Goal: Task Accomplishment & Management: Complete application form

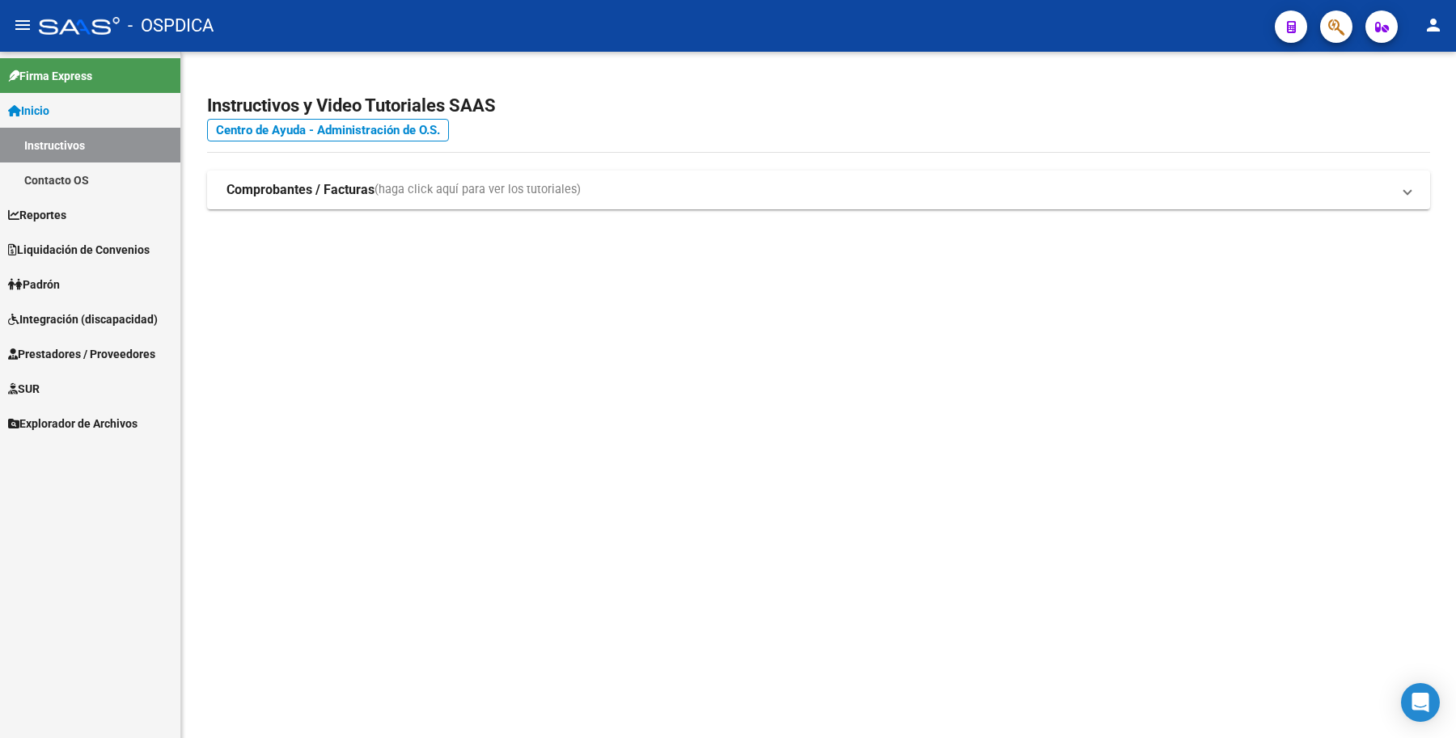
click at [85, 321] on span "Integración (discapacidad)" at bounding box center [83, 320] width 150 height 18
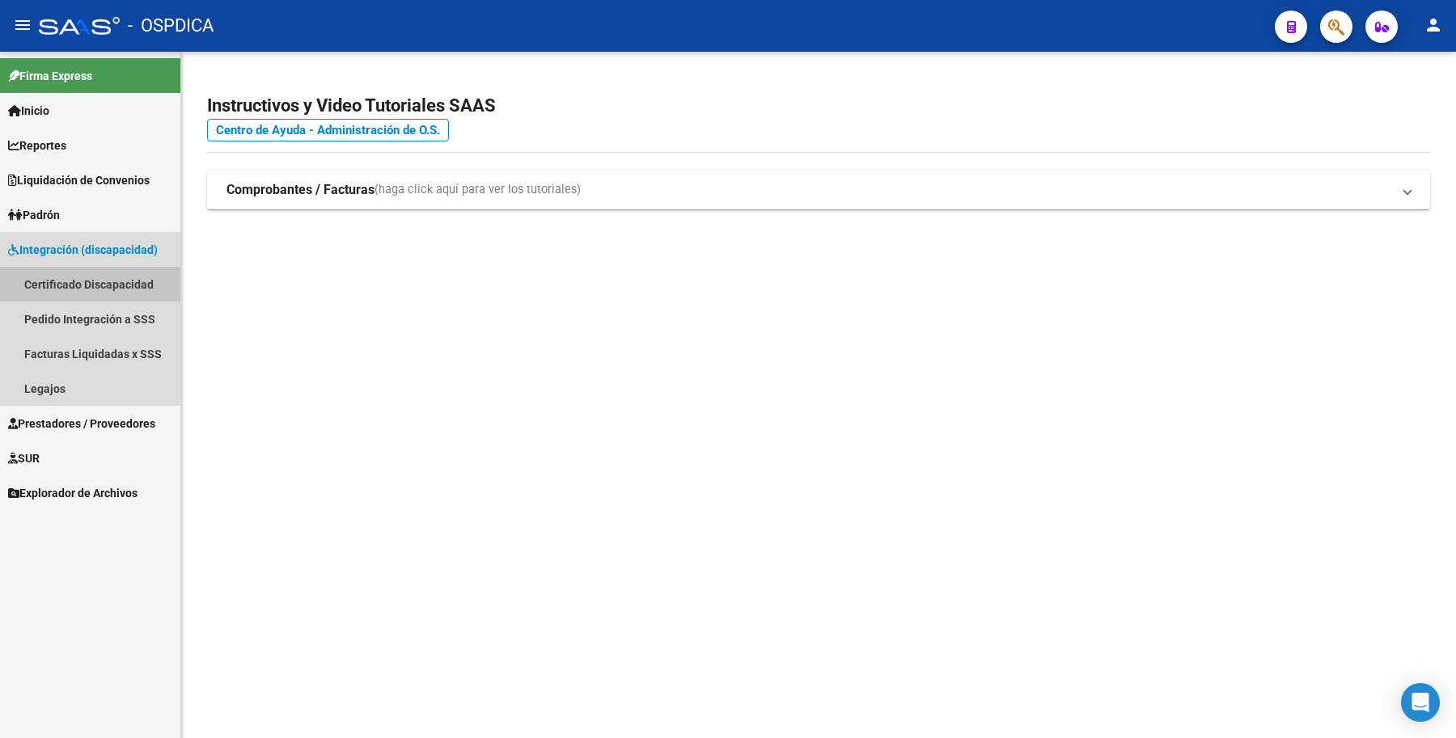
click at [87, 285] on link "Certificado Discapacidad" at bounding box center [90, 284] width 180 height 35
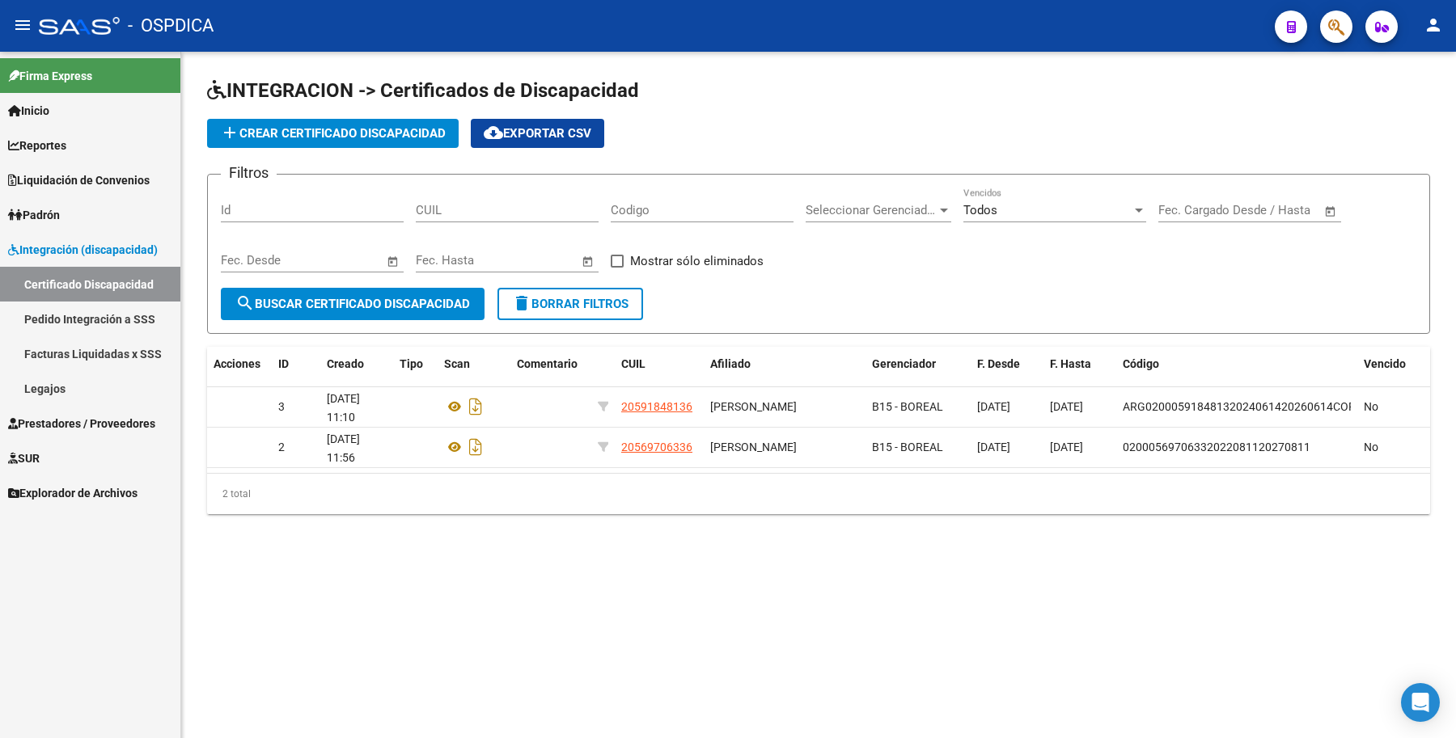
click at [105, 418] on span "Prestadores / Proveedores" at bounding box center [81, 424] width 147 height 18
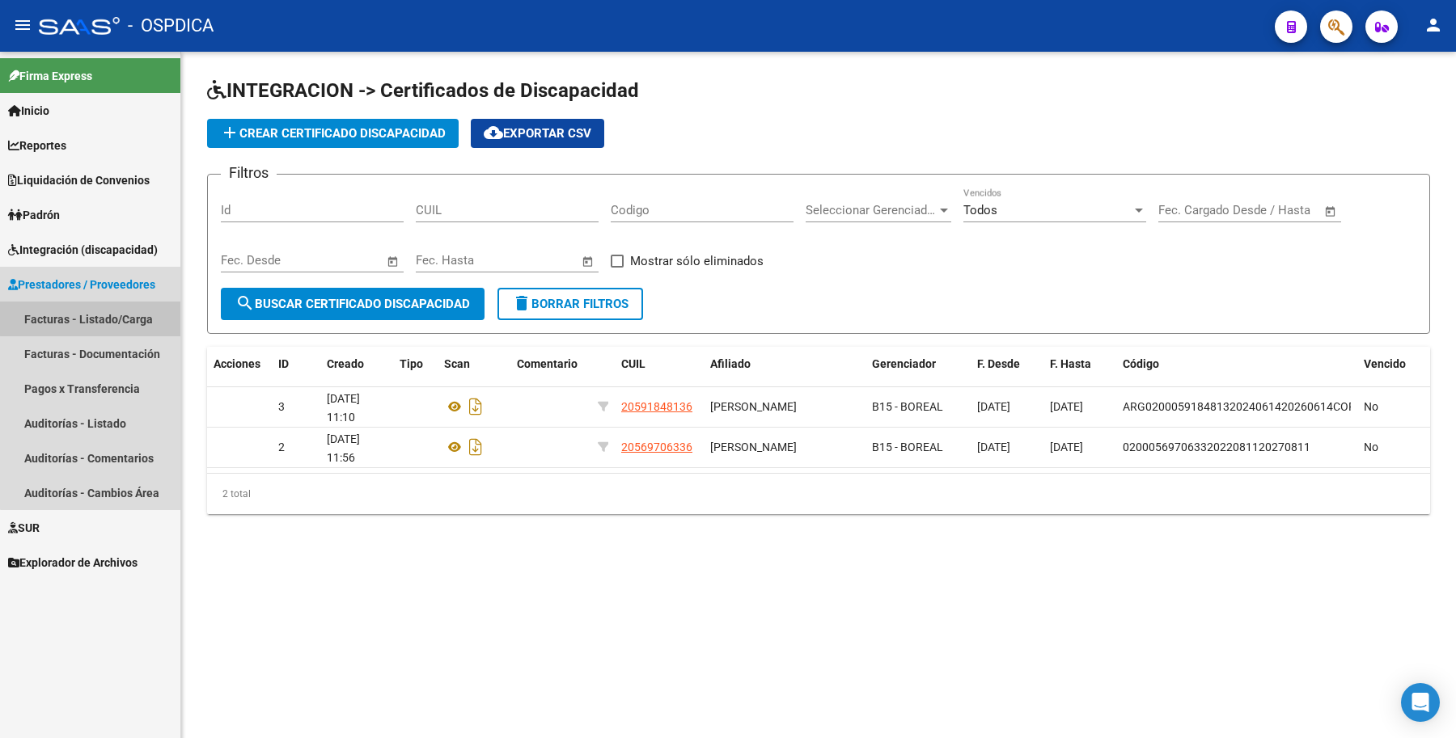
click at [91, 312] on link "Facturas - Listado/Carga" at bounding box center [90, 319] width 180 height 35
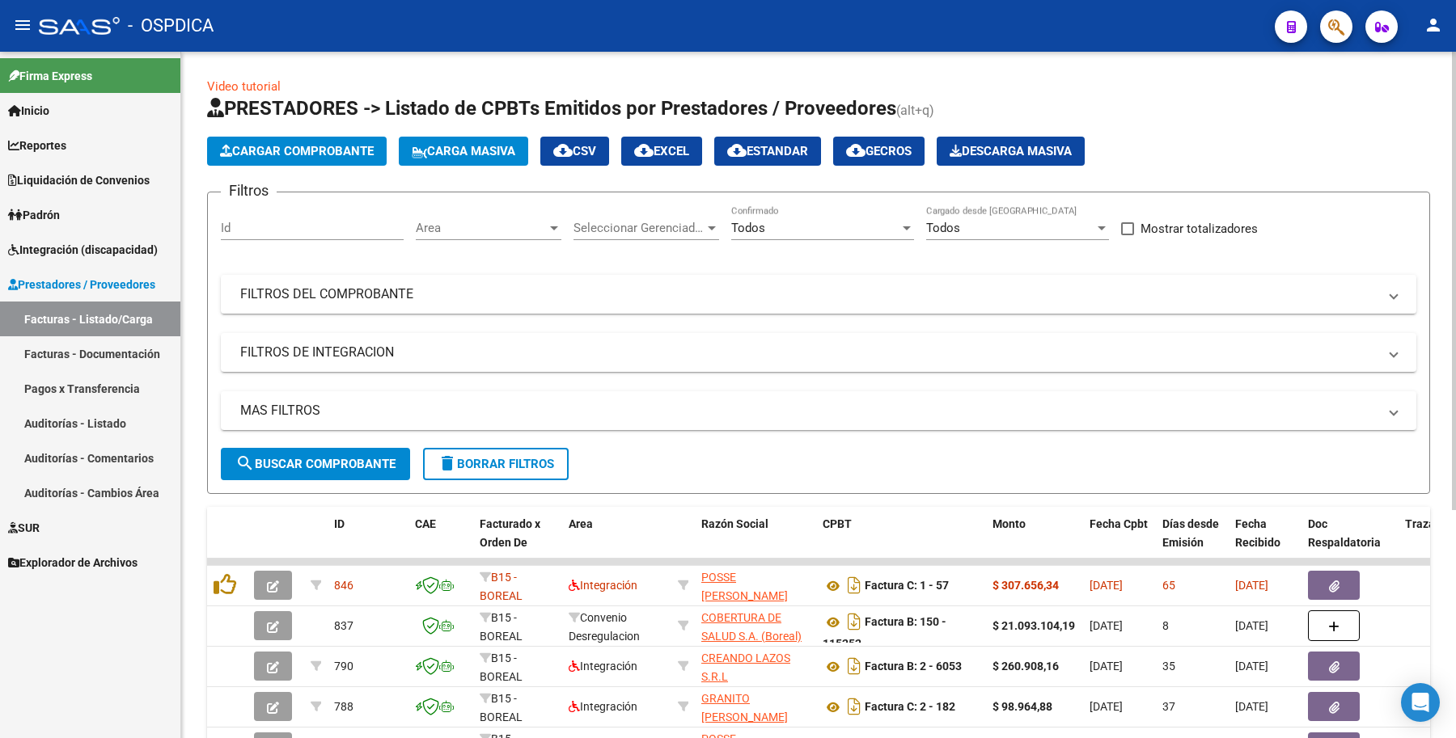
click at [895, 221] on div "Todos" at bounding box center [815, 228] width 168 height 15
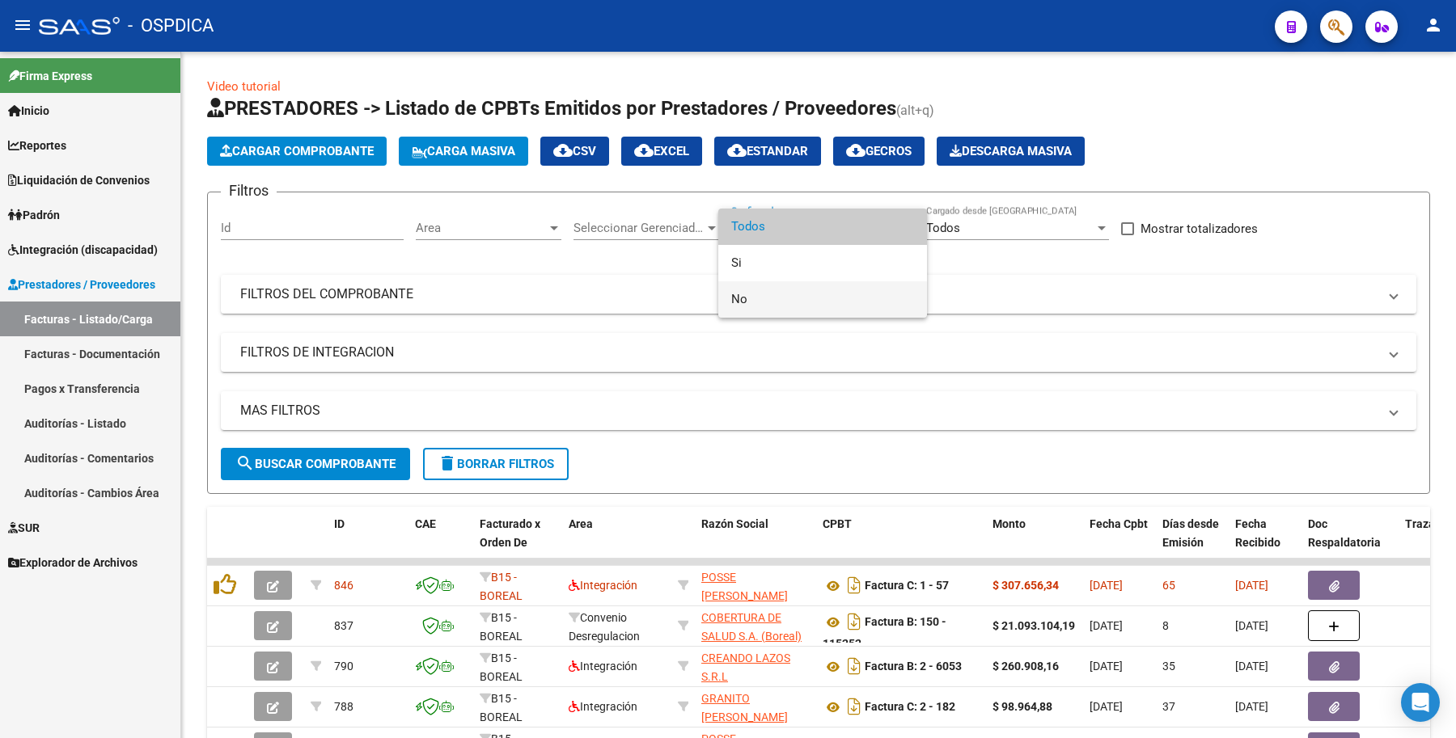
click at [801, 285] on span "No" at bounding box center [822, 299] width 183 height 36
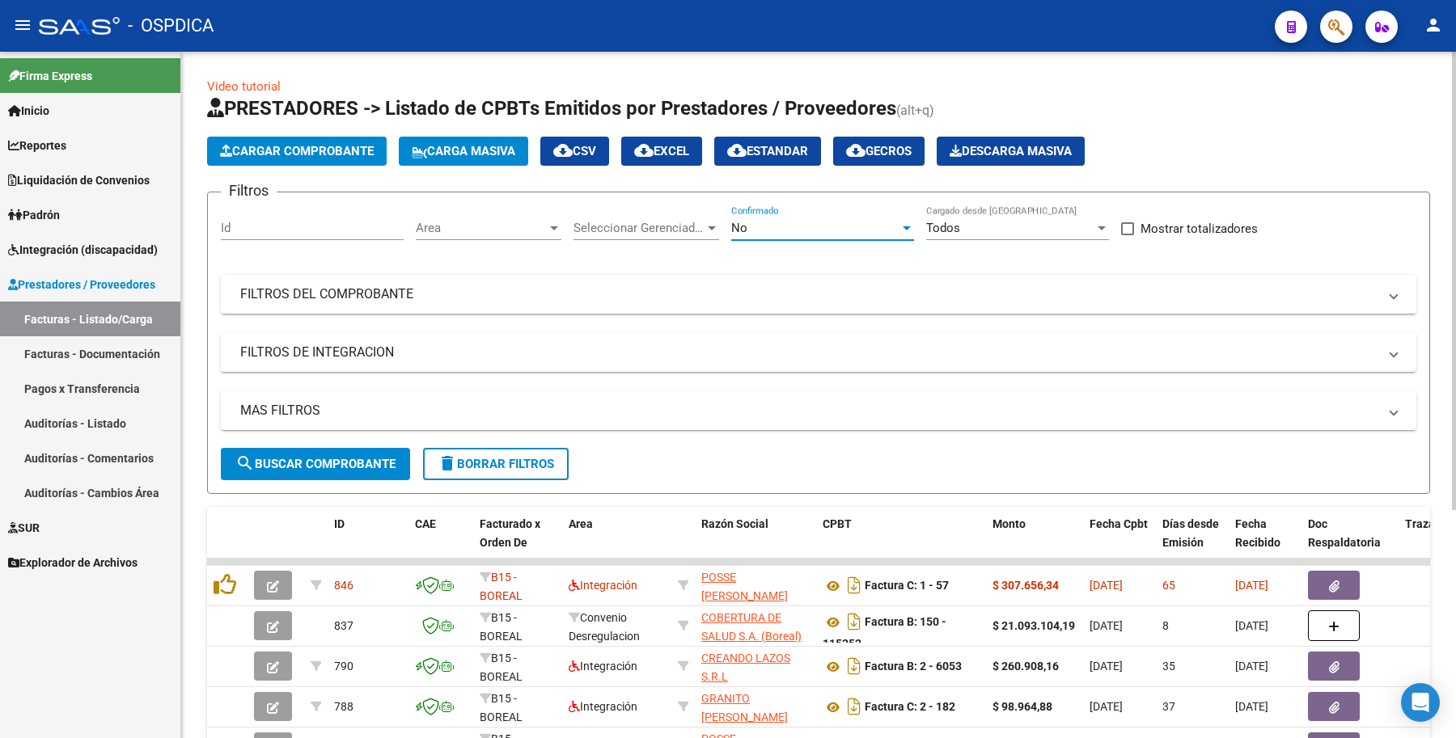
click at [377, 463] on span "search Buscar Comprobante" at bounding box center [315, 464] width 160 height 15
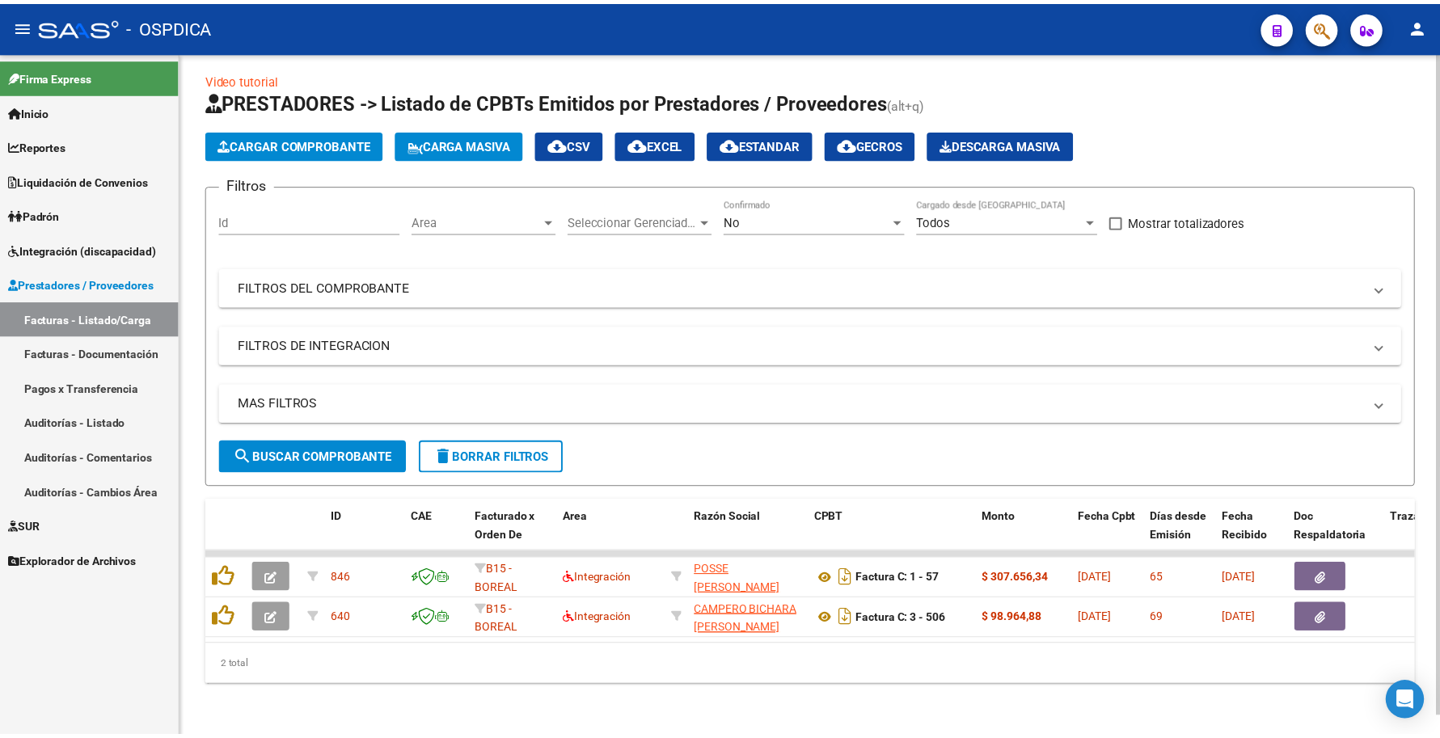
scroll to position [20, 0]
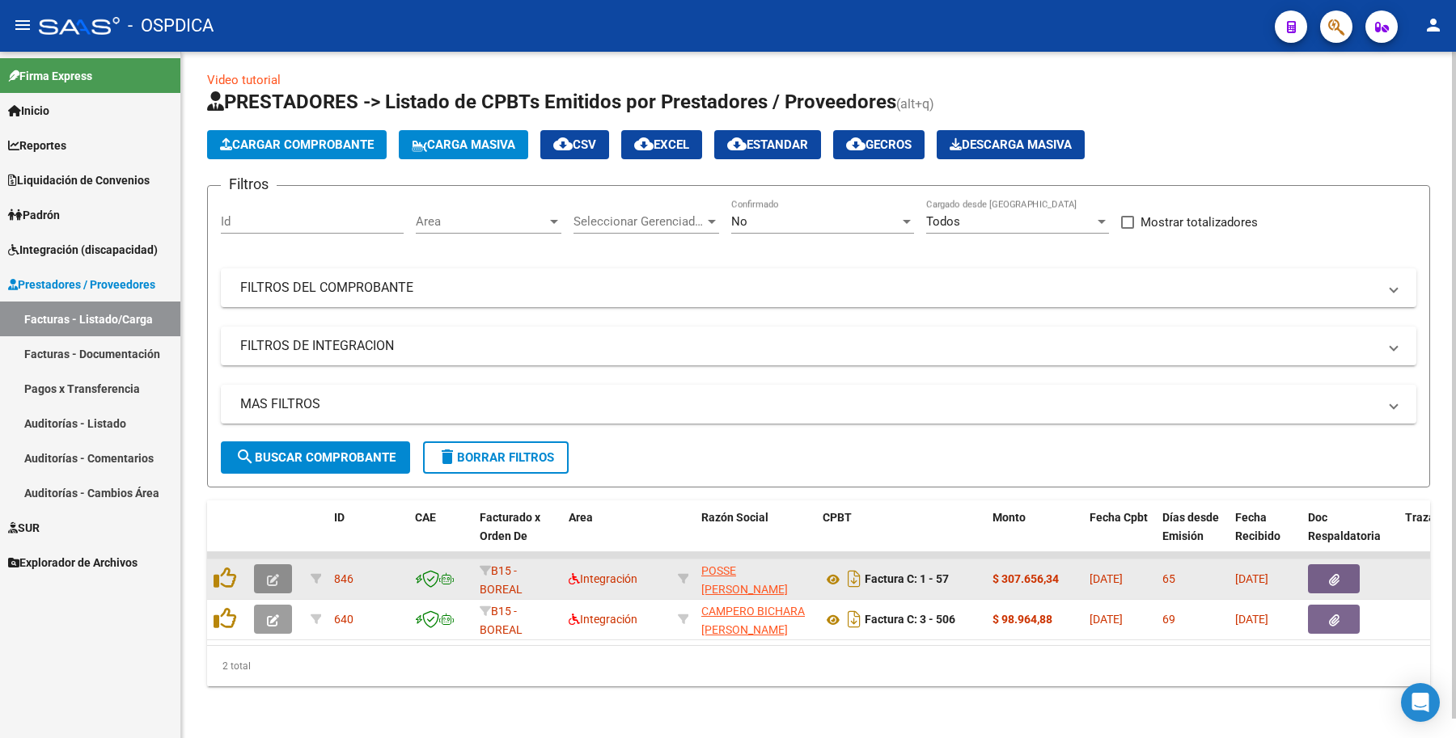
click at [264, 564] on button "button" at bounding box center [273, 578] width 38 height 29
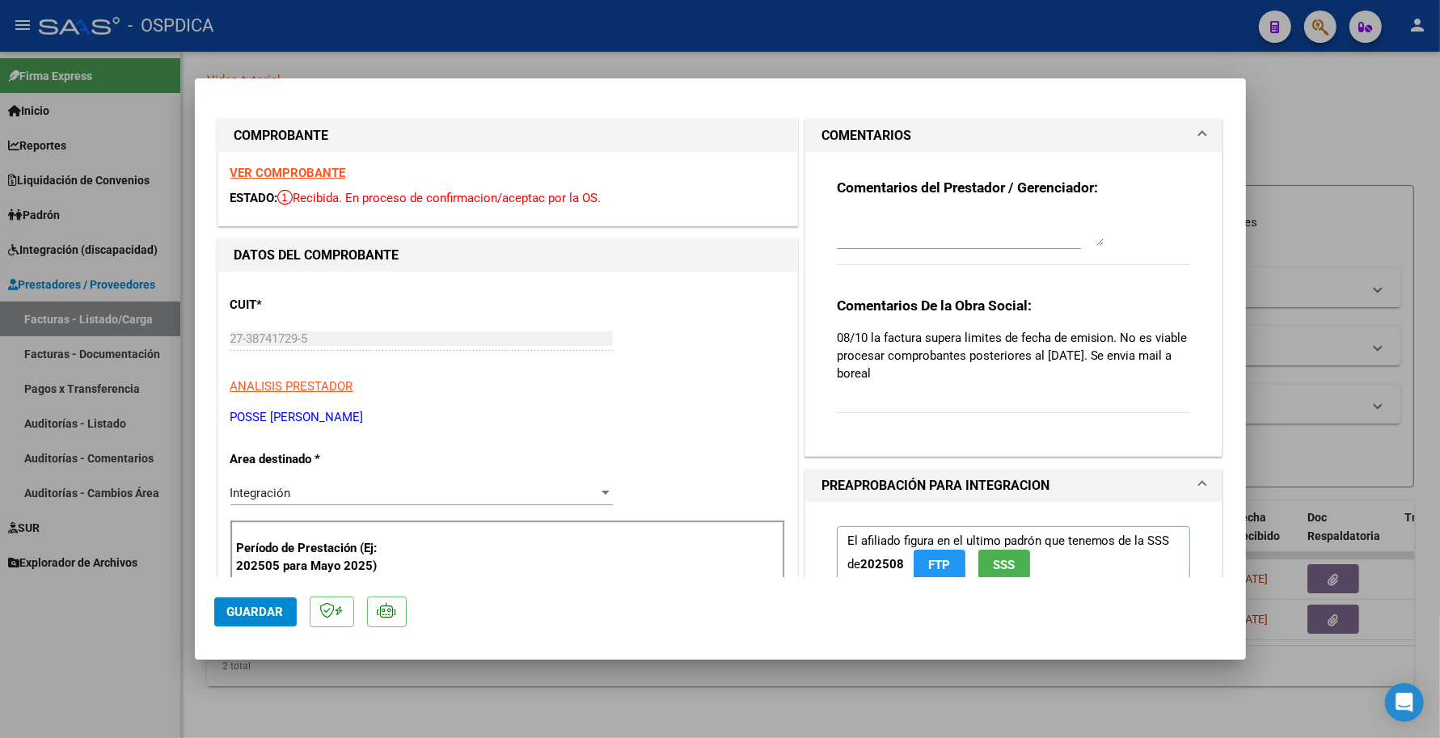
click at [108, 180] on div at bounding box center [720, 369] width 1440 height 738
type input "$ 0,00"
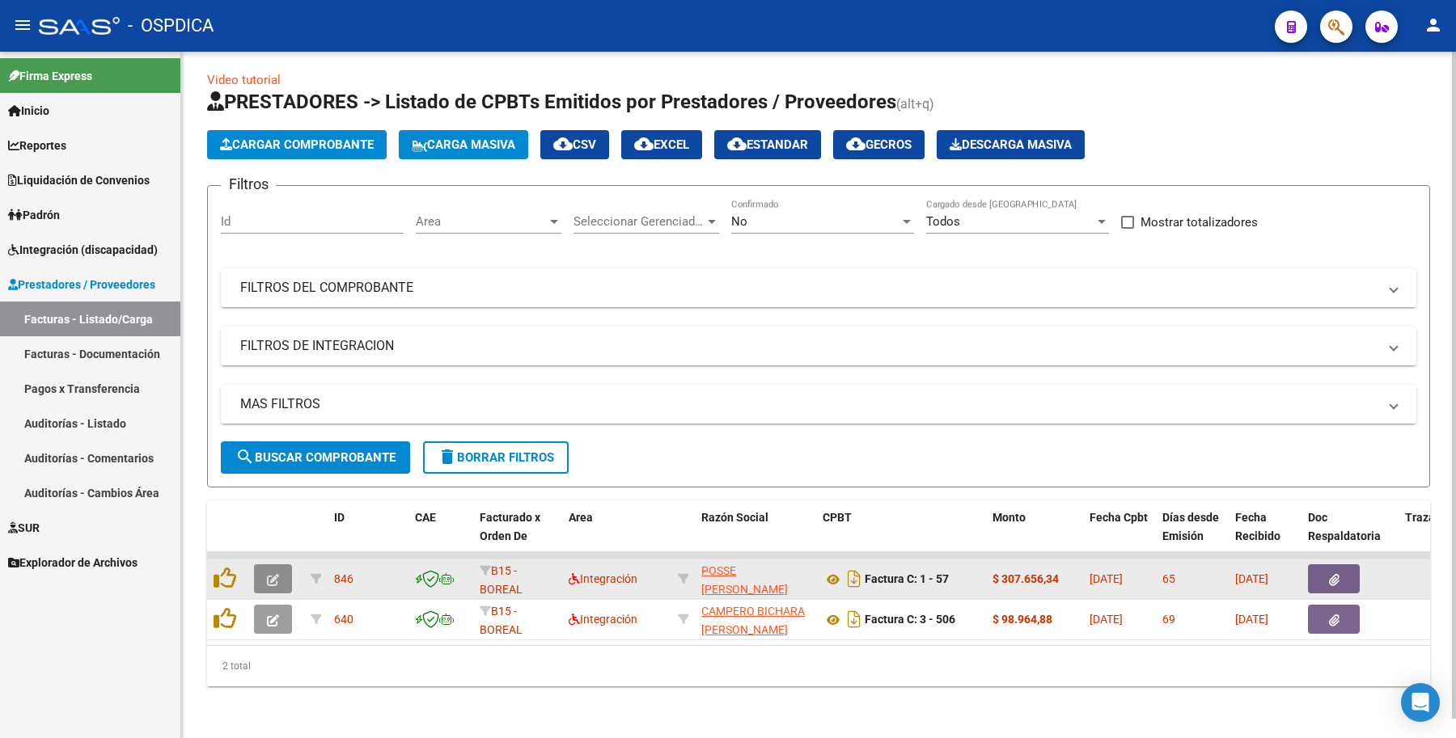
click at [268, 574] on icon "button" at bounding box center [273, 580] width 12 height 12
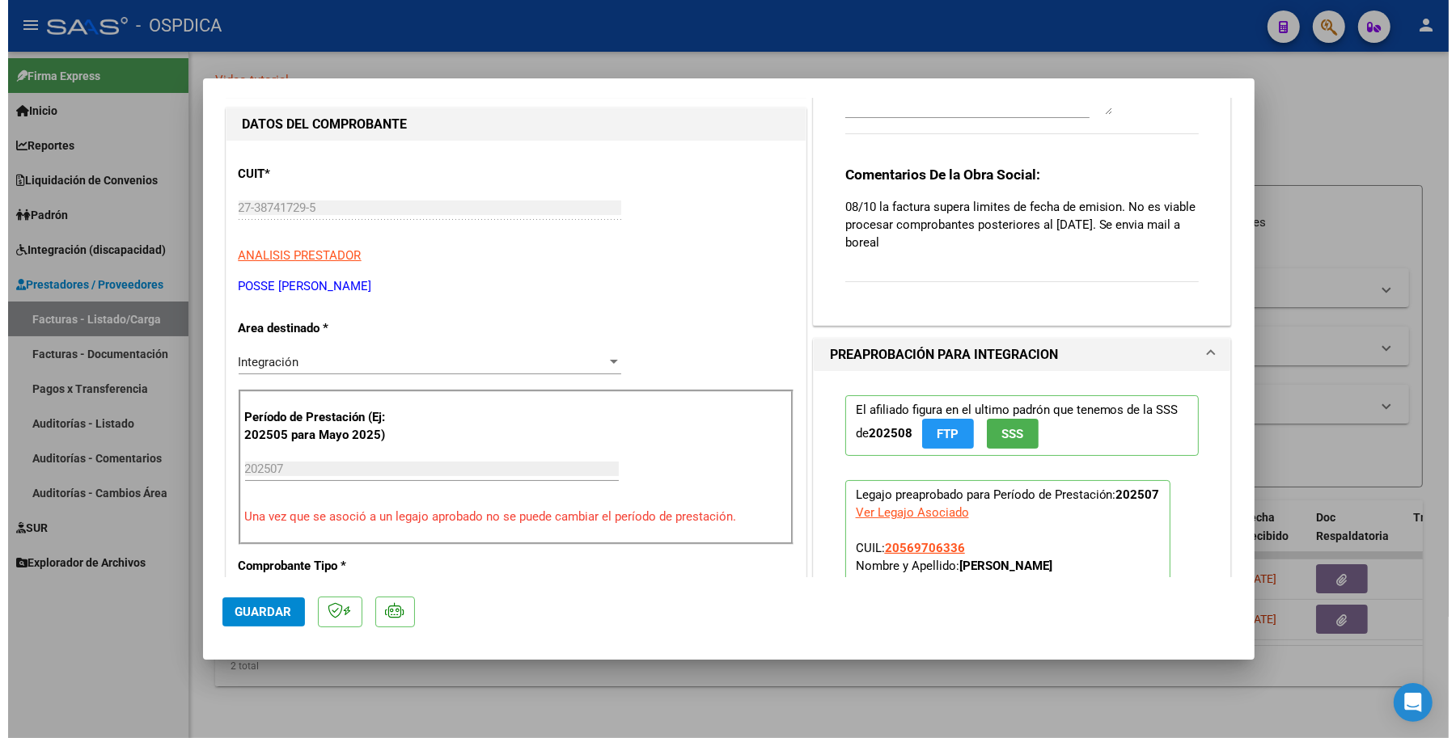
scroll to position [0, 0]
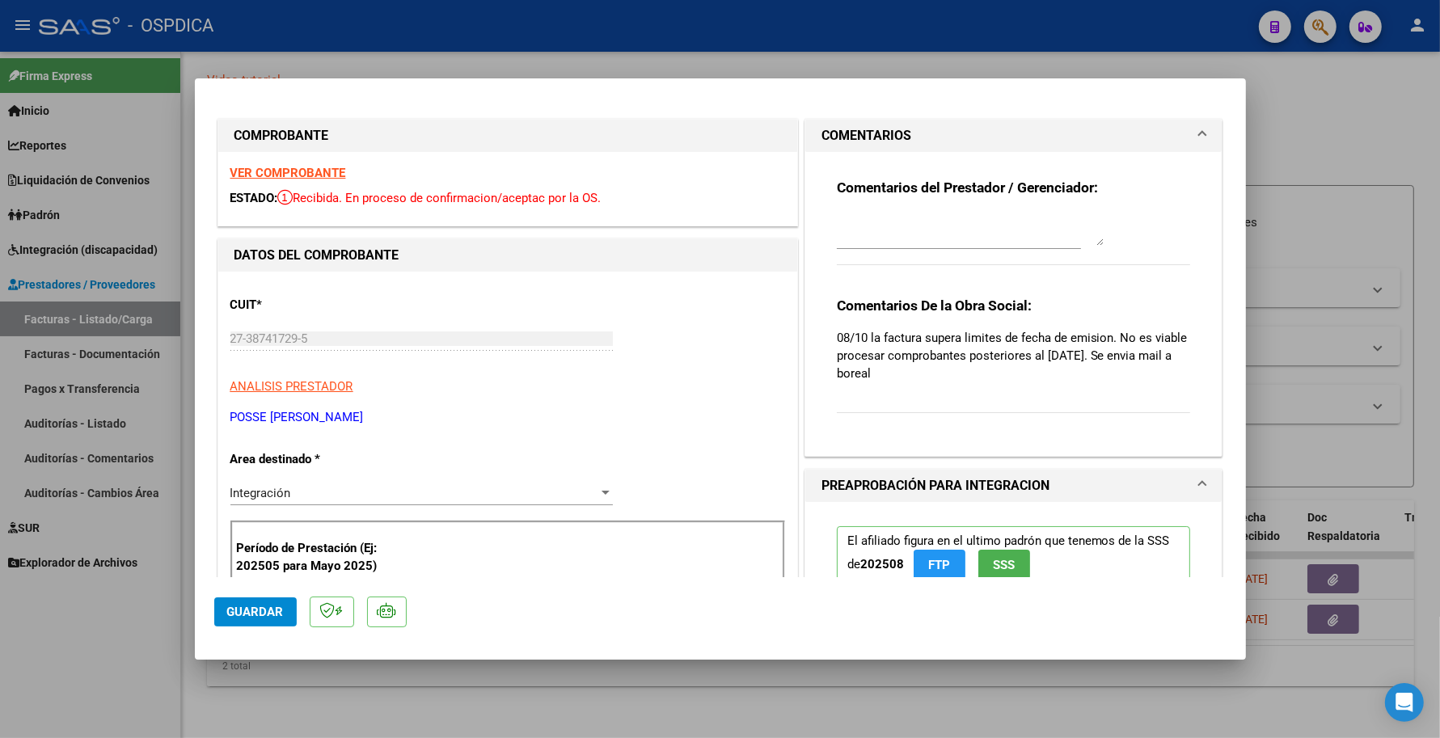
click at [1344, 248] on div at bounding box center [720, 369] width 1440 height 738
type input "$ 0,00"
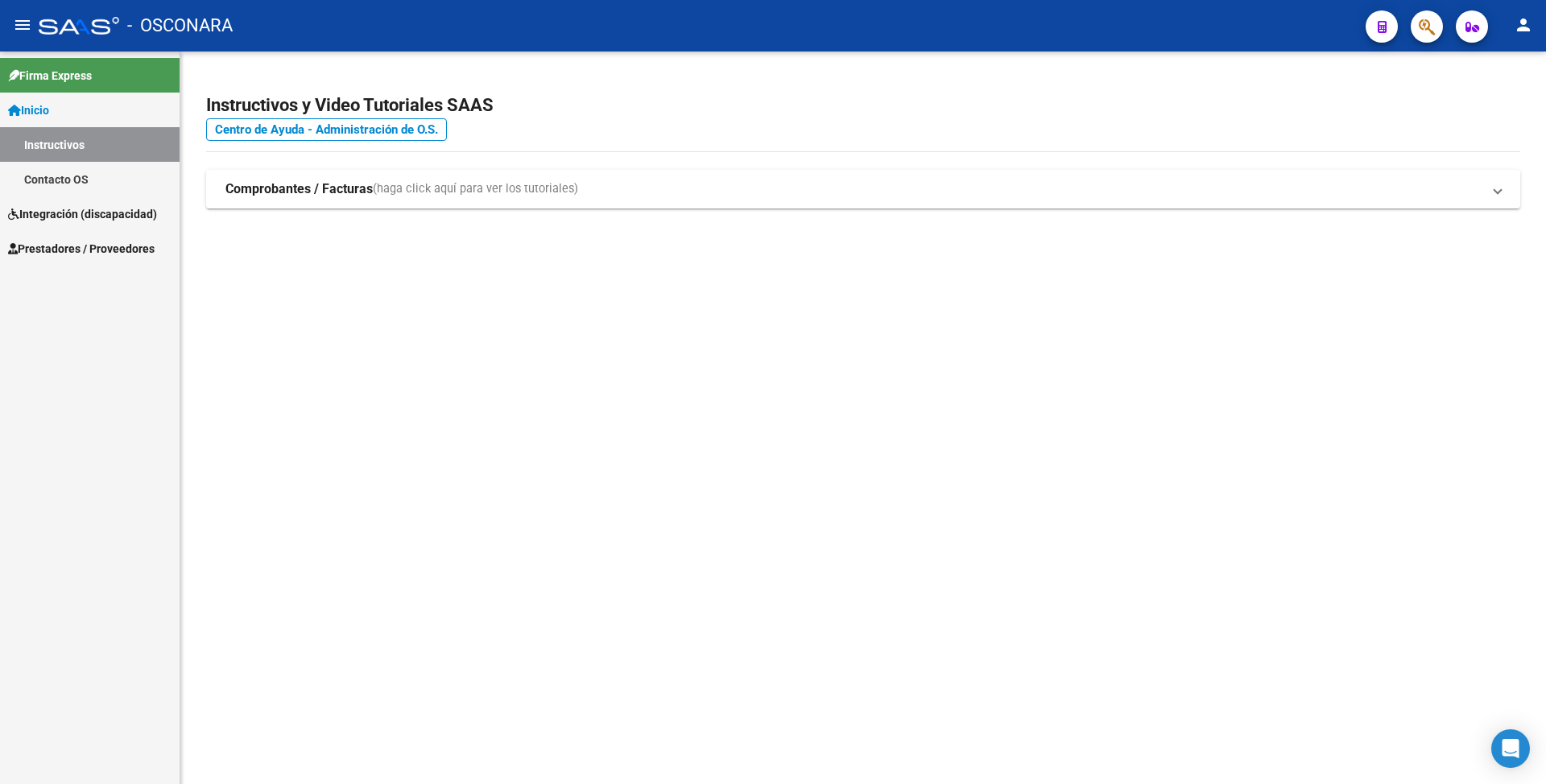
click at [104, 226] on link "Integración (discapacidad)" at bounding box center [90, 213] width 179 height 35
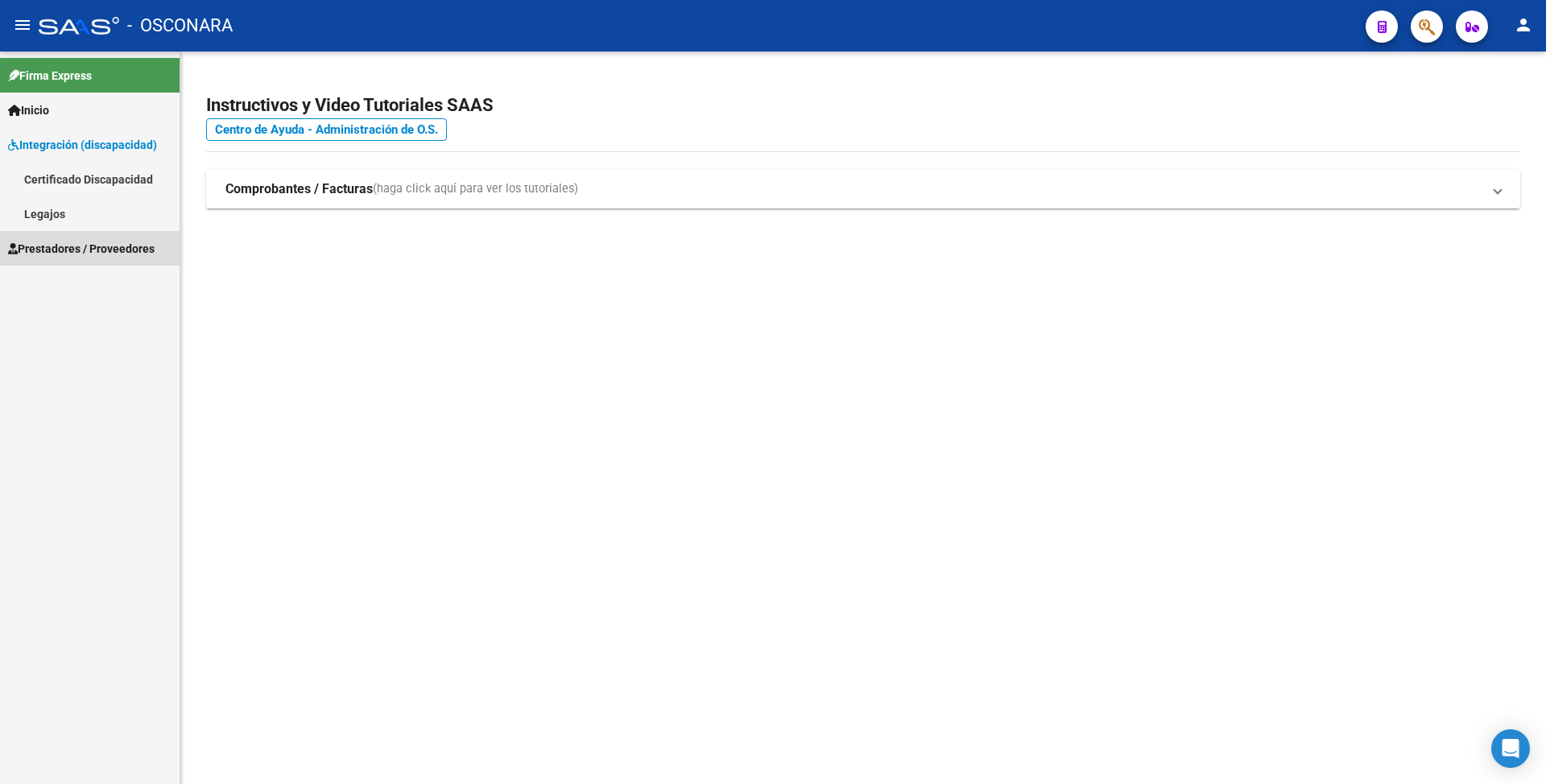
click at [89, 248] on span "Prestadores / Proveedores" at bounding box center [81, 249] width 146 height 18
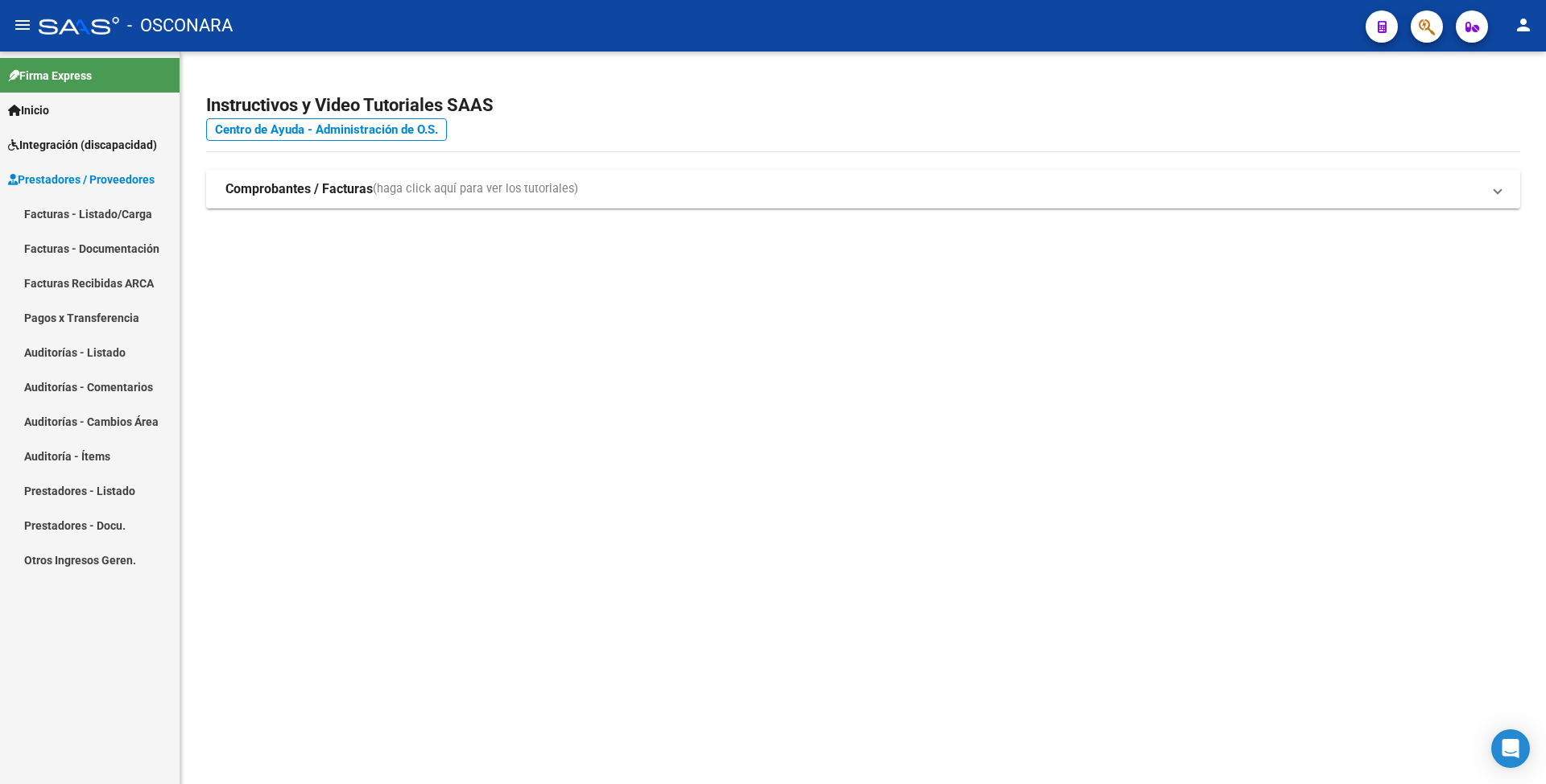
click at [82, 214] on link "Facturas - Listado/Carga" at bounding box center [90, 213] width 179 height 35
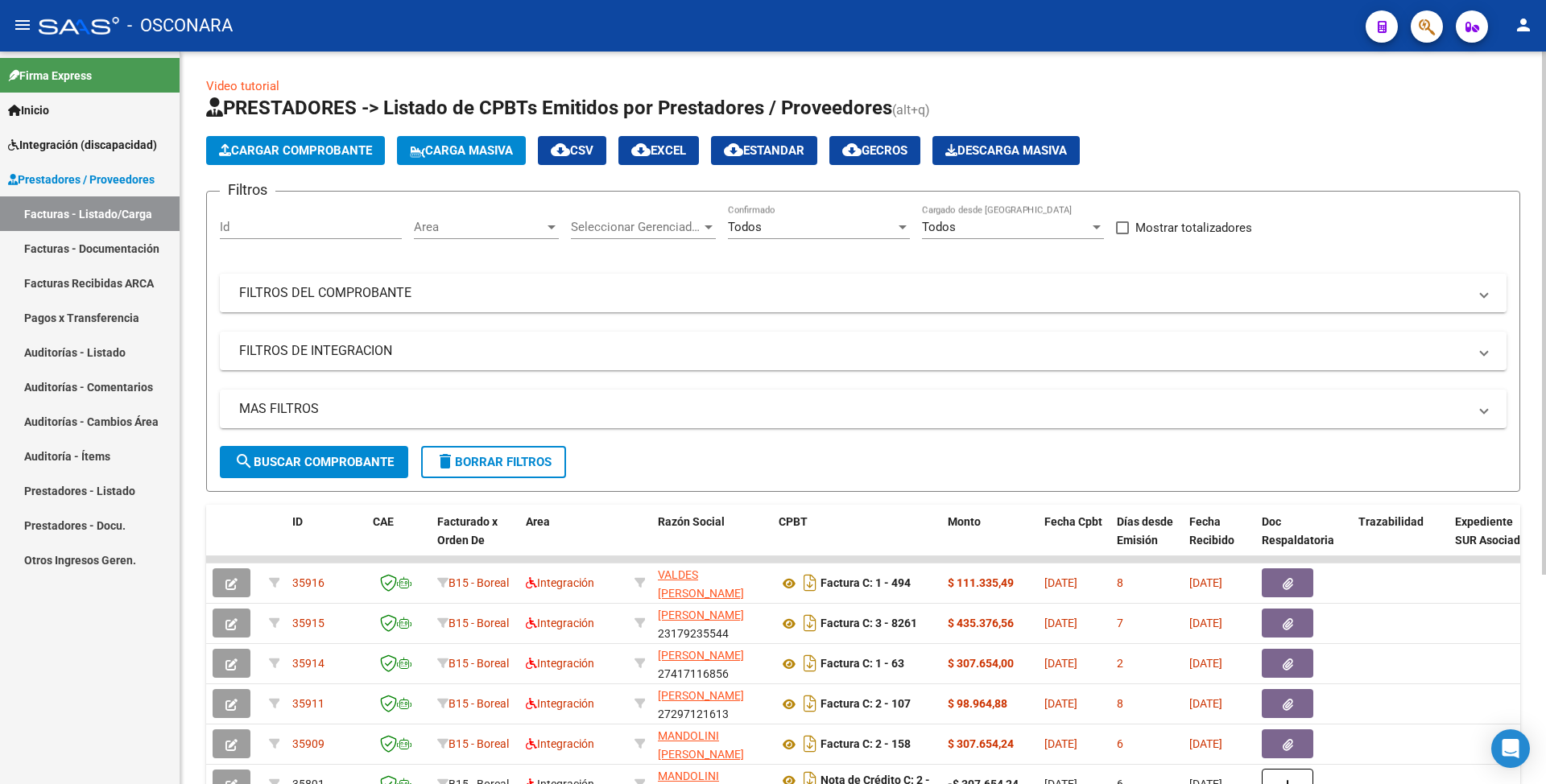
click at [284, 296] on mat-panel-title "FILTROS DEL COMPROBANTE" at bounding box center [853, 293] width 1228 height 18
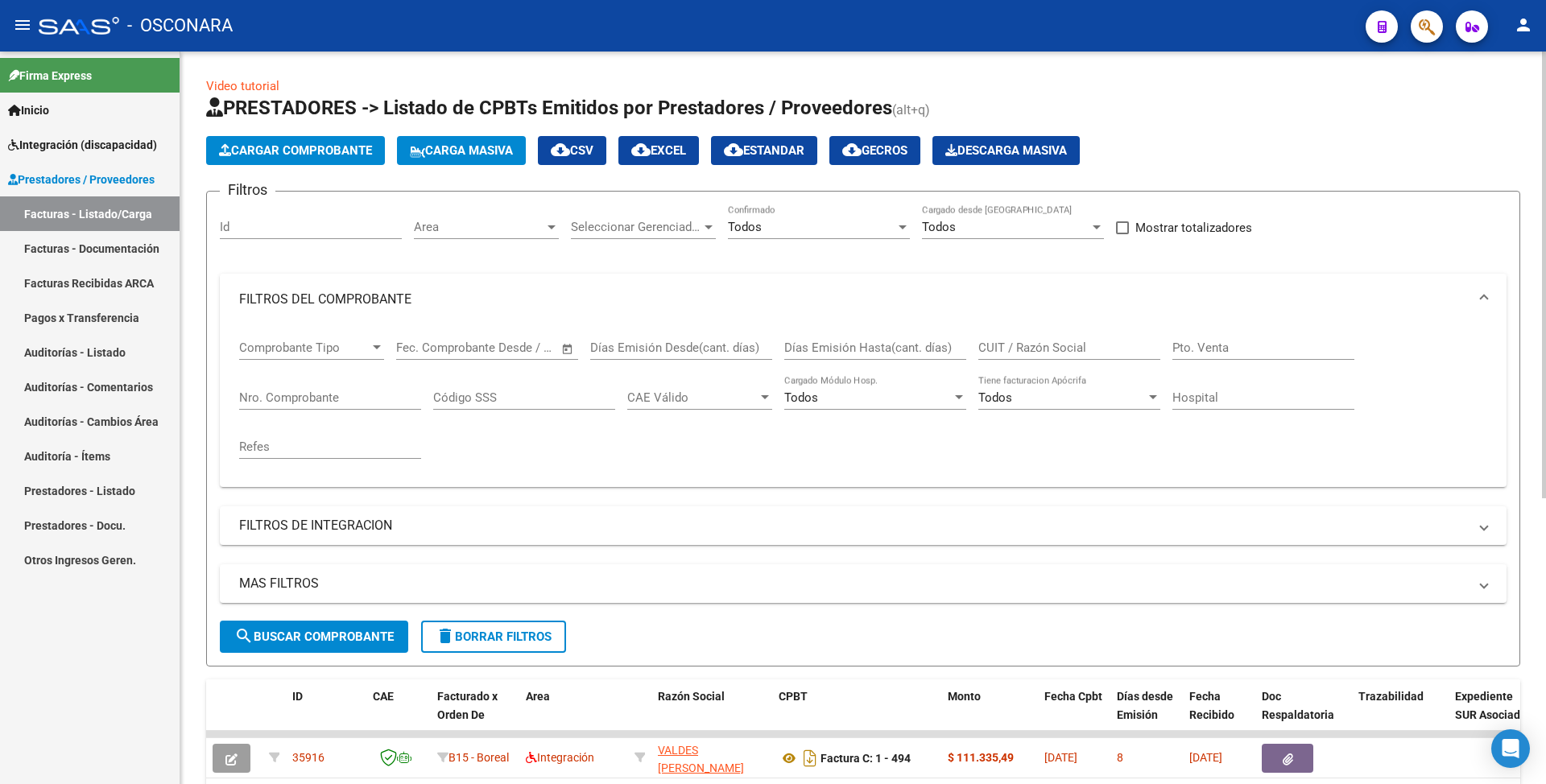
click at [995, 344] on input "CUIT / Razón Social" at bounding box center [1068, 347] width 182 height 15
paste input "27276121826"
click at [321, 641] on span "search Buscar Comprobante" at bounding box center [314, 636] width 159 height 15
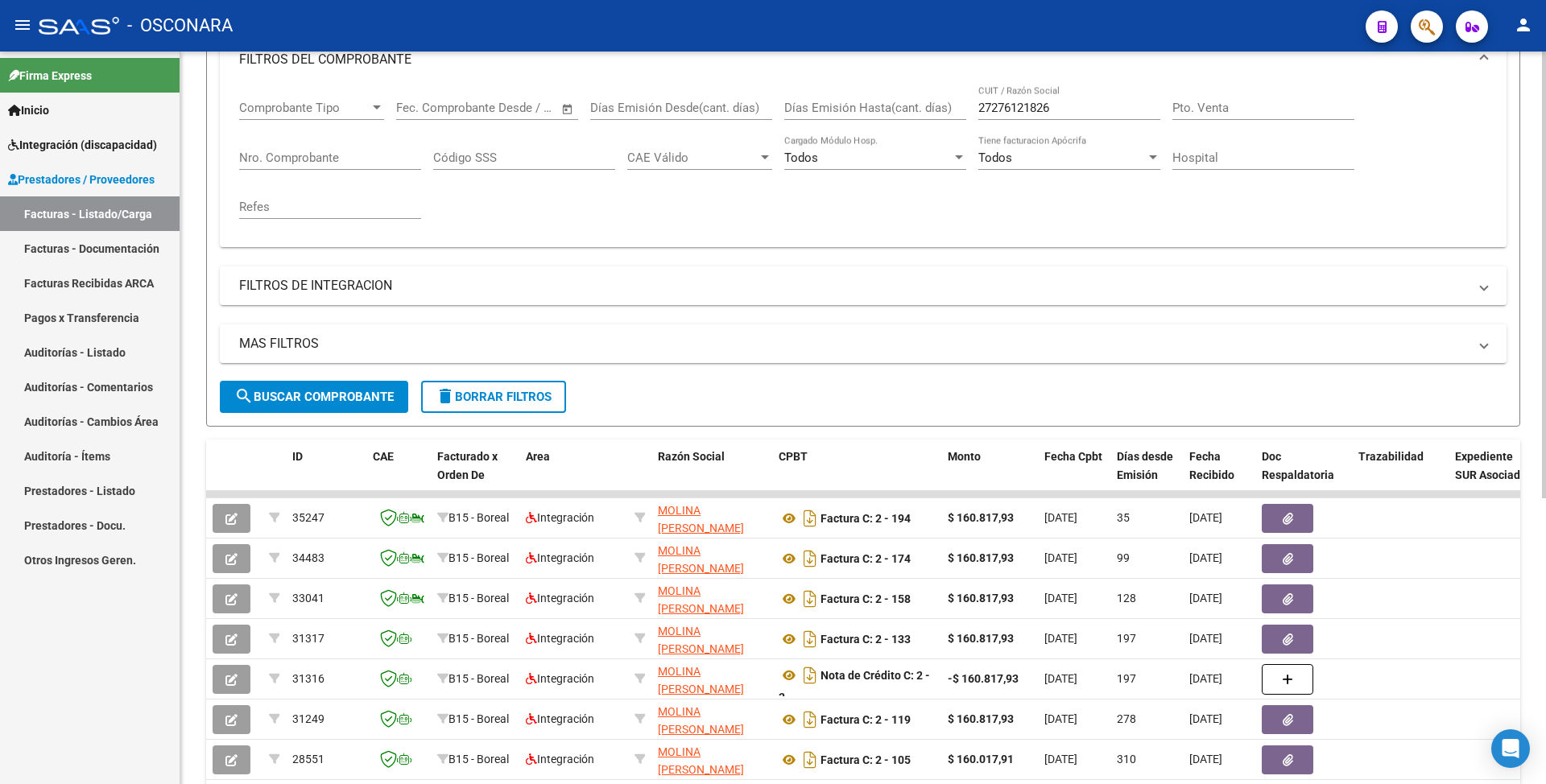
scroll to position [40, 0]
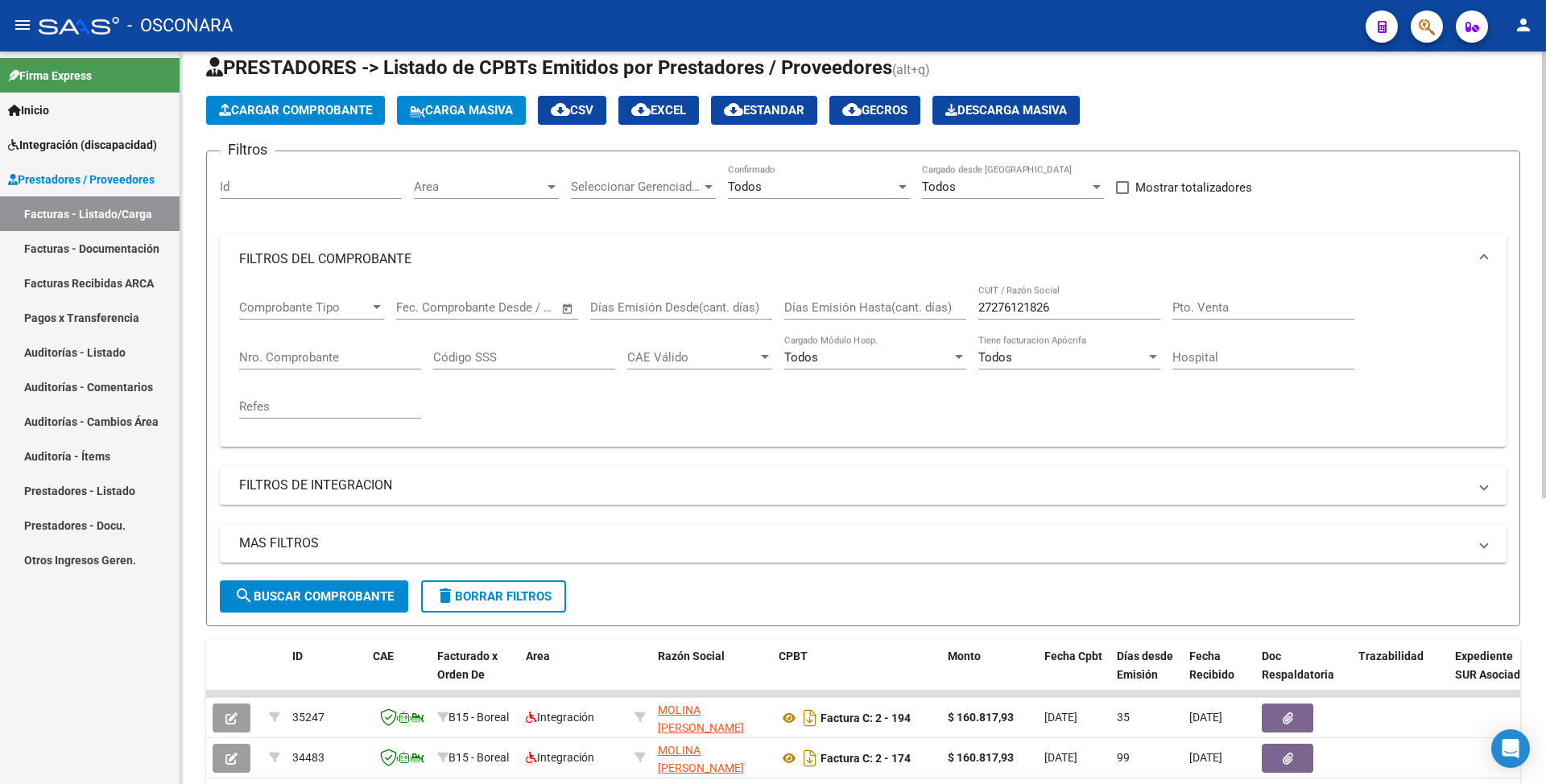
click at [994, 317] on div "27276121826 CUIT / Razón Social" at bounding box center [1068, 301] width 182 height 35
click at [991, 304] on input "27276121826" at bounding box center [1068, 307] width 182 height 15
paste input "471783620"
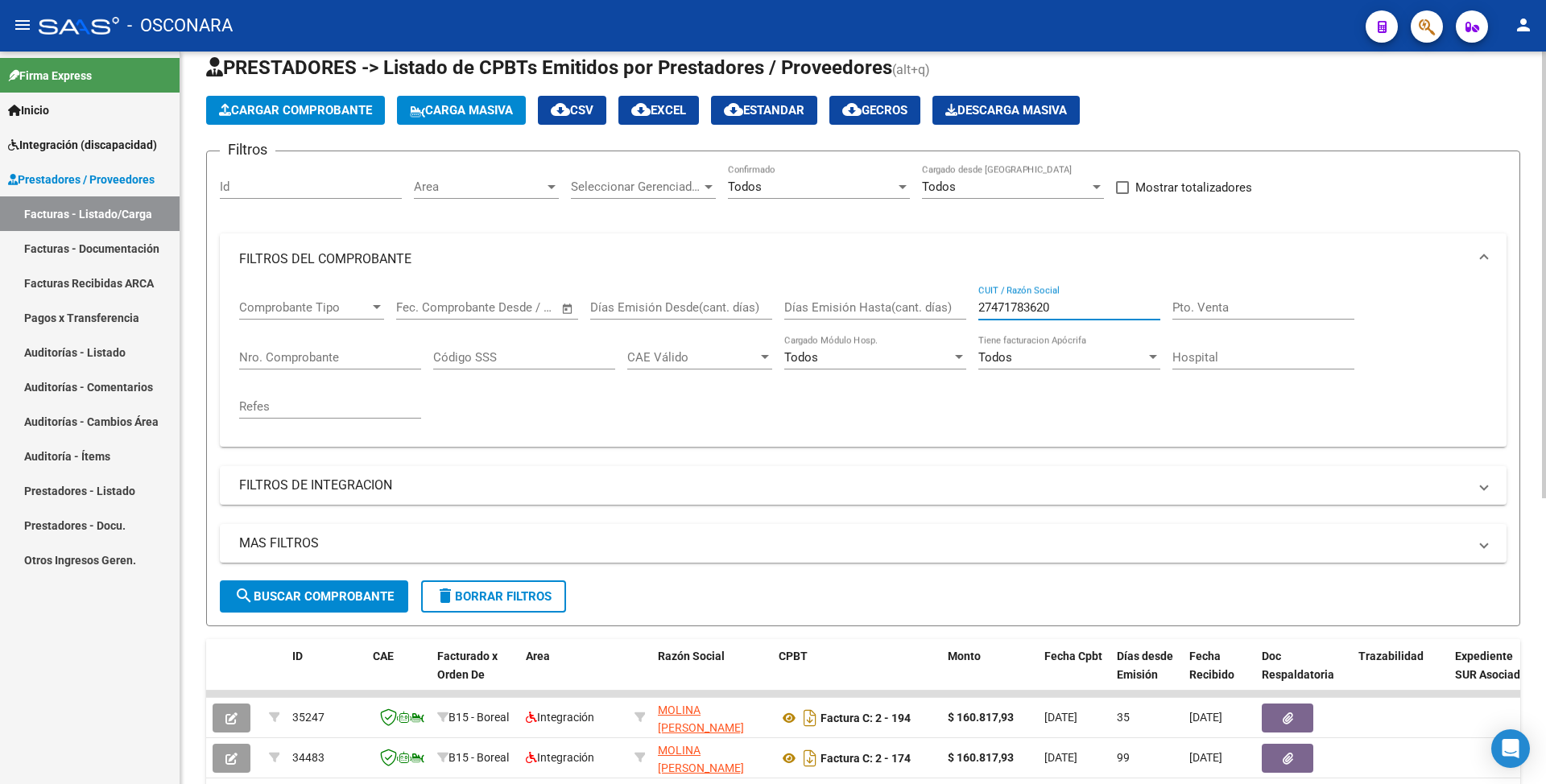
type input "27471783620"
click at [342, 606] on button "search Buscar Comprobante" at bounding box center [314, 596] width 188 height 32
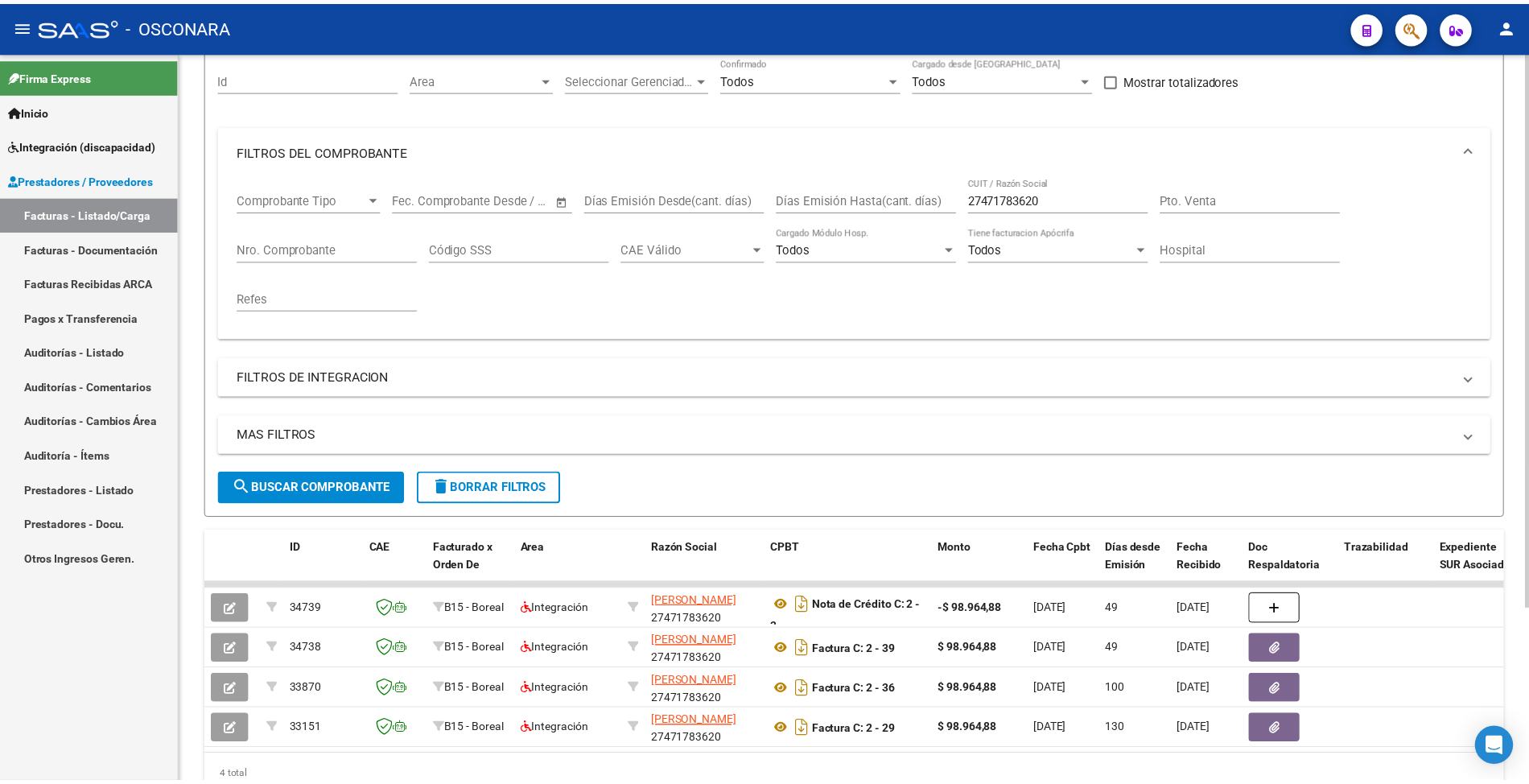
scroll to position [229, 0]
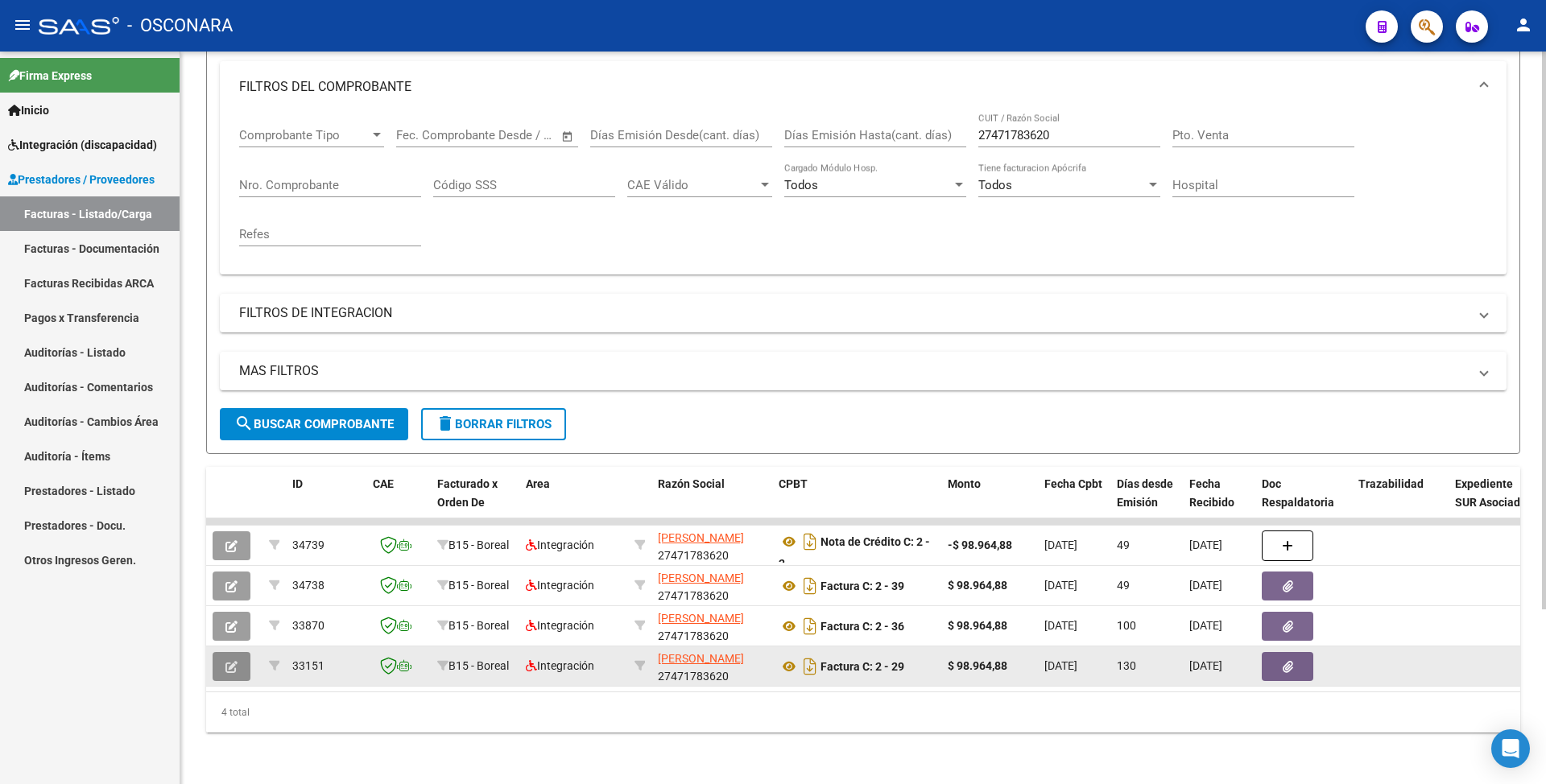
click at [240, 652] on button "button" at bounding box center [231, 666] width 38 height 29
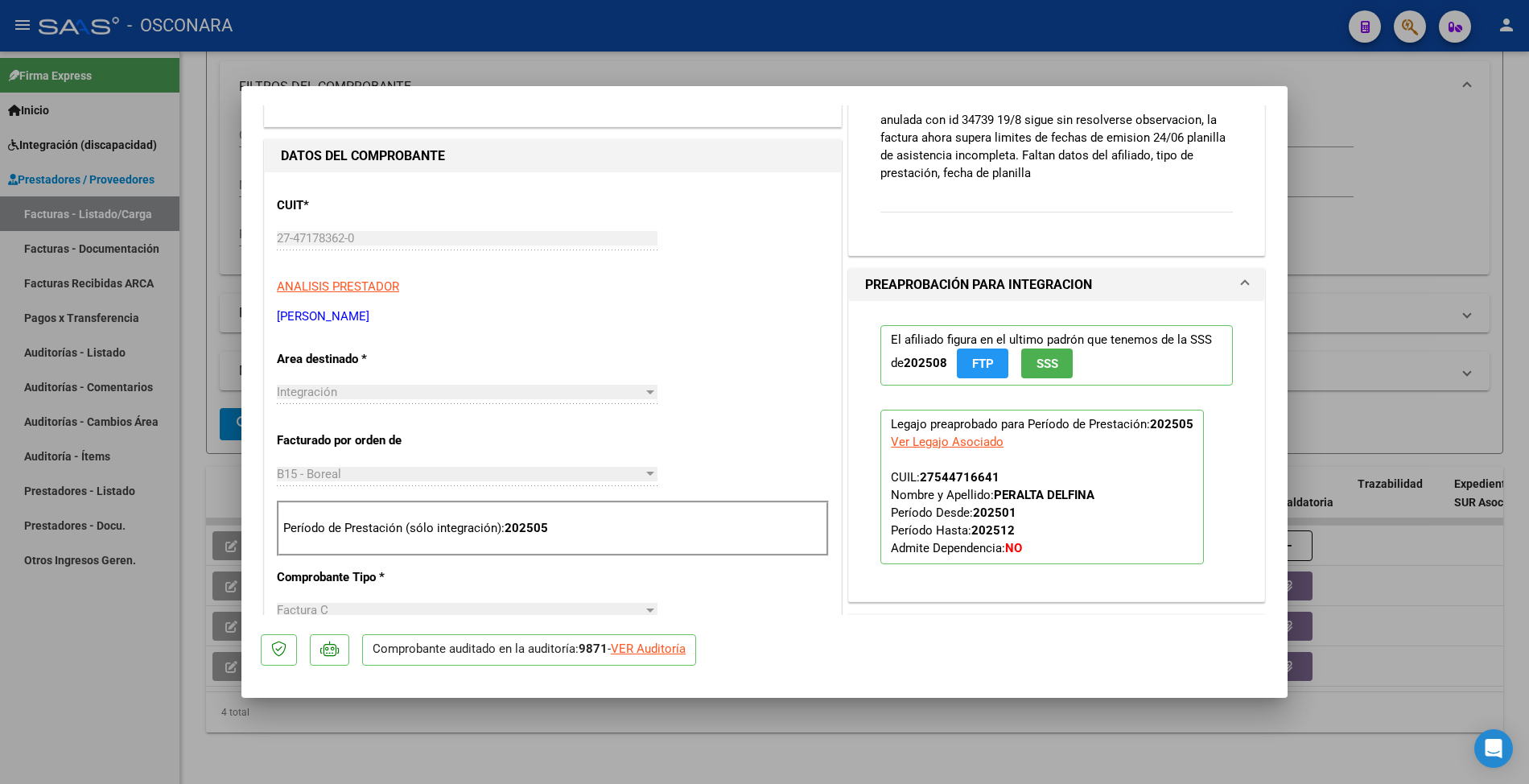
scroll to position [0, 0]
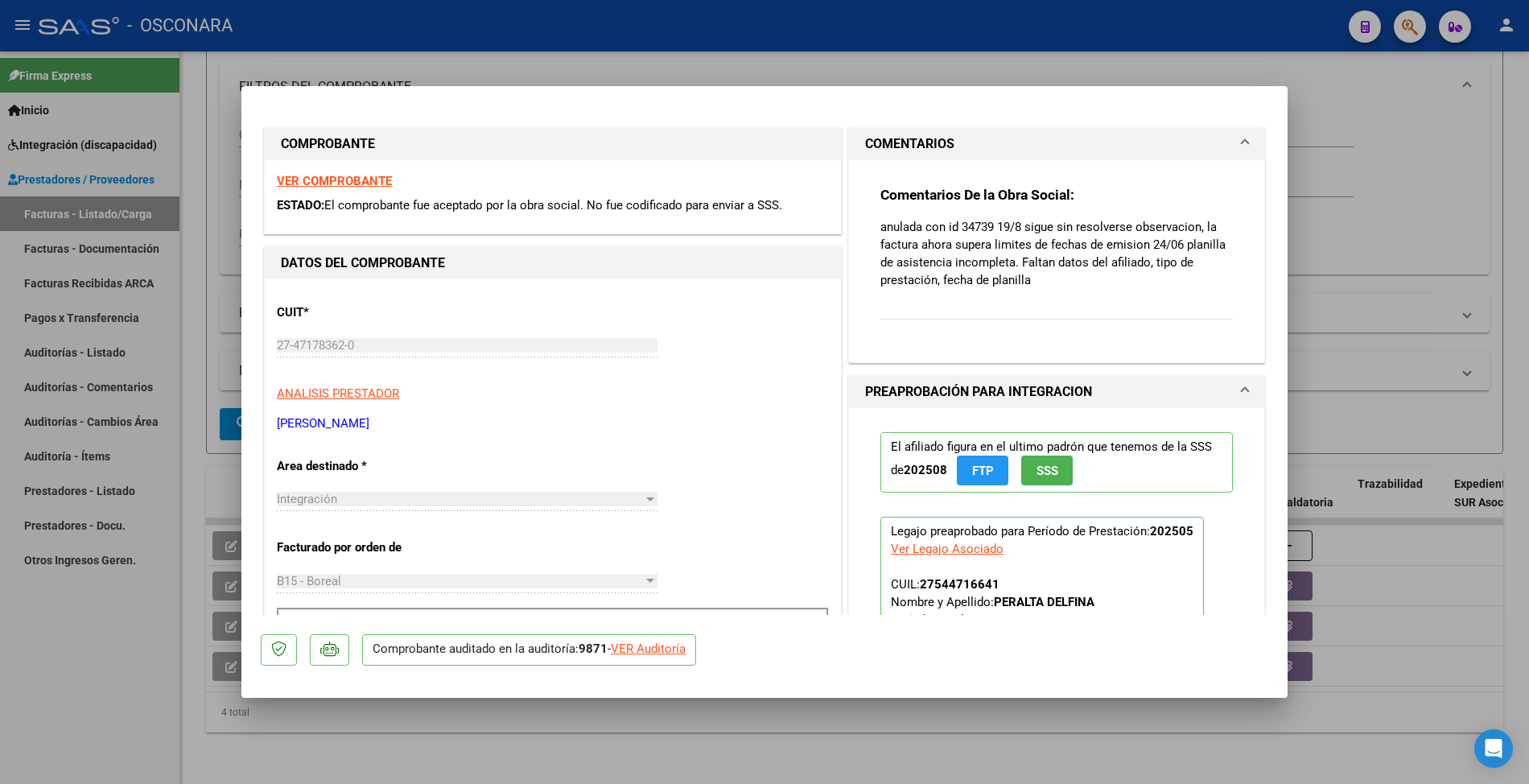
click at [679, 651] on div "VER Auditoría" at bounding box center [648, 649] width 75 height 19
type input "$ 0,00"
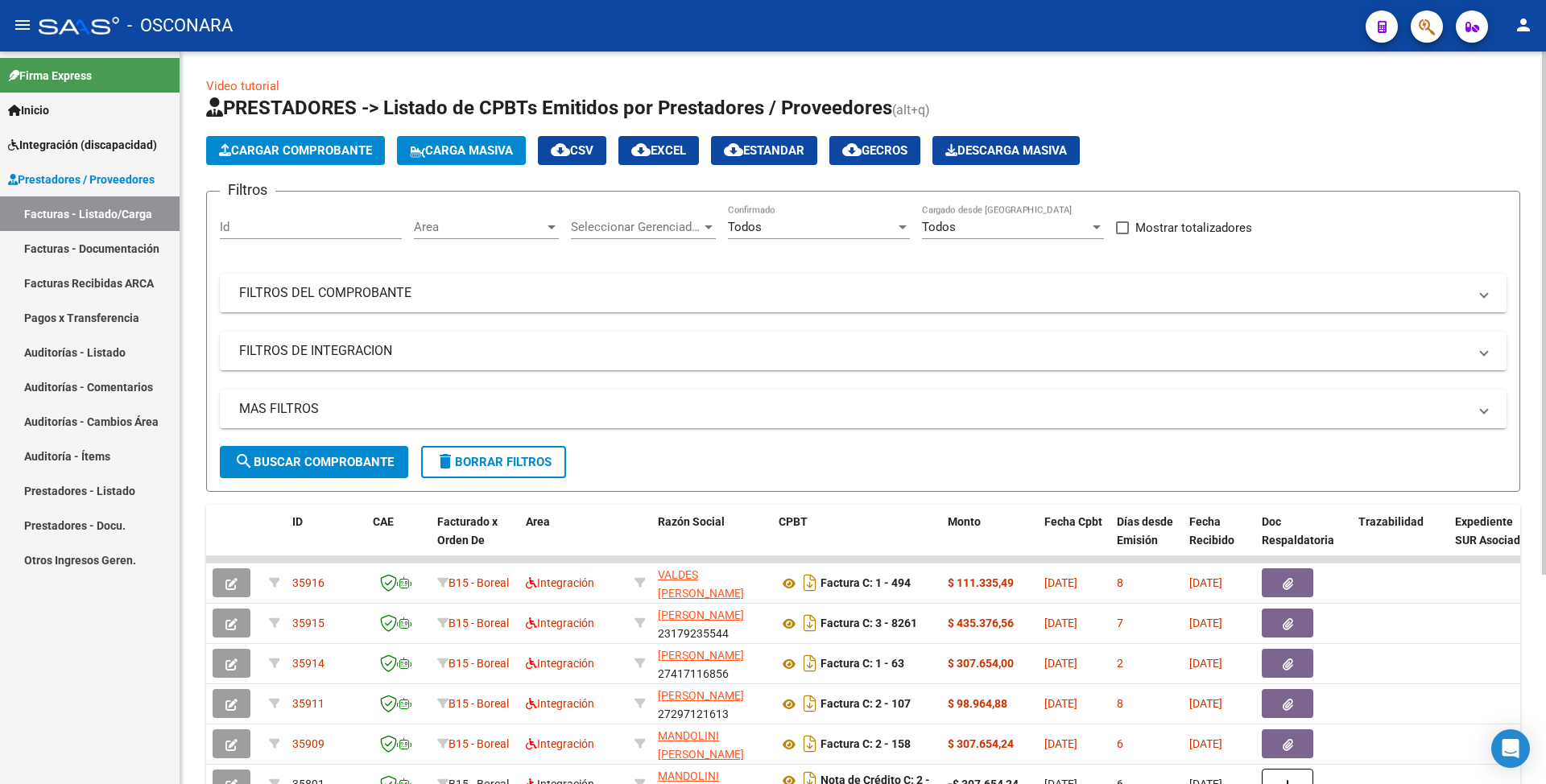
click at [747, 277] on mat-expansion-panel-header "FILTROS DEL COMPROBANTE" at bounding box center [863, 293] width 1286 height 39
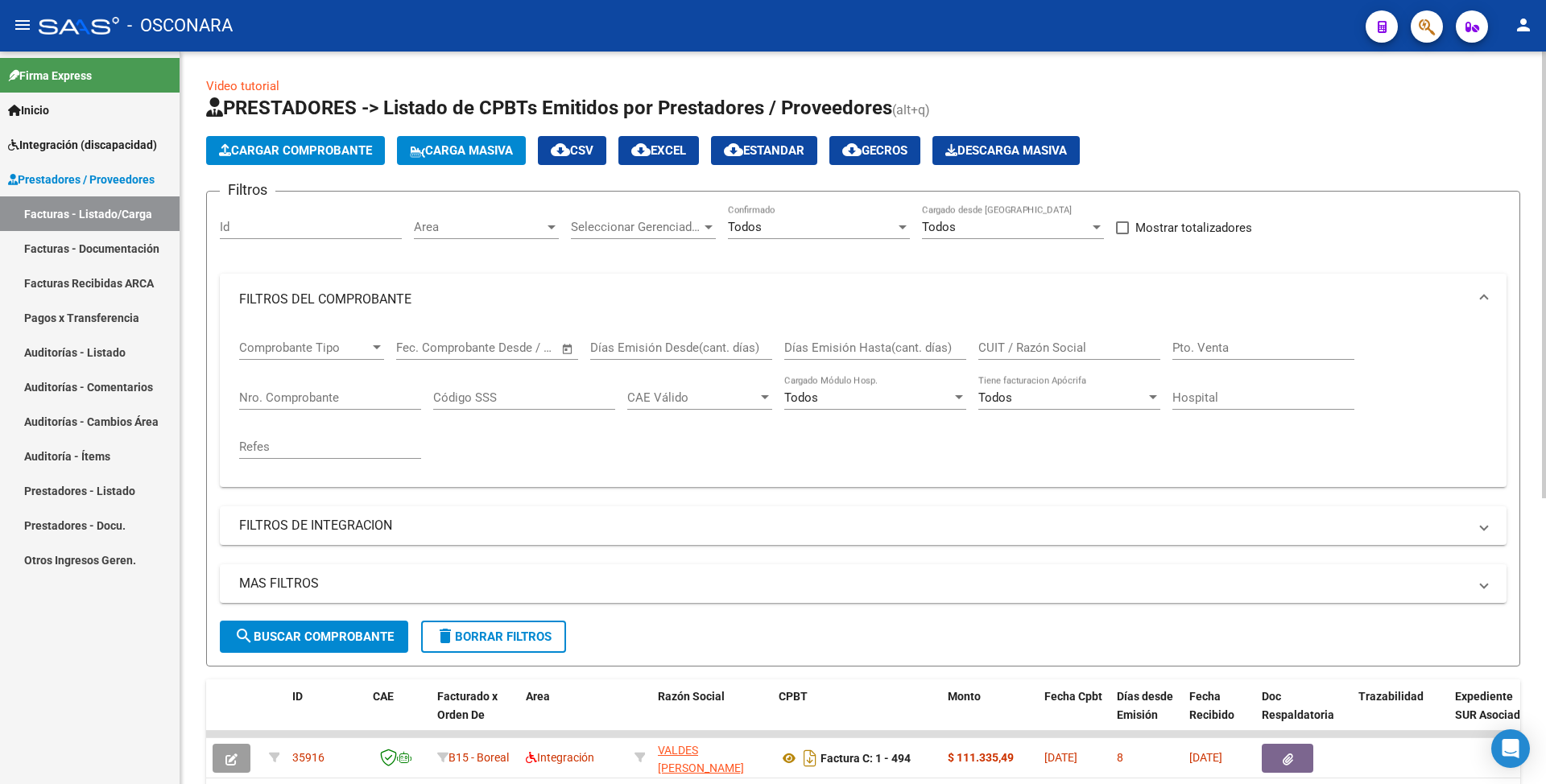
click at [923, 354] on input "Días Emisión Hasta(cant. días)" at bounding box center [875, 347] width 182 height 15
click at [978, 351] on input "CUIT / Razón Social" at bounding box center [1068, 347] width 182 height 15
paste input "27471783620"
type input "27471783620"
click at [276, 644] on span "search Buscar Comprobante" at bounding box center [314, 636] width 159 height 15
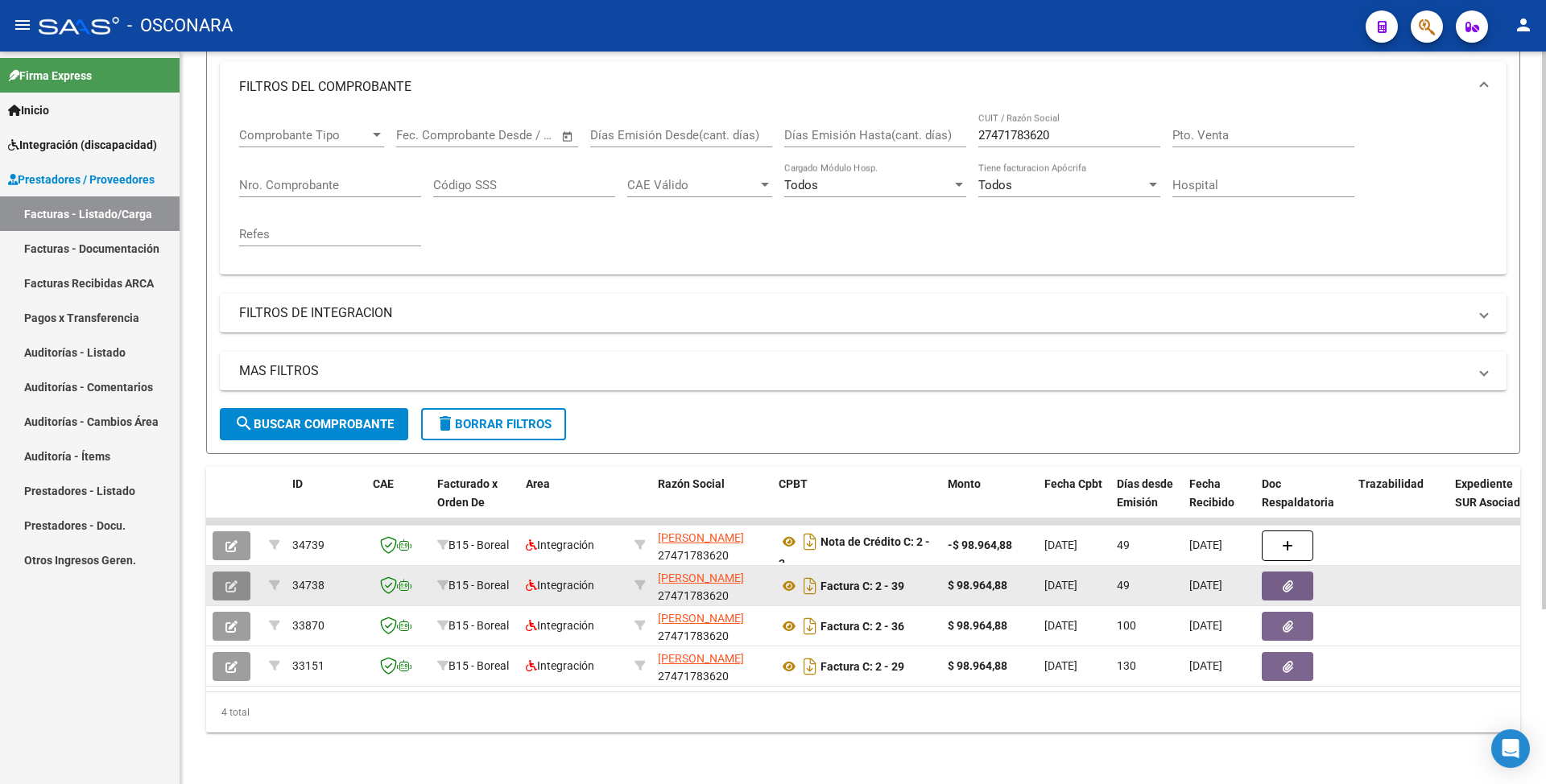
click at [248, 571] on button "button" at bounding box center [231, 585] width 38 height 29
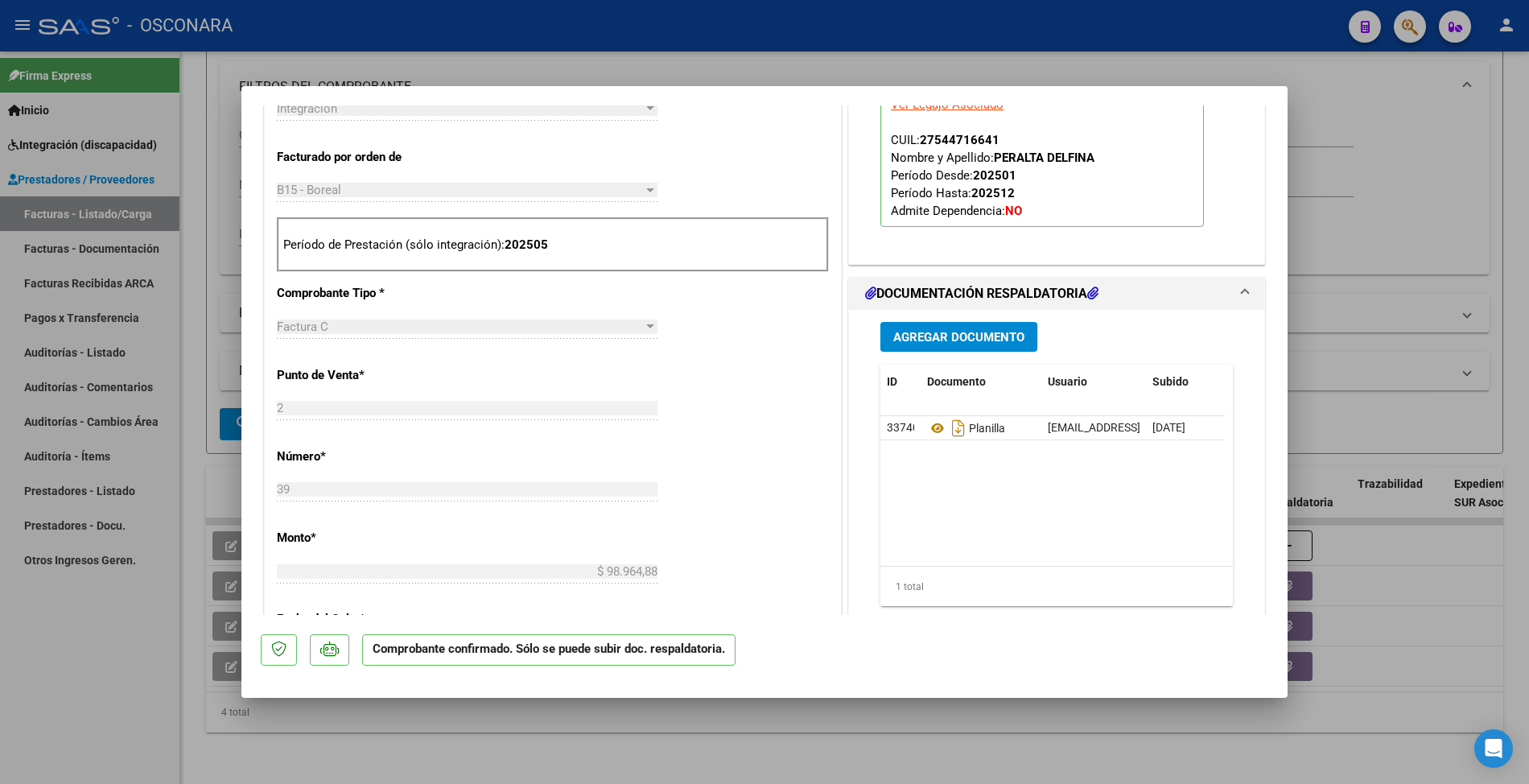
scroll to position [644, 0]
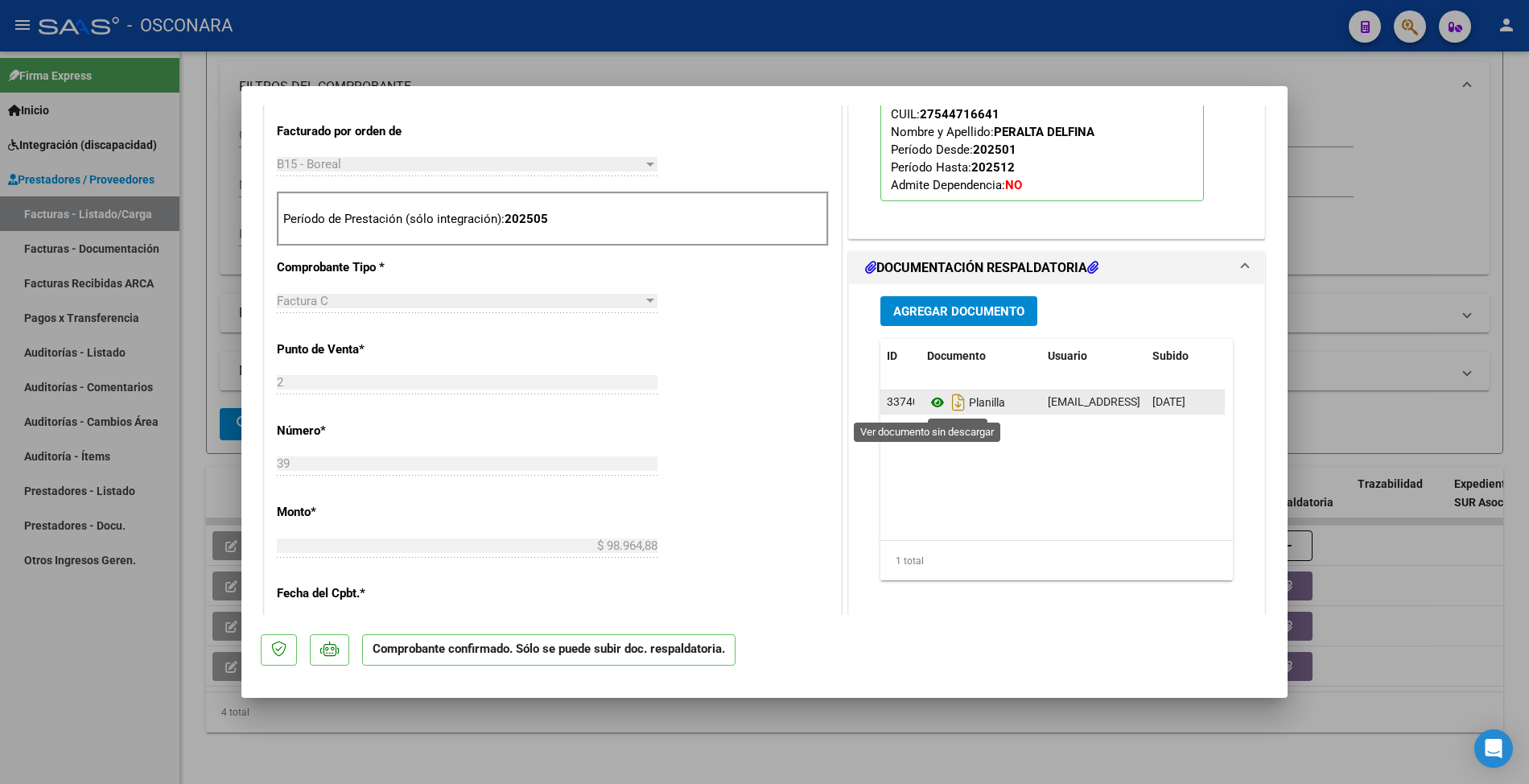
click at [928, 401] on icon at bounding box center [938, 402] width 21 height 19
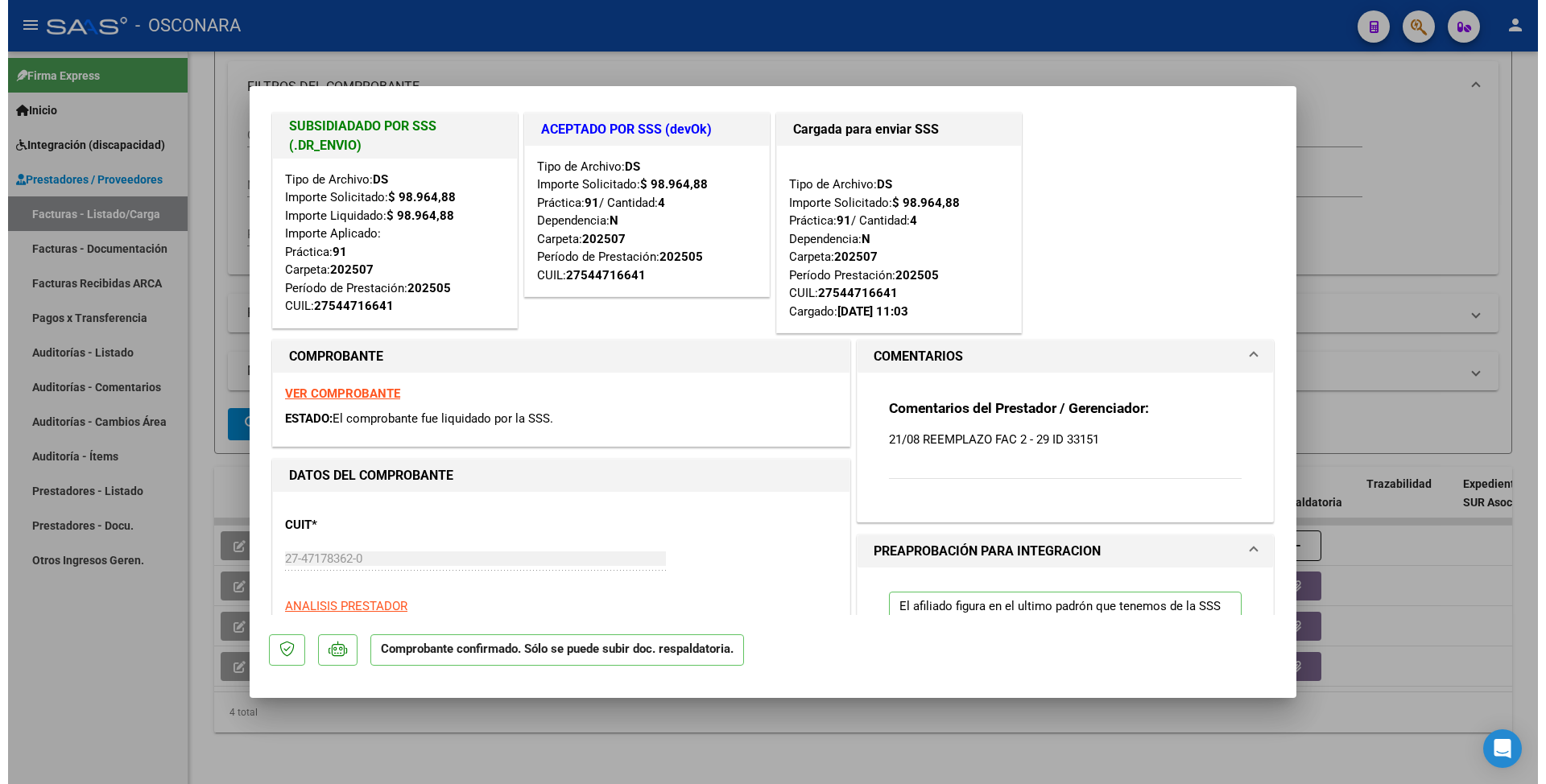
scroll to position [0, 0]
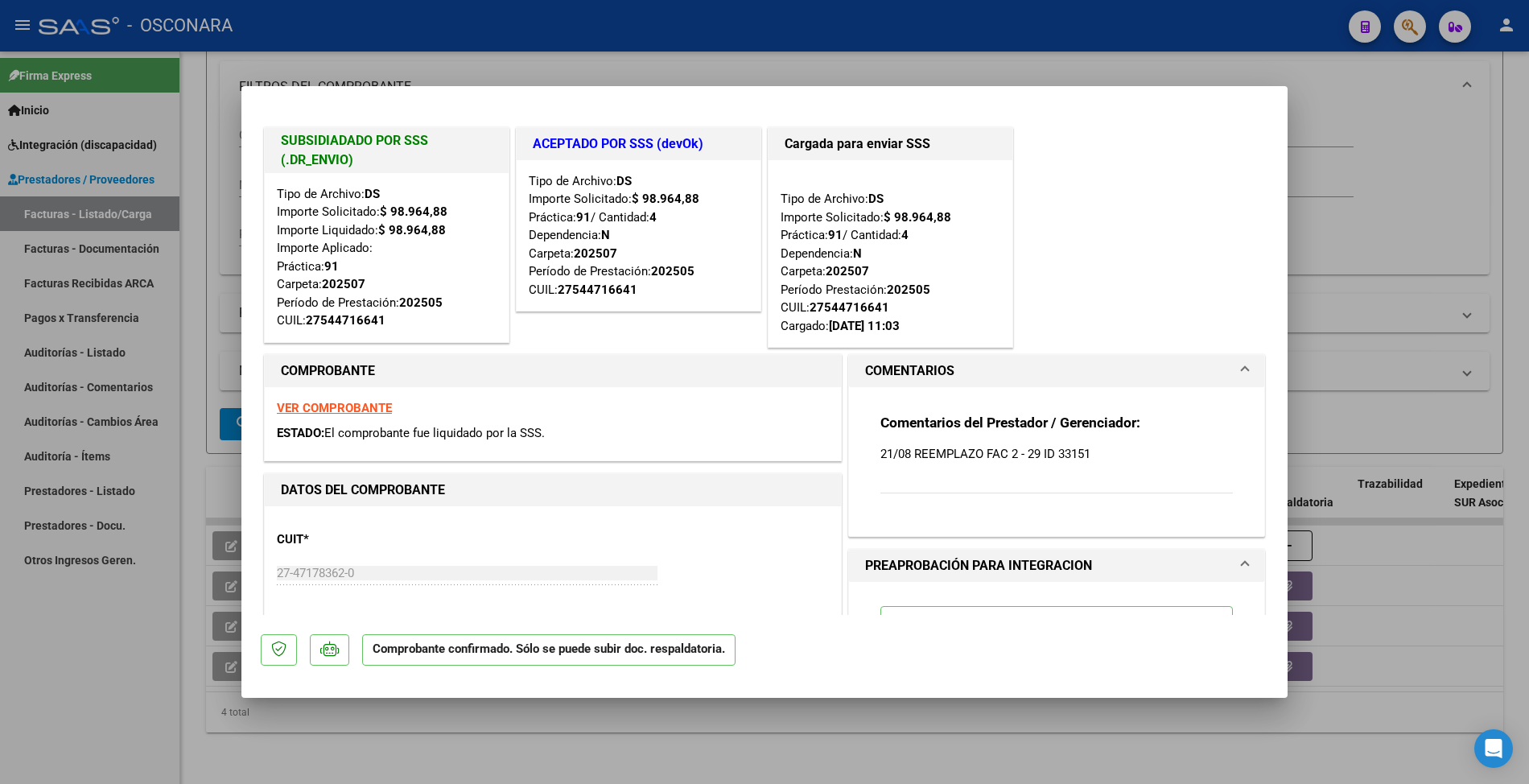
click at [200, 529] on div at bounding box center [764, 392] width 1529 height 784
type input "$ 0,00"
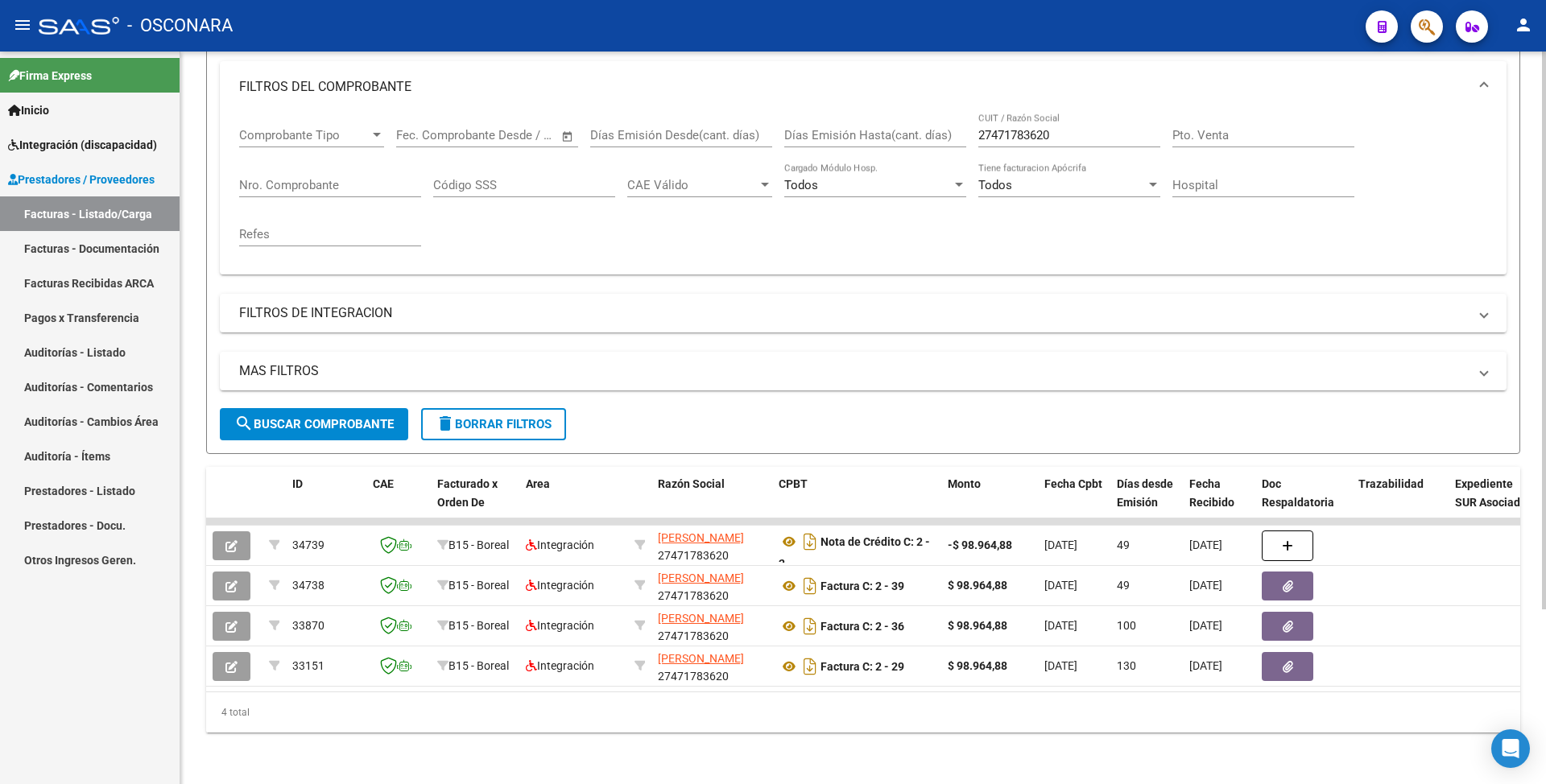
click at [998, 112] on div "27471783620 CUIT / Razón Social" at bounding box center [1068, 129] width 182 height 35
click at [998, 128] on input "27471783620" at bounding box center [1068, 135] width 182 height 15
paste input "394983476"
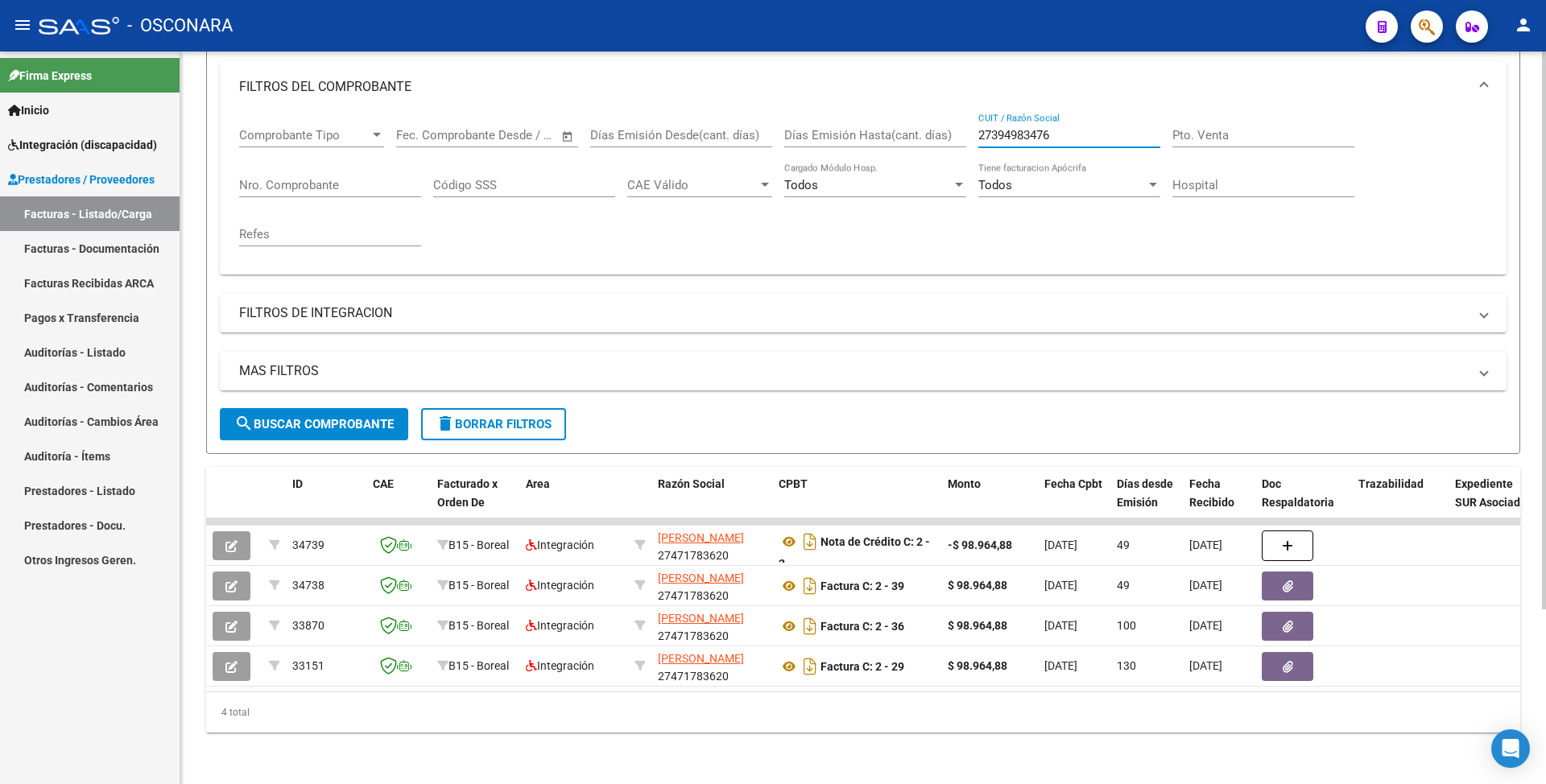
type input "27394983476"
click at [324, 417] on button "search Buscar Comprobante" at bounding box center [314, 424] width 188 height 32
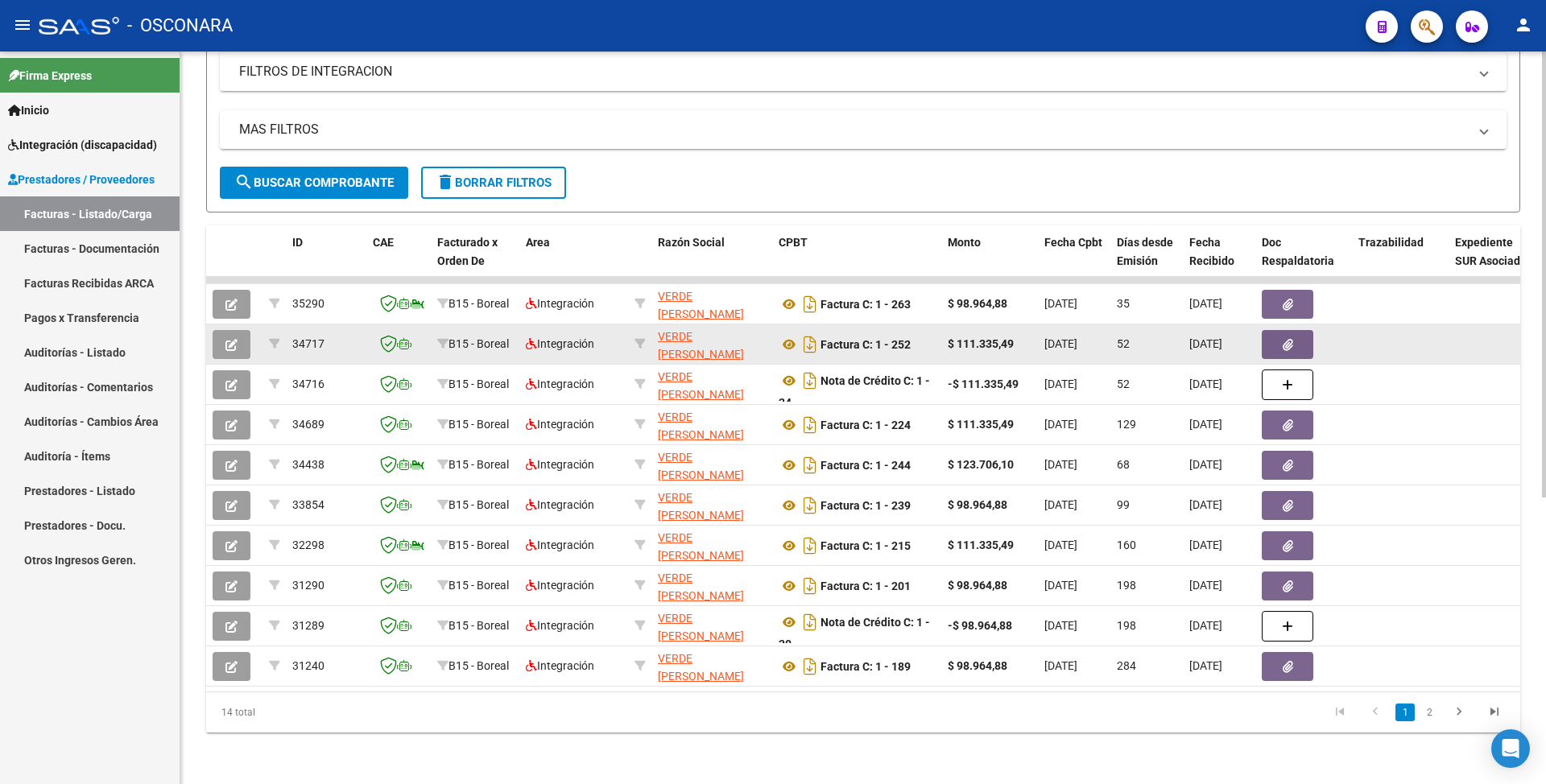
click at [246, 330] on button "button" at bounding box center [231, 344] width 38 height 29
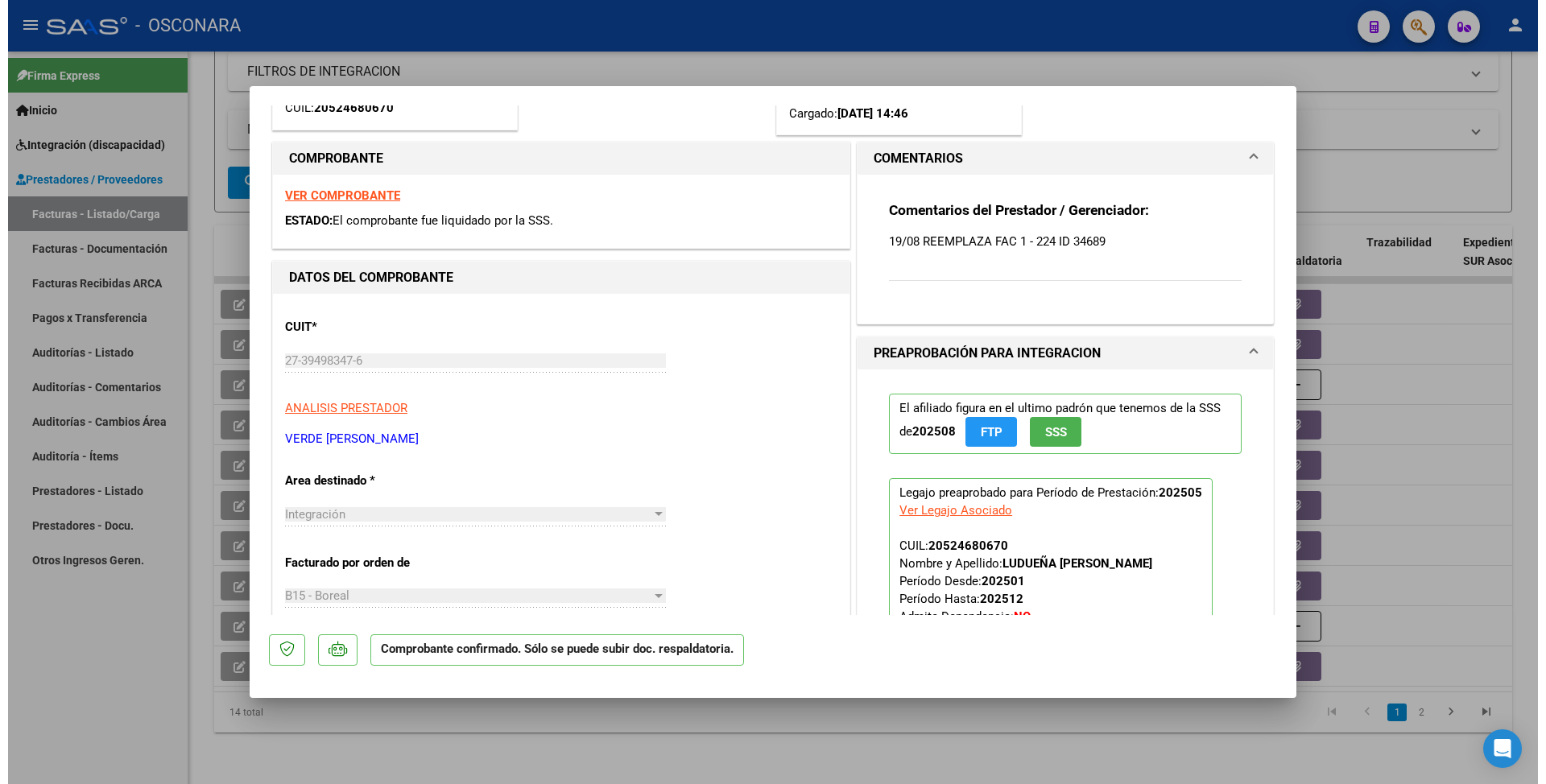
scroll to position [214, 0]
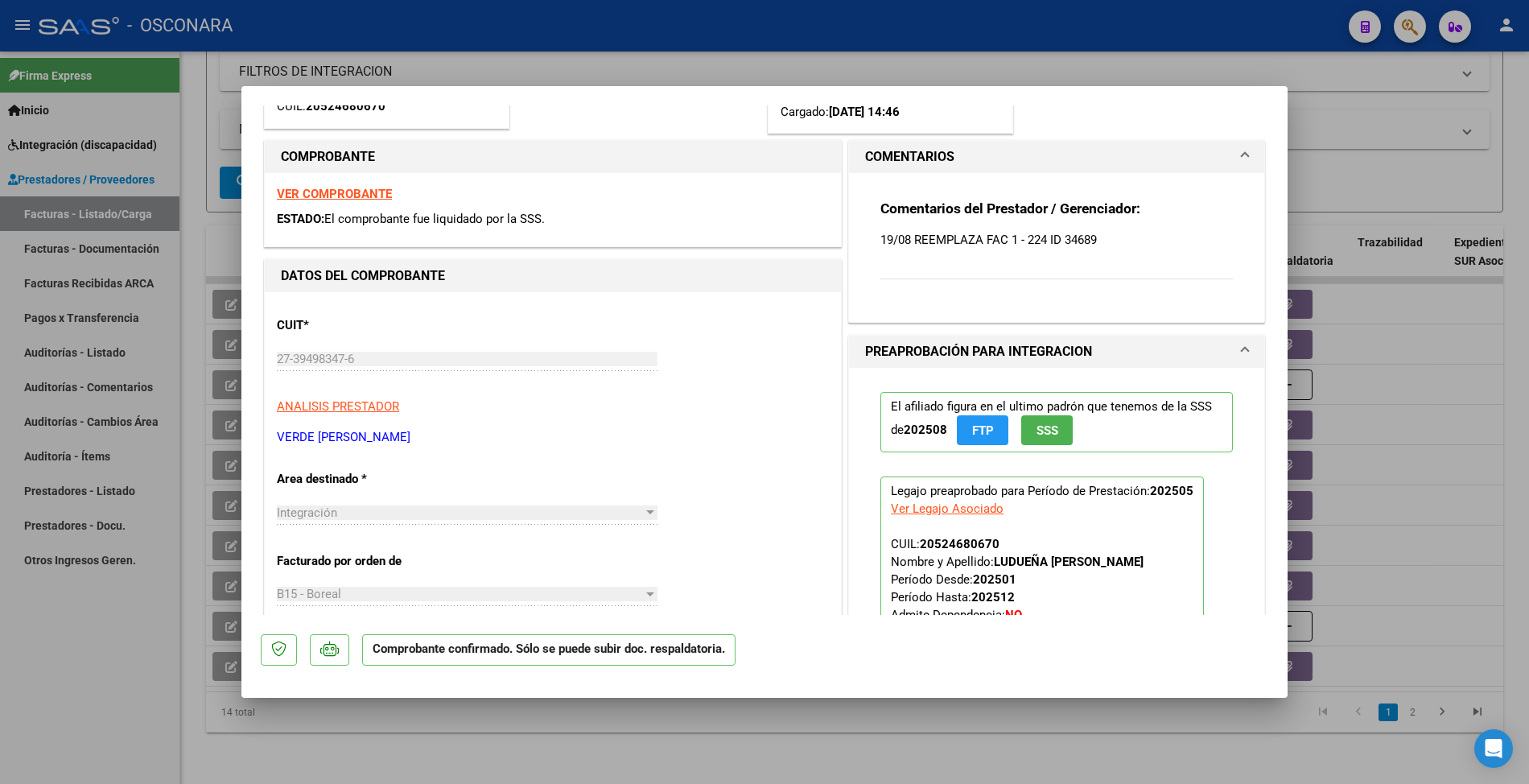
click at [232, 386] on div at bounding box center [764, 392] width 1529 height 784
type input "$ 0,00"
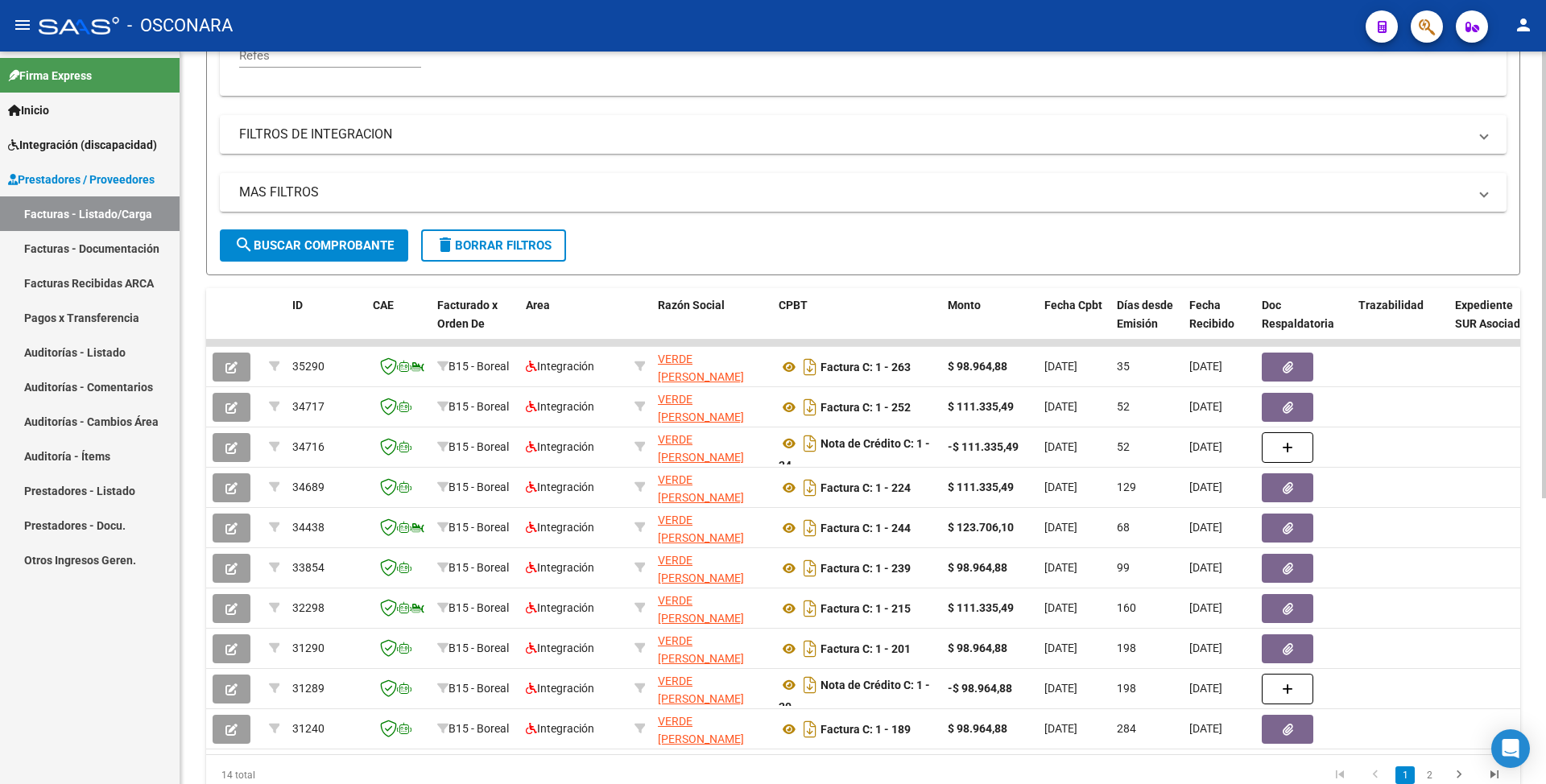
scroll to position [40, 0]
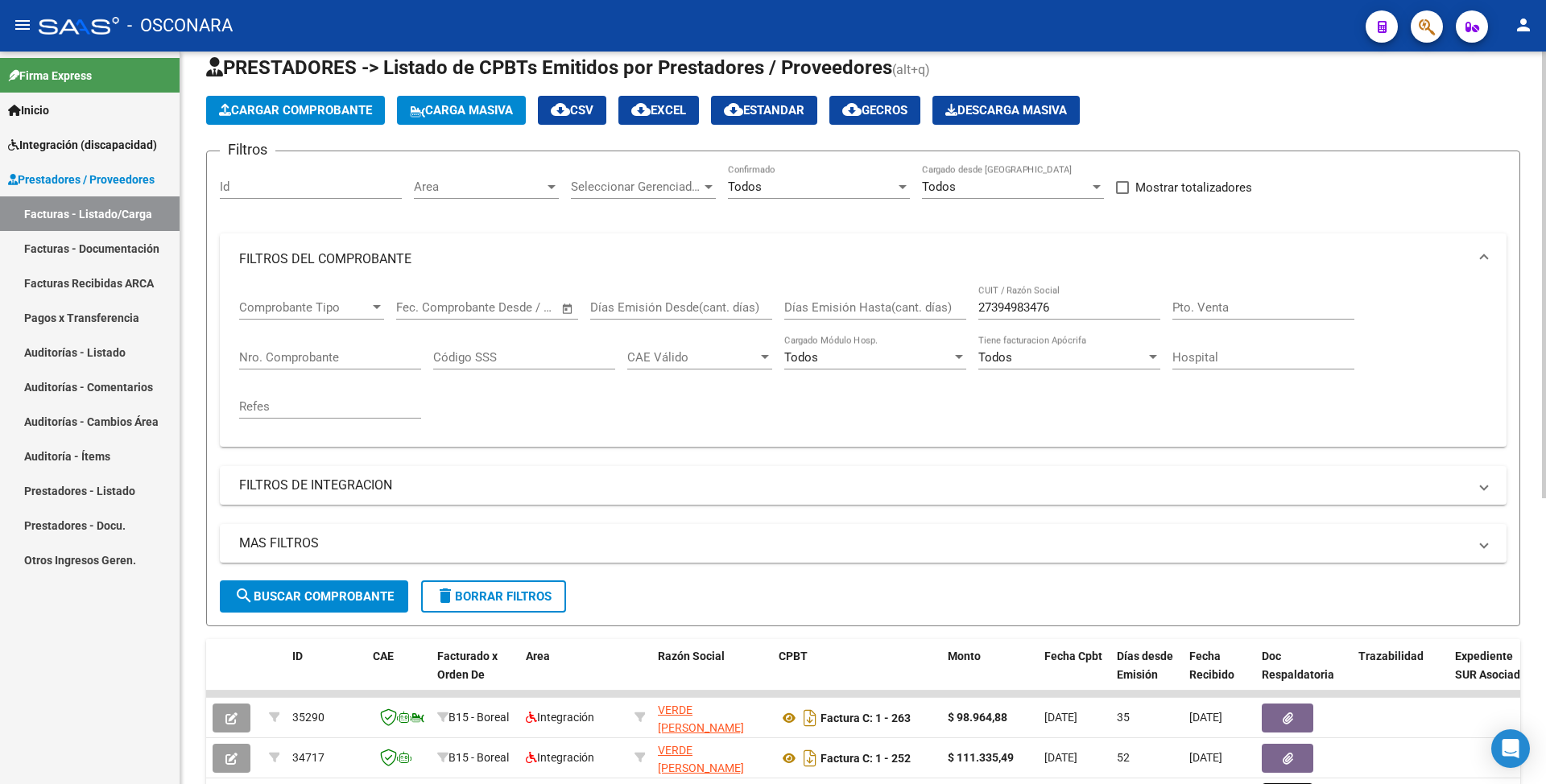
click at [989, 291] on div "27394983476 CUIT / Razón Social" at bounding box center [1068, 301] width 182 height 35
drag, startPoint x: 990, startPoint y: 292, endPoint x: 992, endPoint y: 300, distance: 8.2
click at [990, 293] on div "27394983476 CUIT / Razón Social" at bounding box center [1068, 301] width 182 height 35
click at [993, 306] on input "27394983476" at bounding box center [1068, 307] width 182 height 15
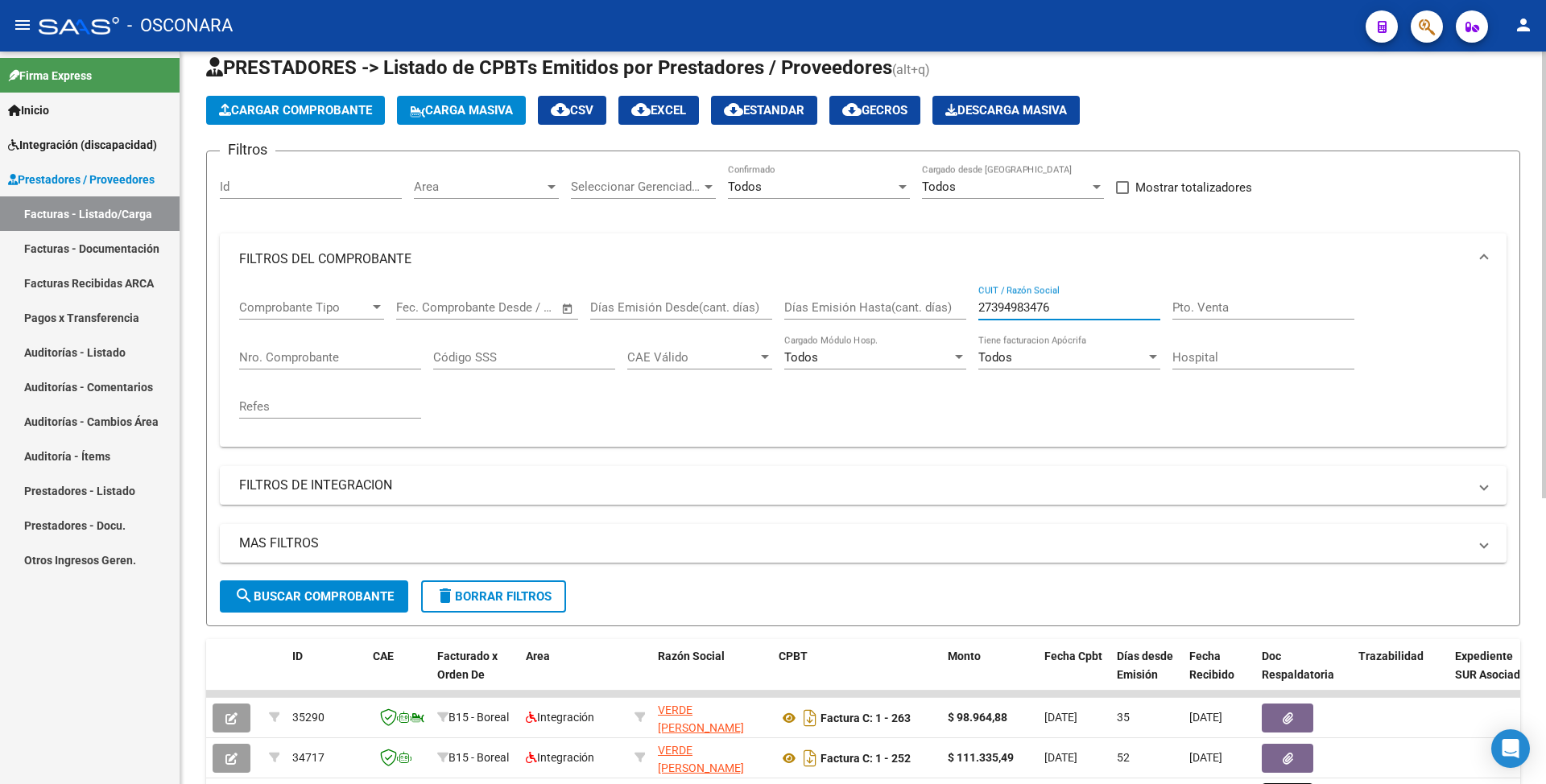
paste input "299671289"
click at [258, 607] on button "search Buscar Comprobante" at bounding box center [314, 596] width 188 height 32
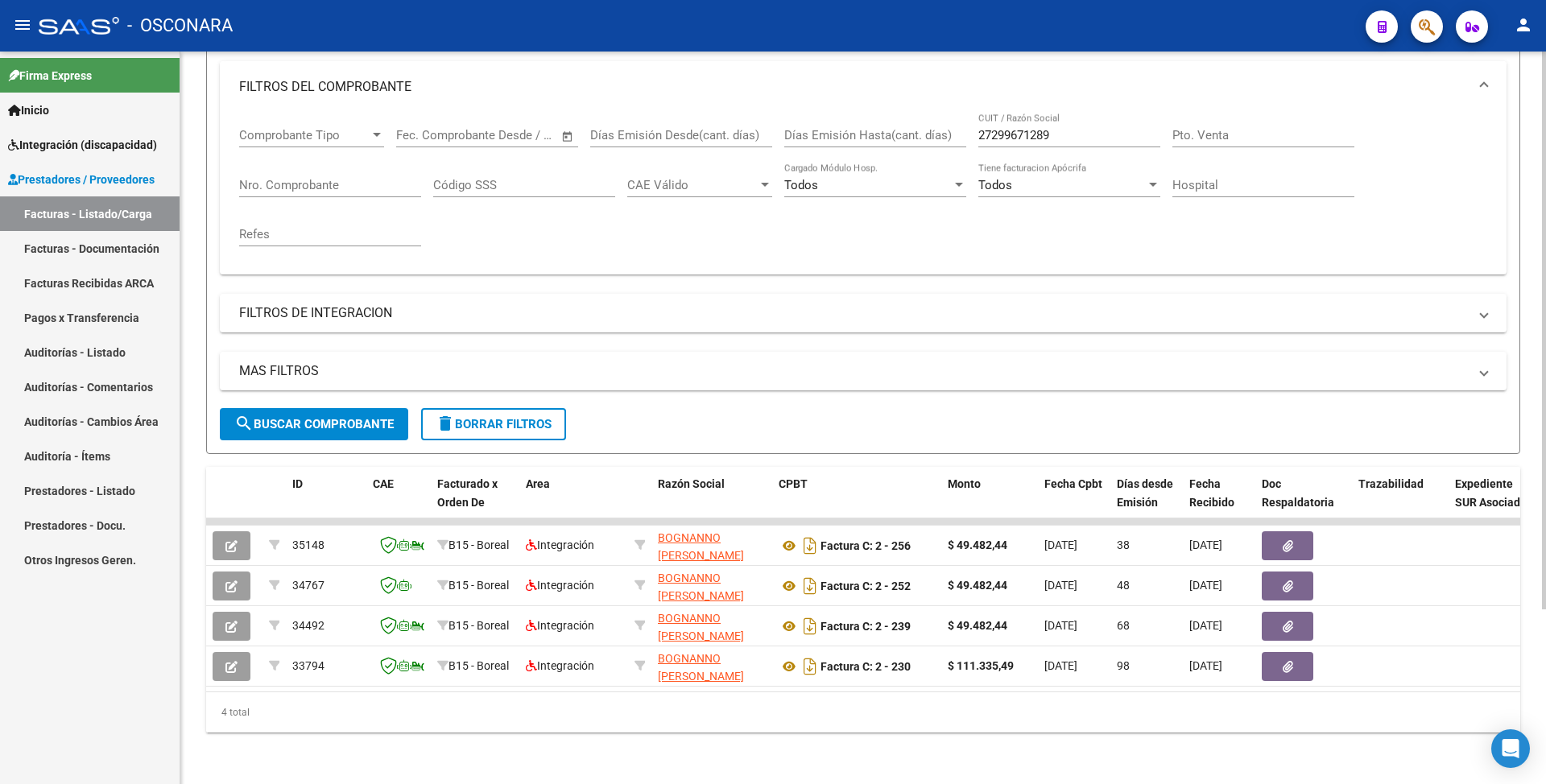
scroll to position [229, 0]
click at [996, 128] on input "27299671289" at bounding box center [1068, 135] width 182 height 15
paste input "18144352"
type input "27218144352"
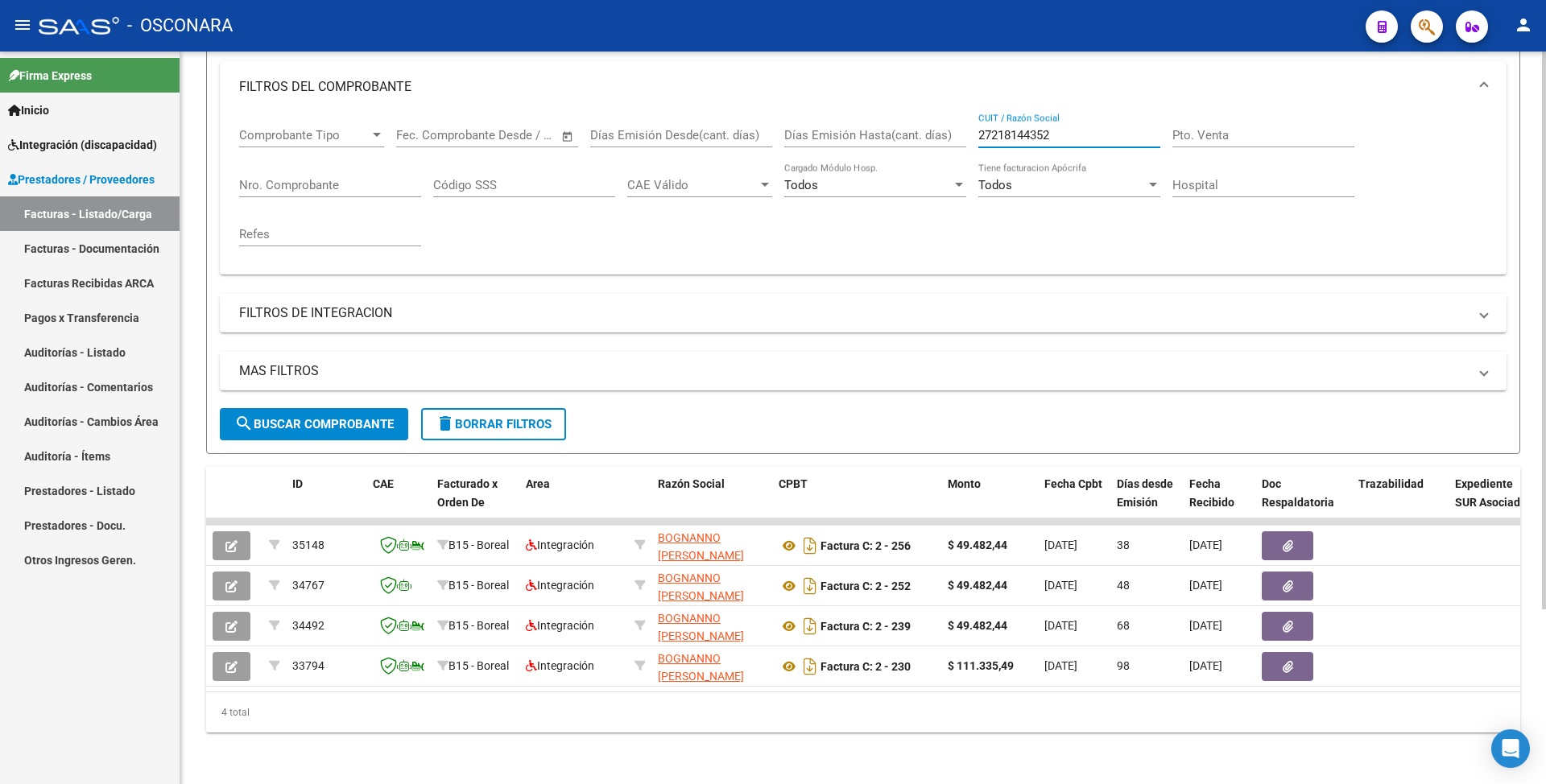
click at [294, 417] on span "search Buscar Comprobante" at bounding box center [314, 424] width 159 height 15
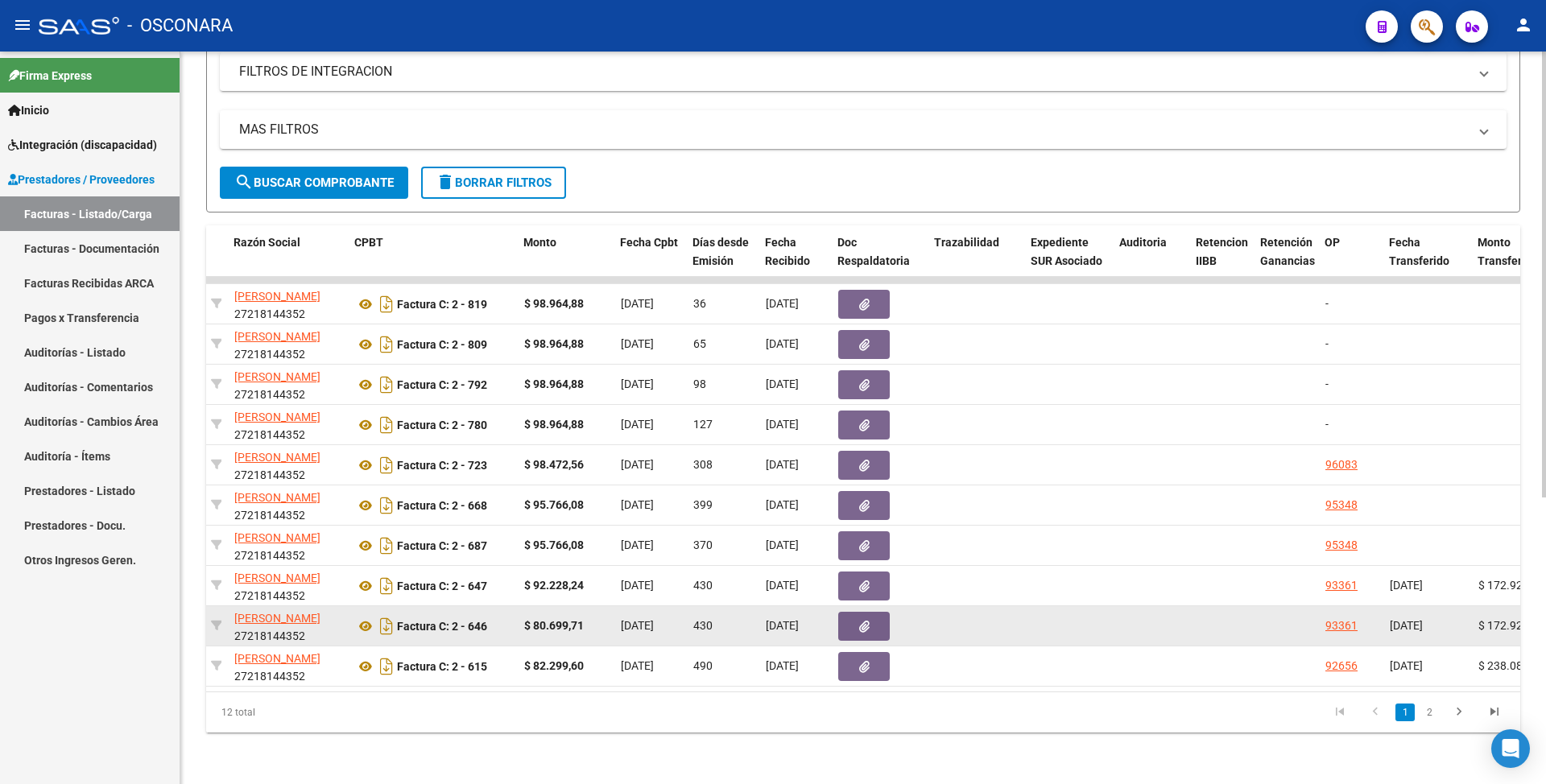
scroll to position [0, 0]
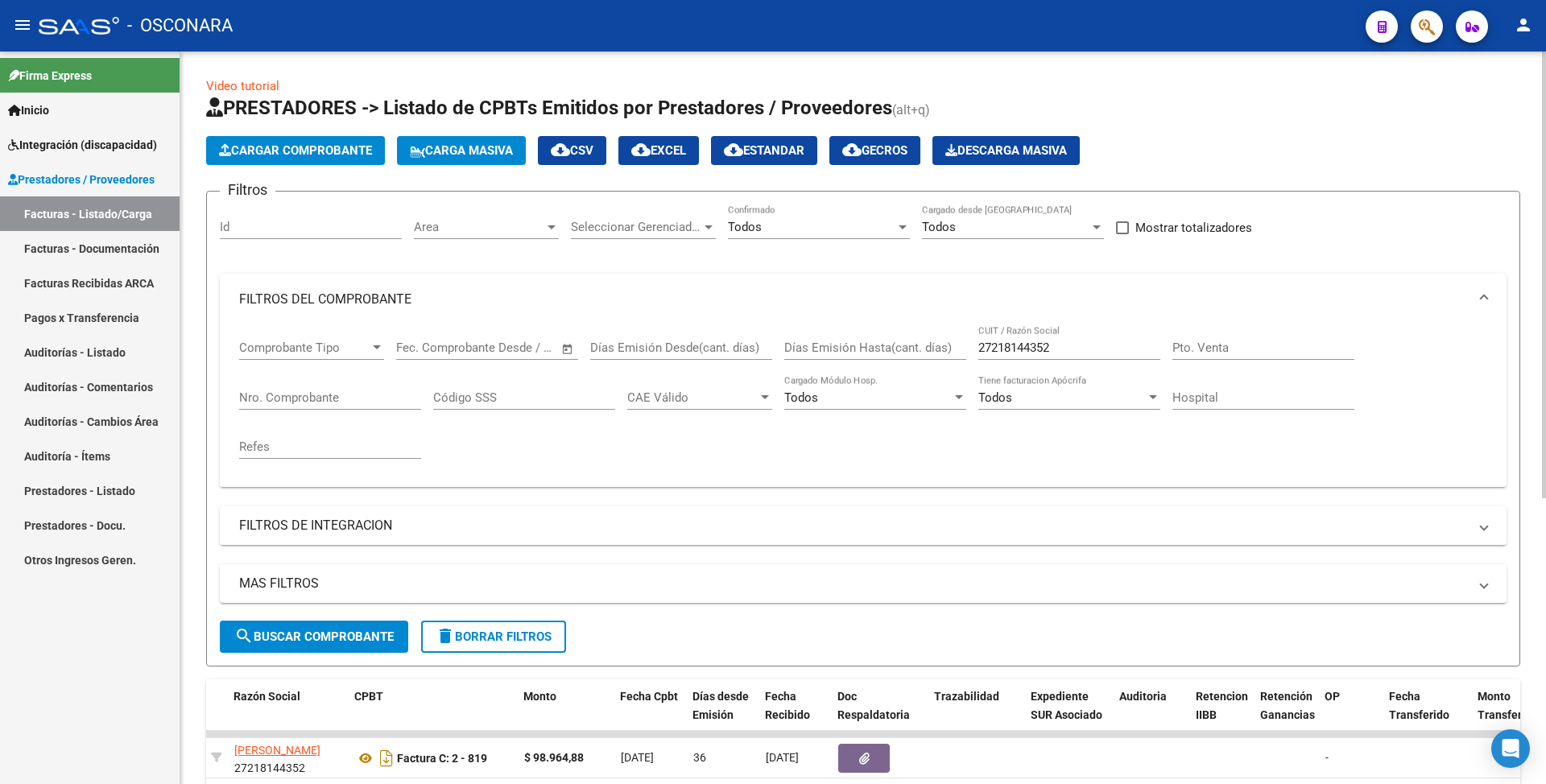
click at [290, 506] on mat-expansion-panel-header "FILTROS DE INTEGRACION" at bounding box center [863, 525] width 1286 height 39
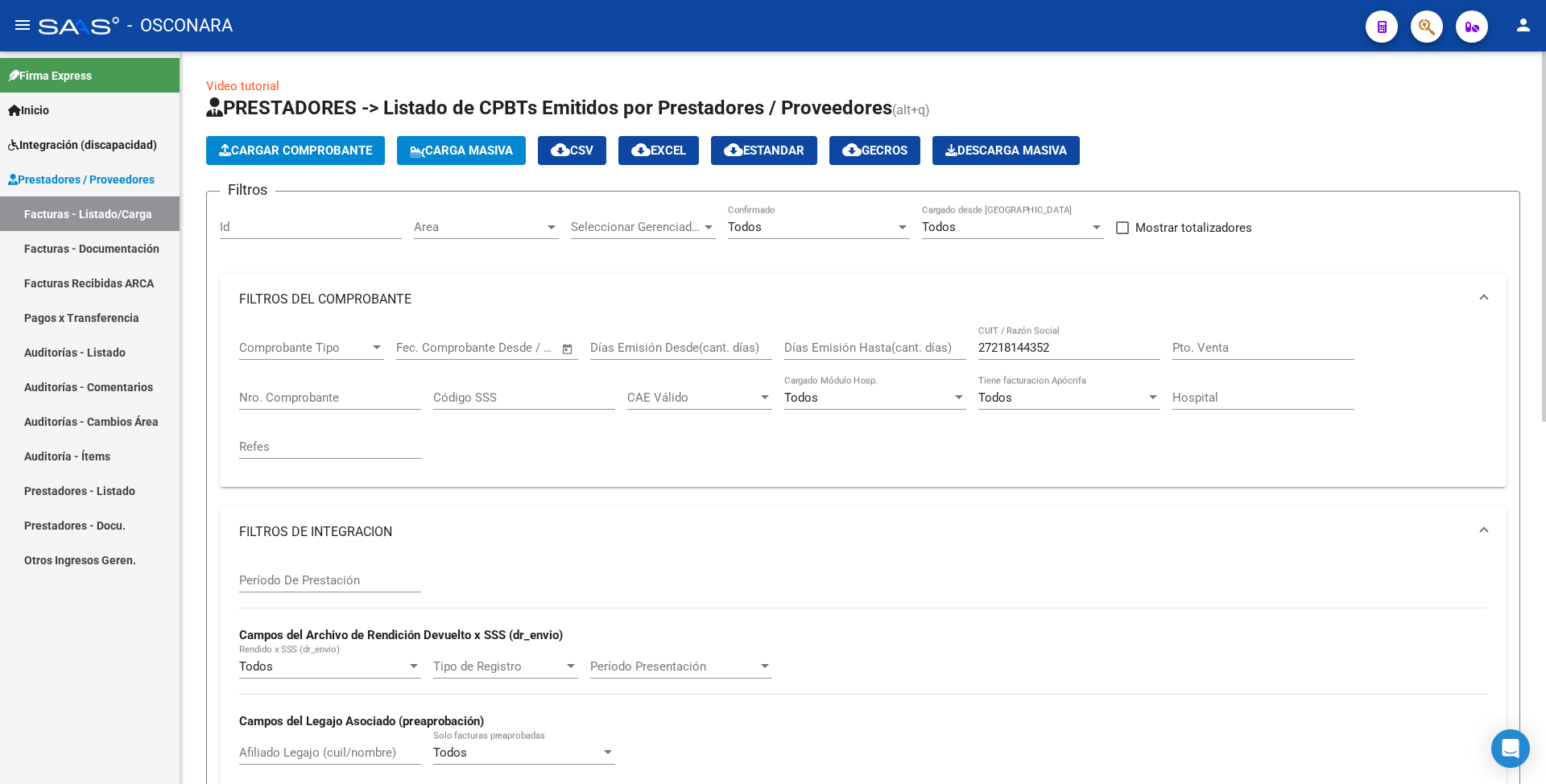
click at [301, 573] on div "Período De Prestación" at bounding box center [330, 574] width 182 height 35
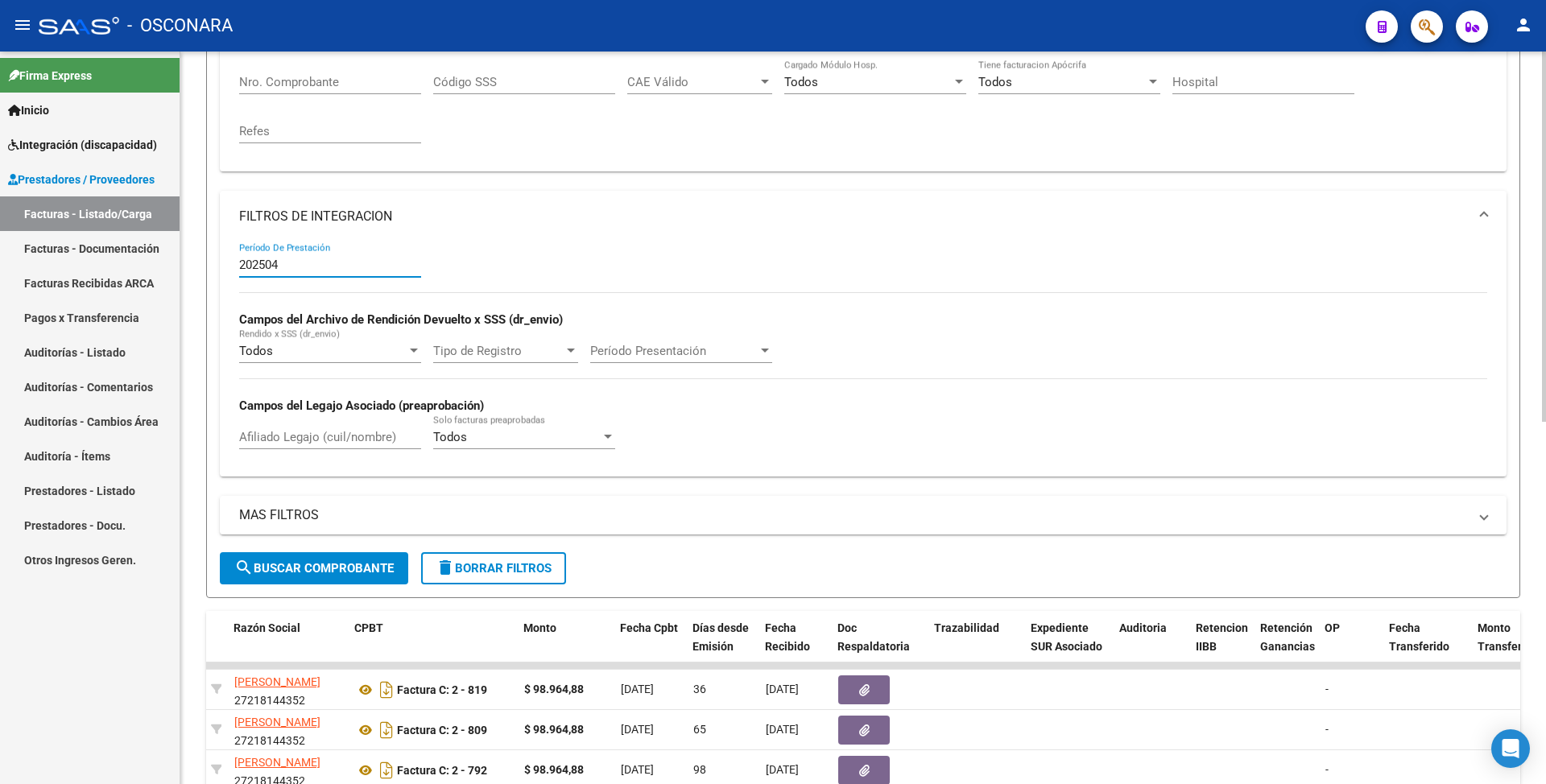
scroll to position [321, 0]
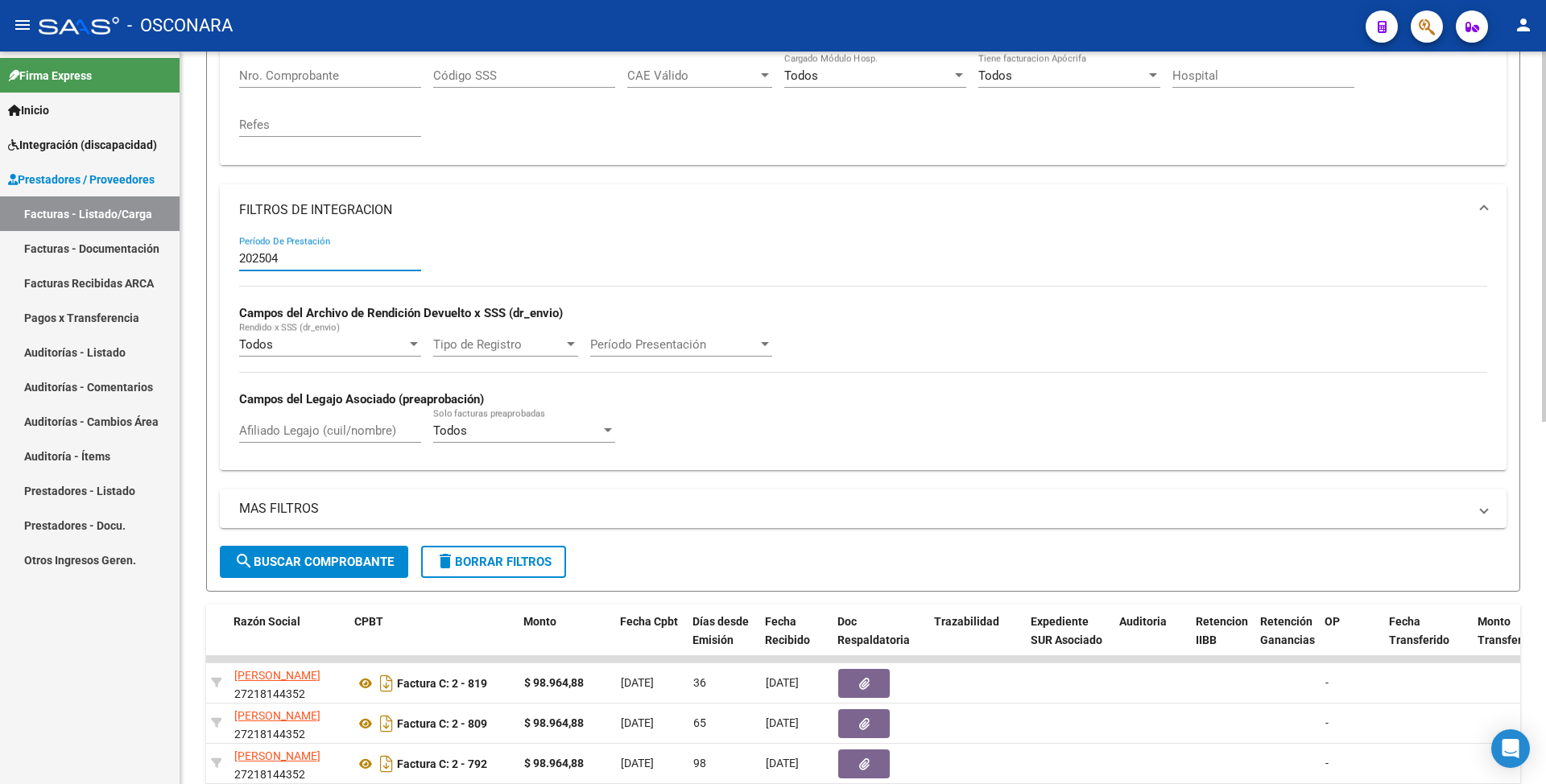
click at [336, 555] on span "search Buscar Comprobante" at bounding box center [314, 561] width 159 height 15
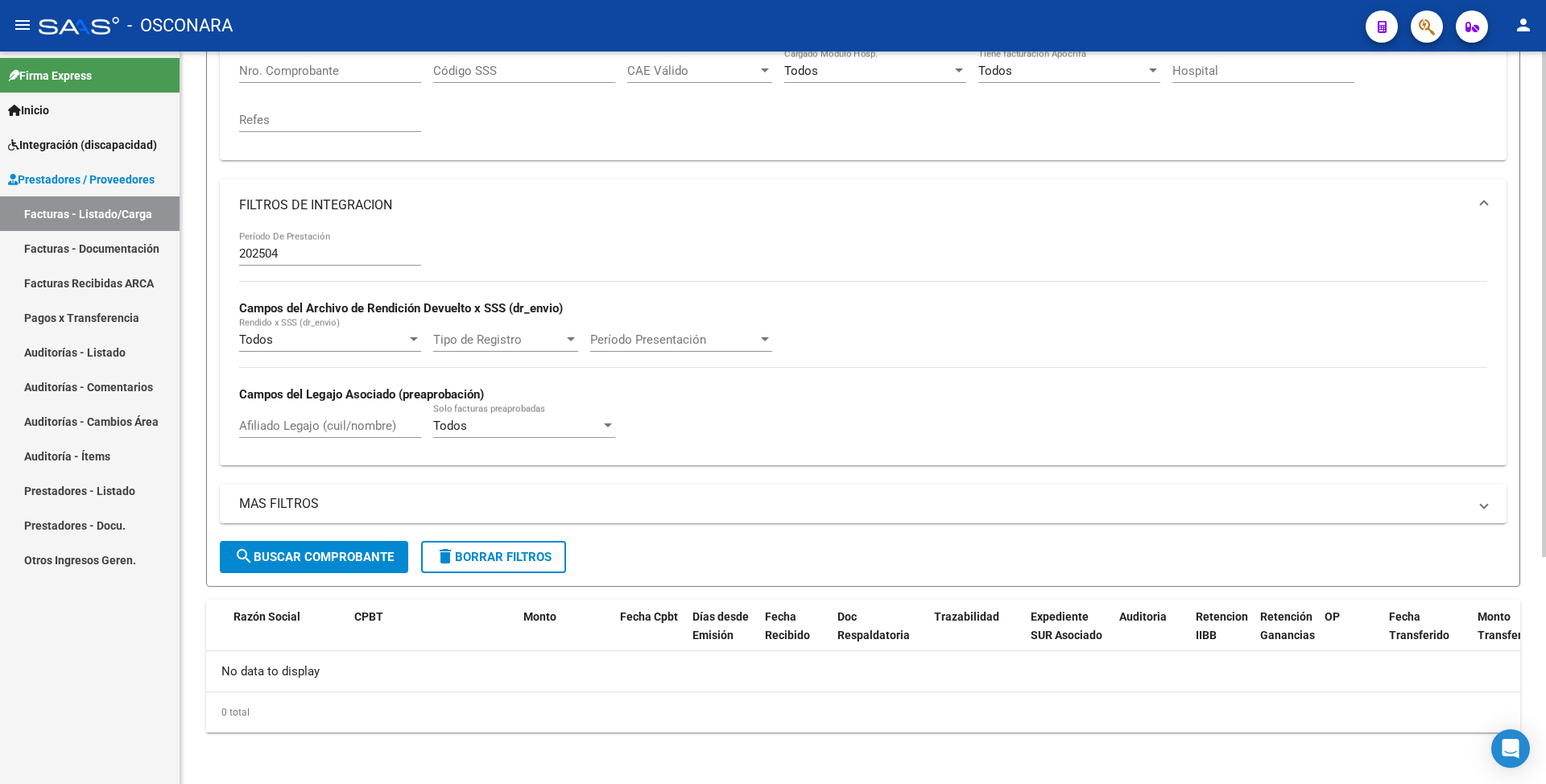
scroll to position [113, 0]
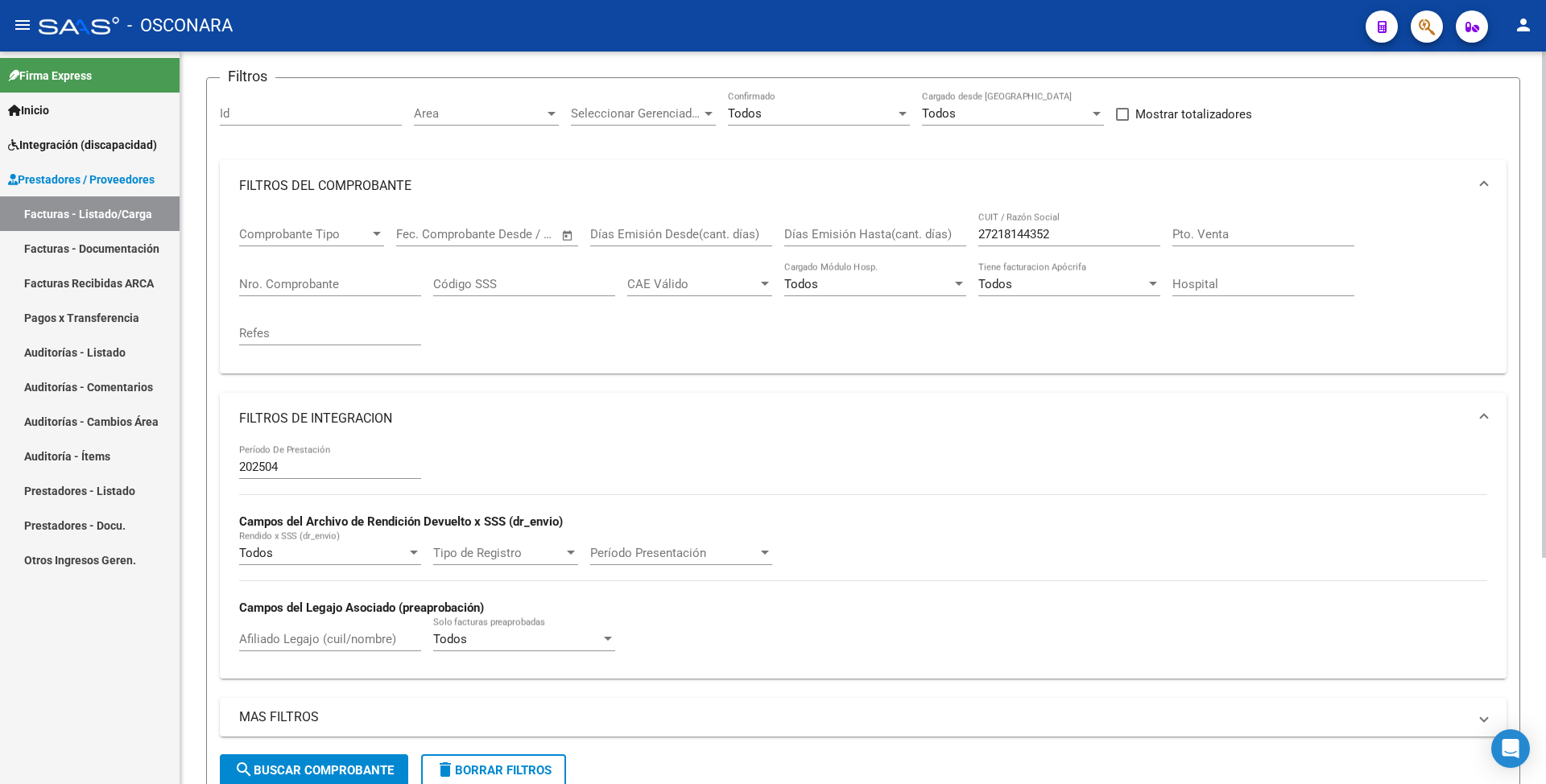
click at [321, 462] on input "202504" at bounding box center [330, 467] width 182 height 15
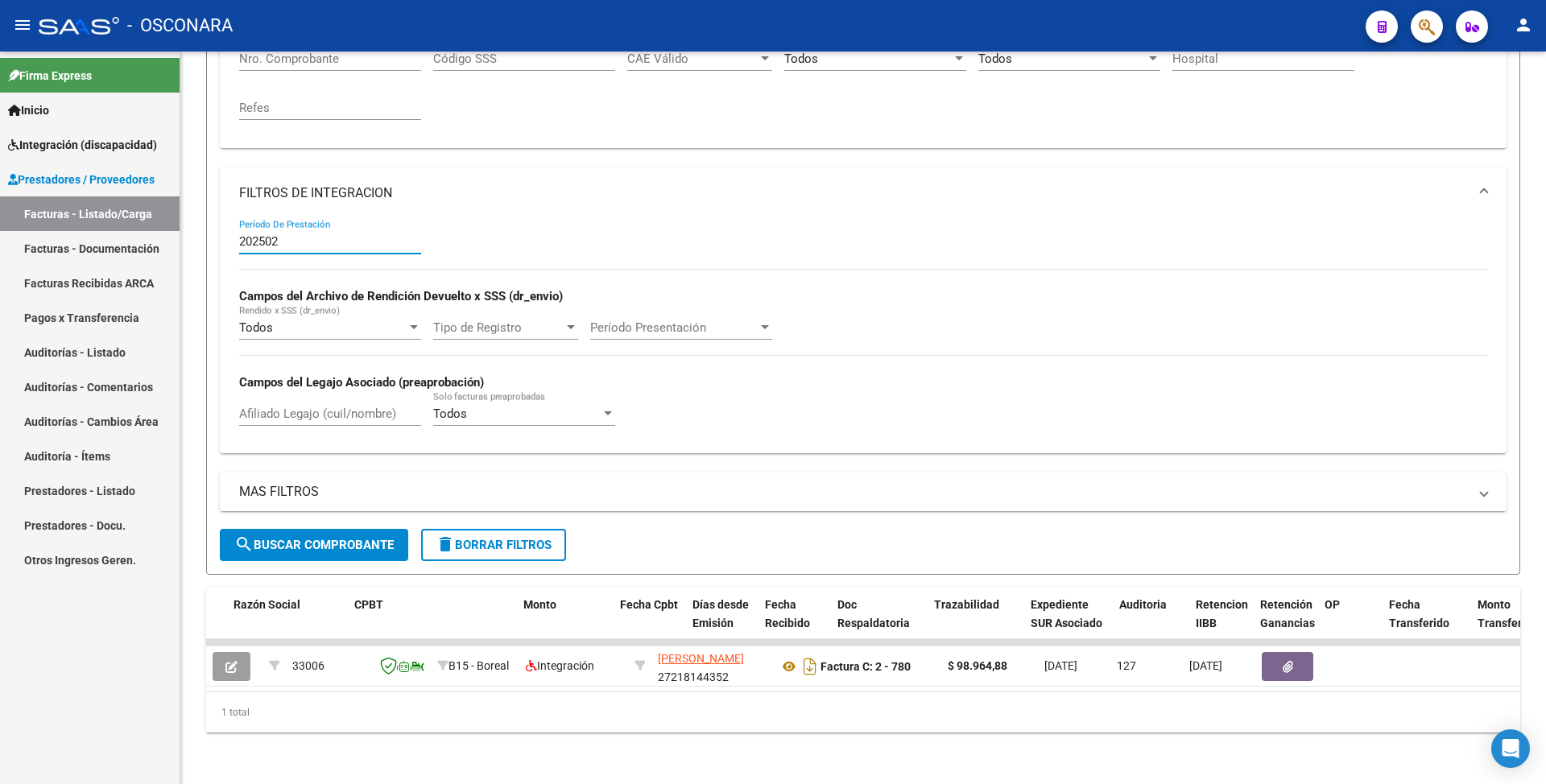
type input "202502"
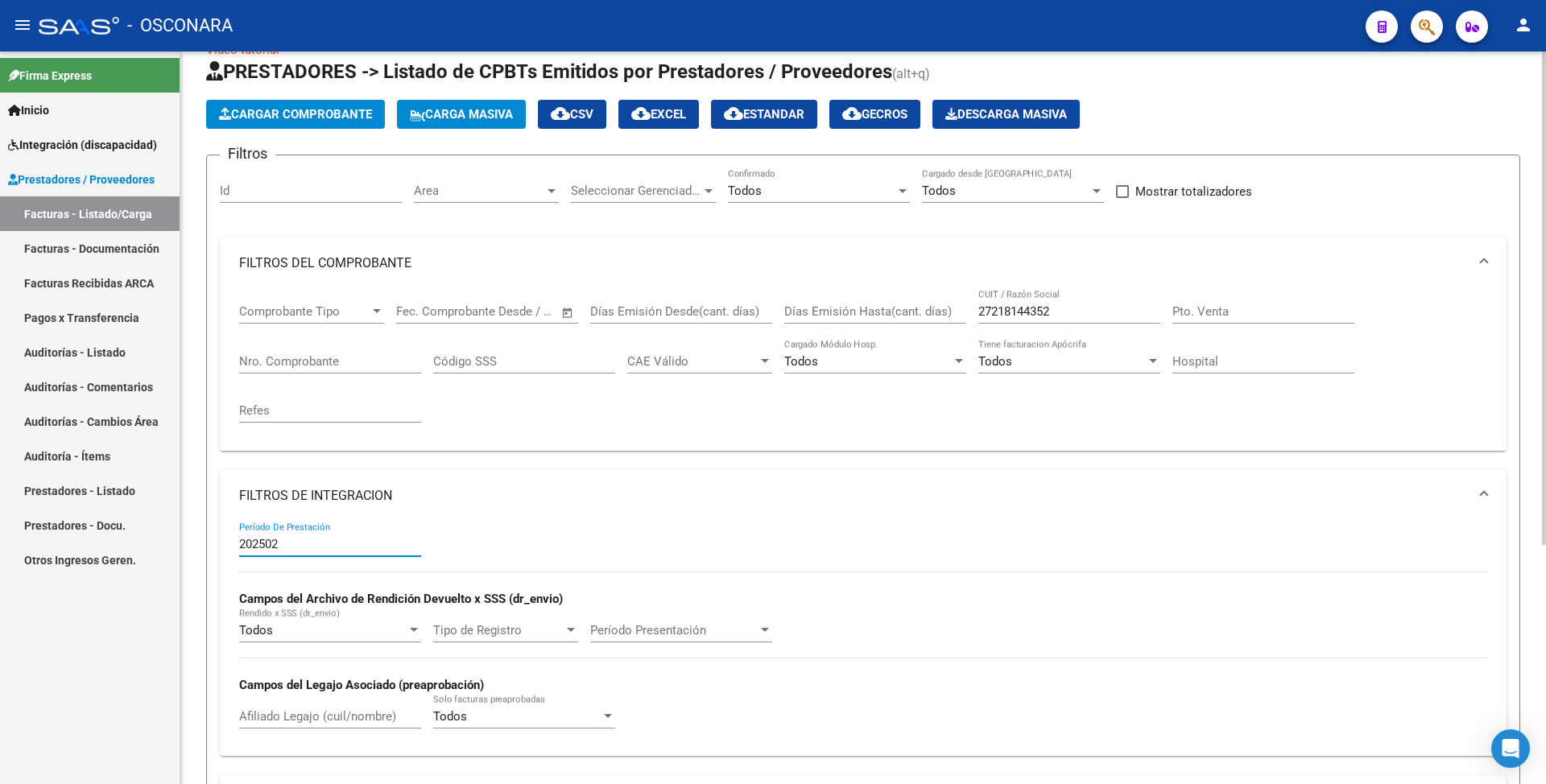
scroll to position [34, 0]
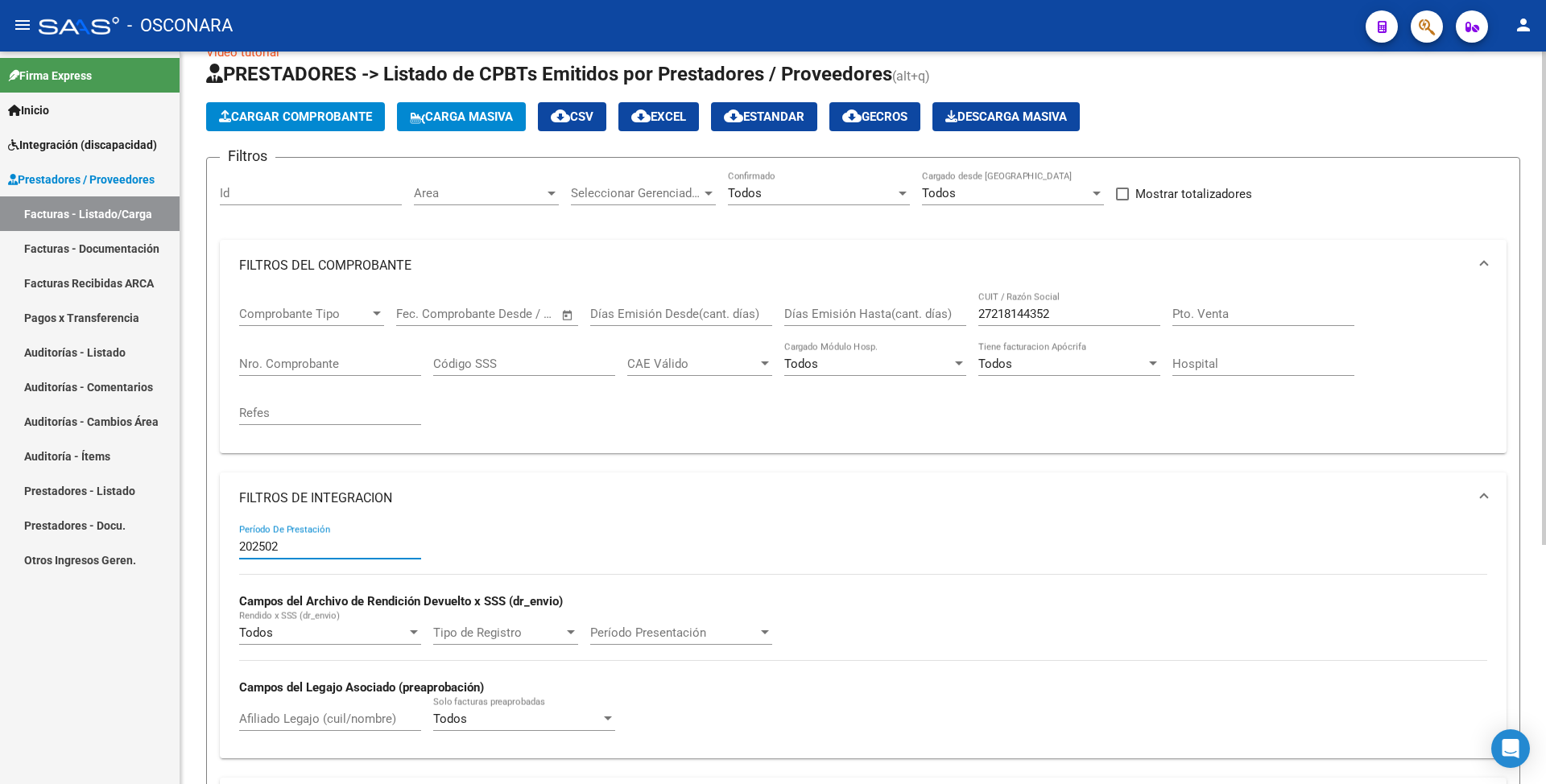
click at [1003, 312] on input "27218144352" at bounding box center [1068, 313] width 182 height 15
paste input "381110465"
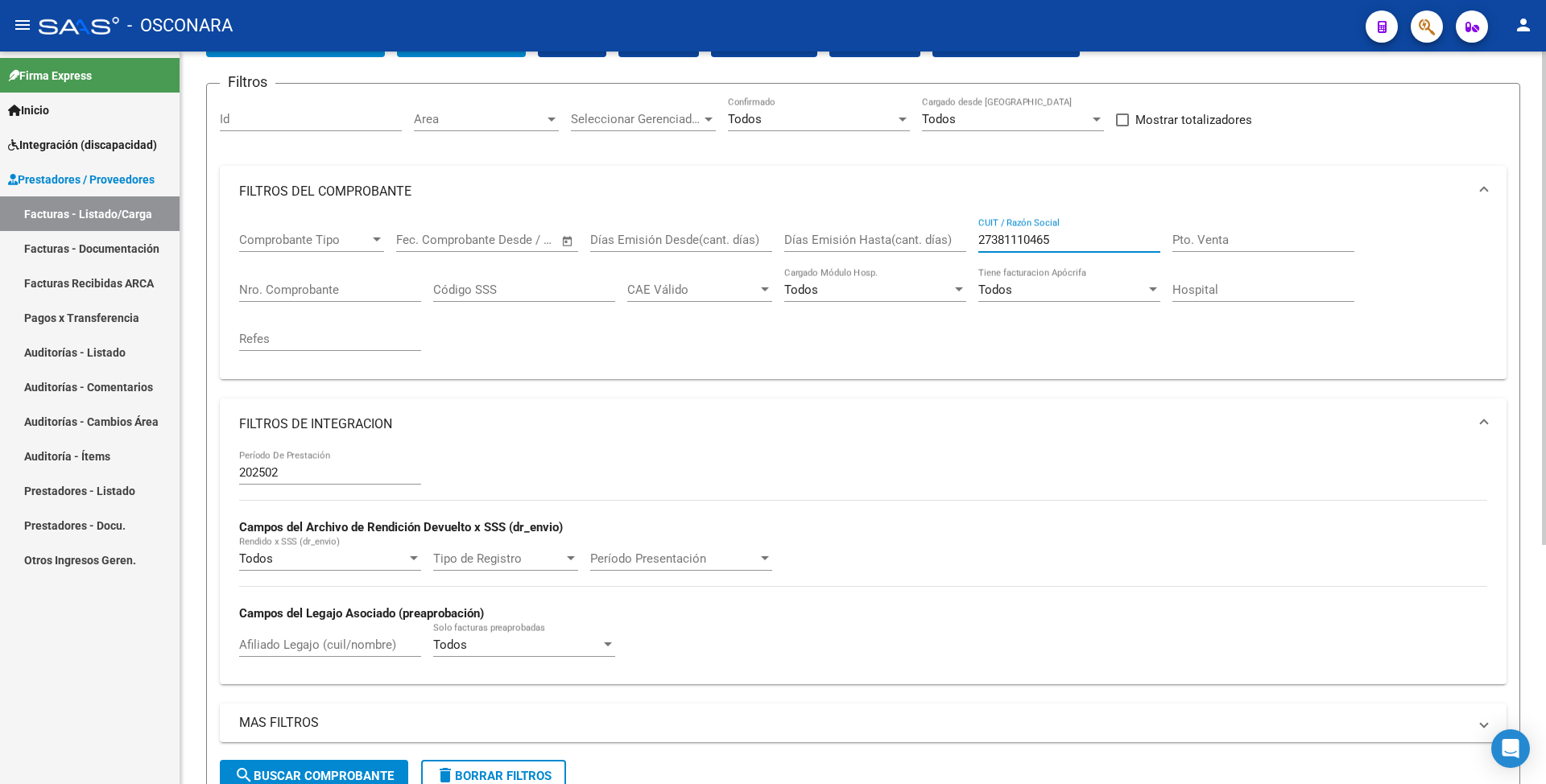
scroll to position [141, 0]
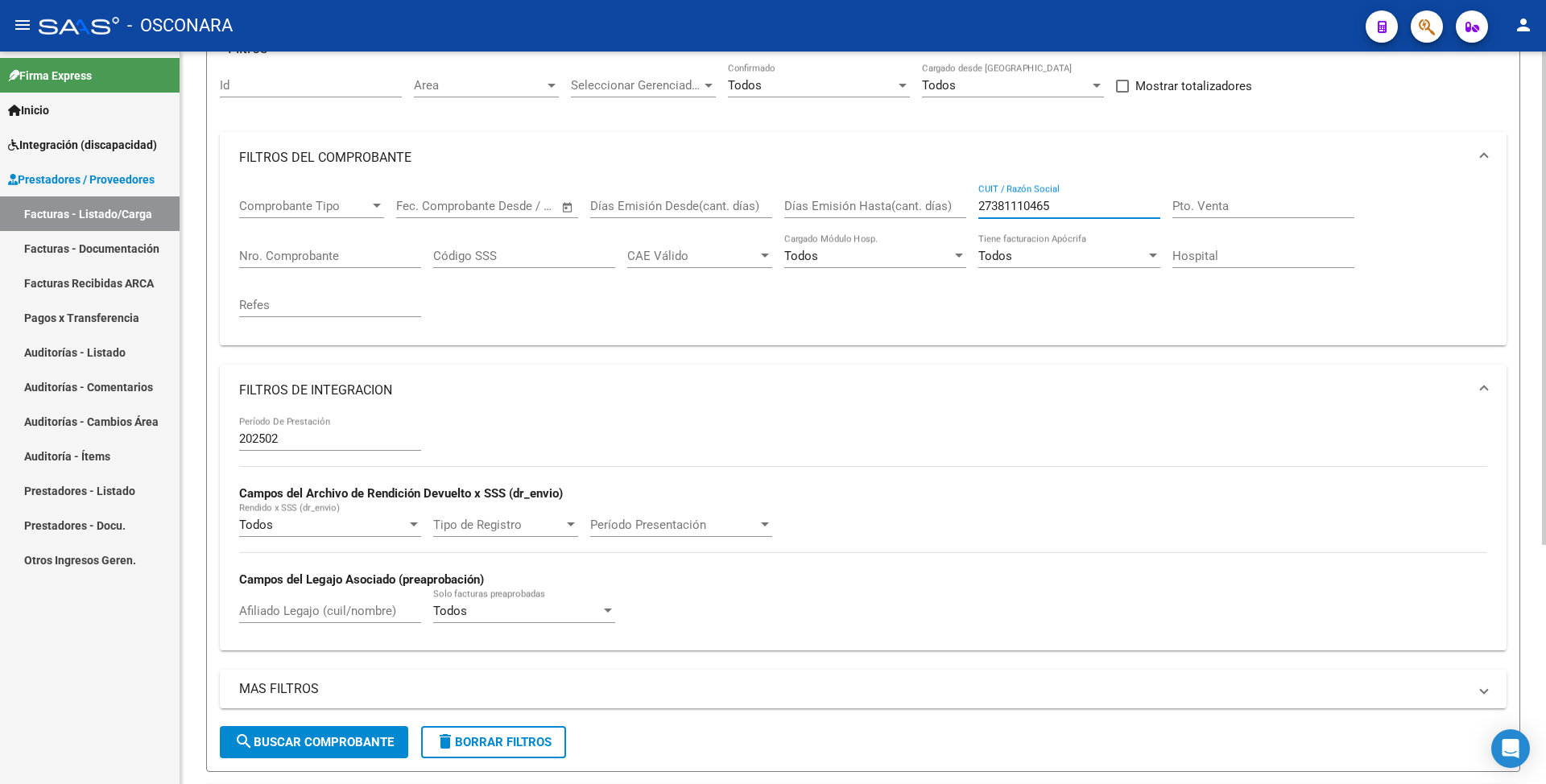
type input "27381110465"
click at [301, 441] on input "202502" at bounding box center [330, 438] width 182 height 15
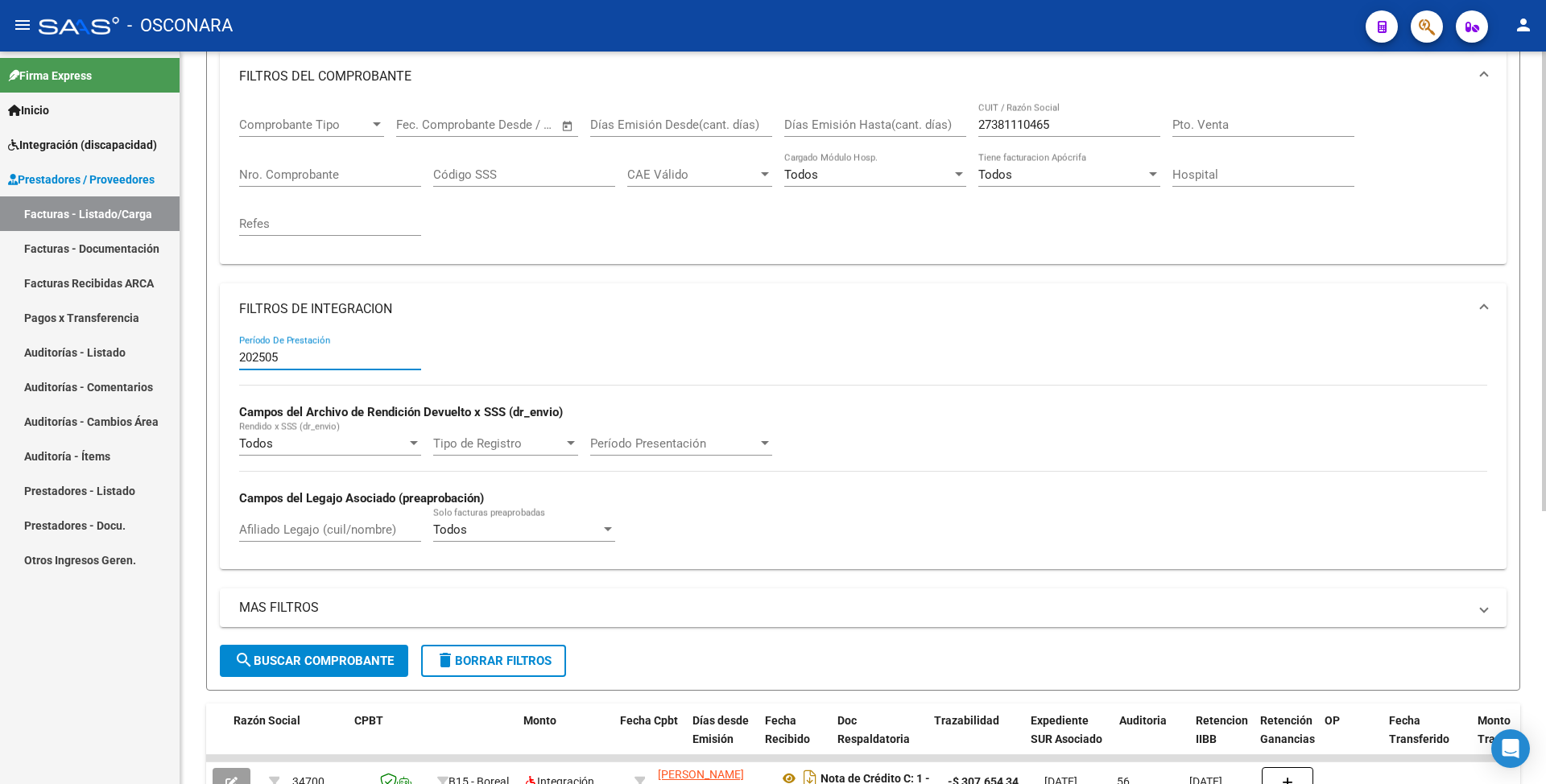
scroll to position [222, 0]
type input "202505"
click at [1003, 125] on input "27381110465" at bounding box center [1068, 125] width 182 height 15
paste input "298410538"
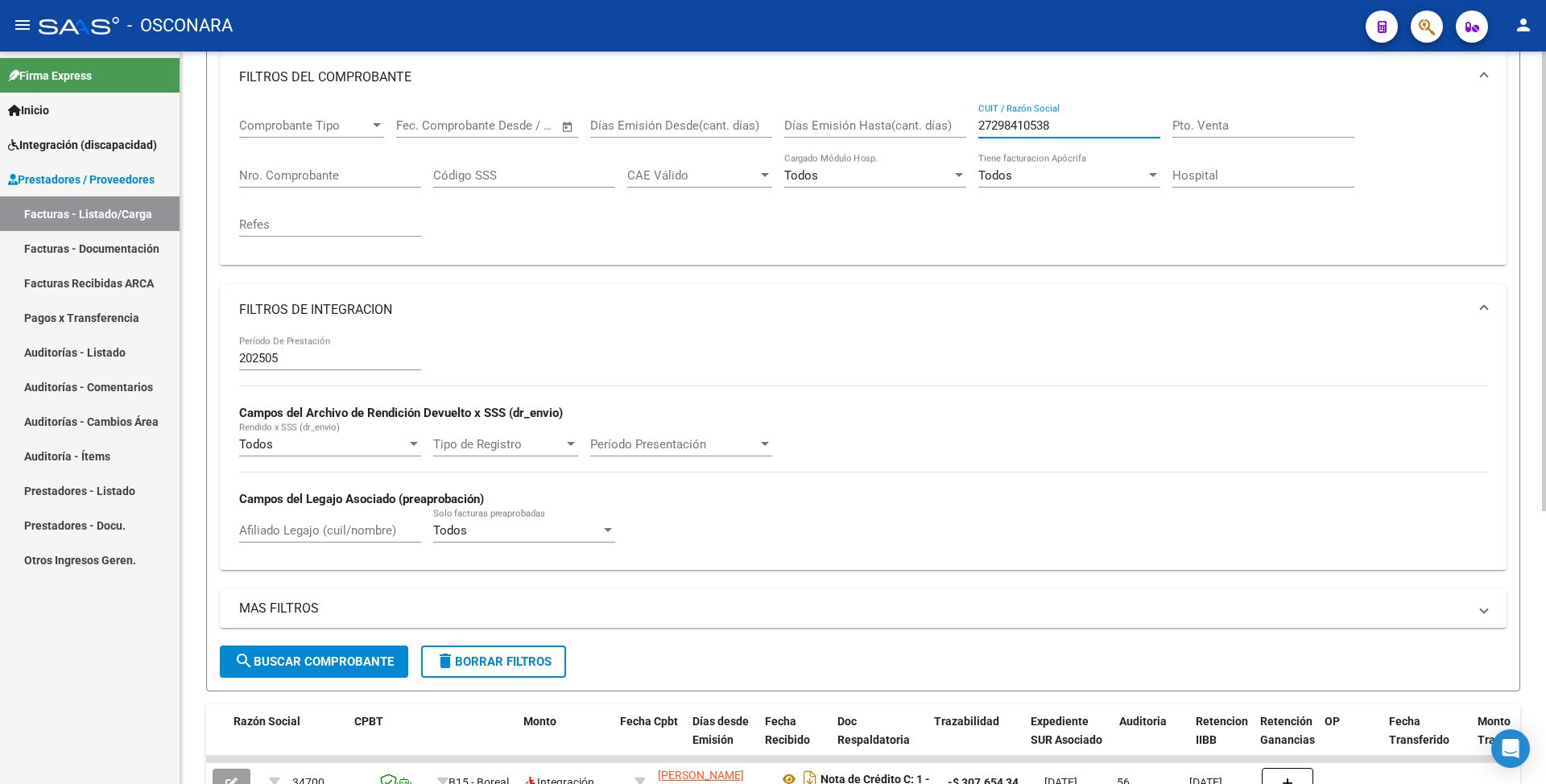
click at [314, 654] on span "search Buscar Comprobante" at bounding box center [314, 661] width 159 height 15
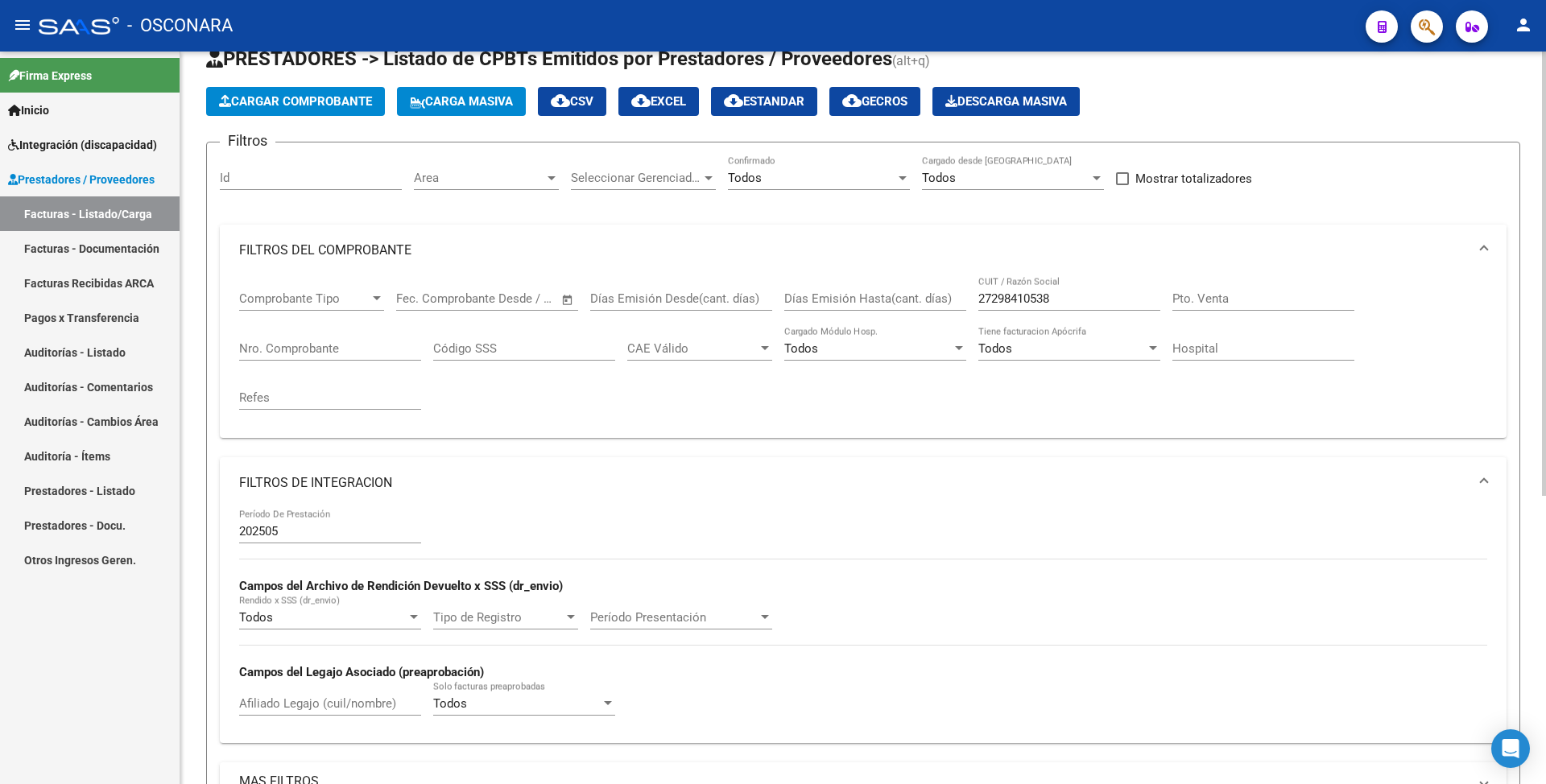
scroll to position [49, 0]
click at [1003, 288] on div "27298410538 CUIT / Razón Social" at bounding box center [1068, 294] width 182 height 35
click at [1003, 296] on input "27298410538" at bounding box center [1068, 299] width 182 height 15
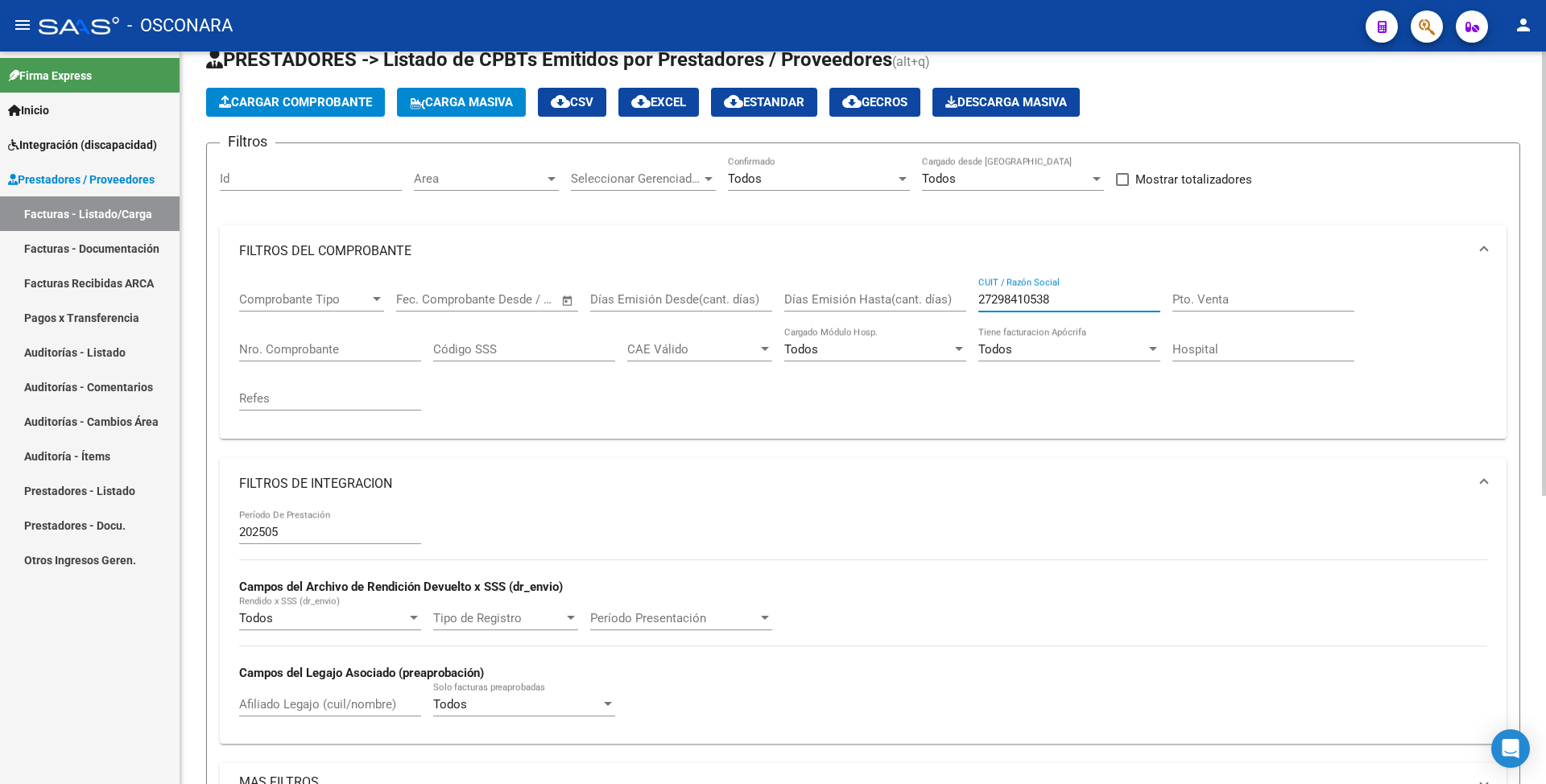
paste input "50782700"
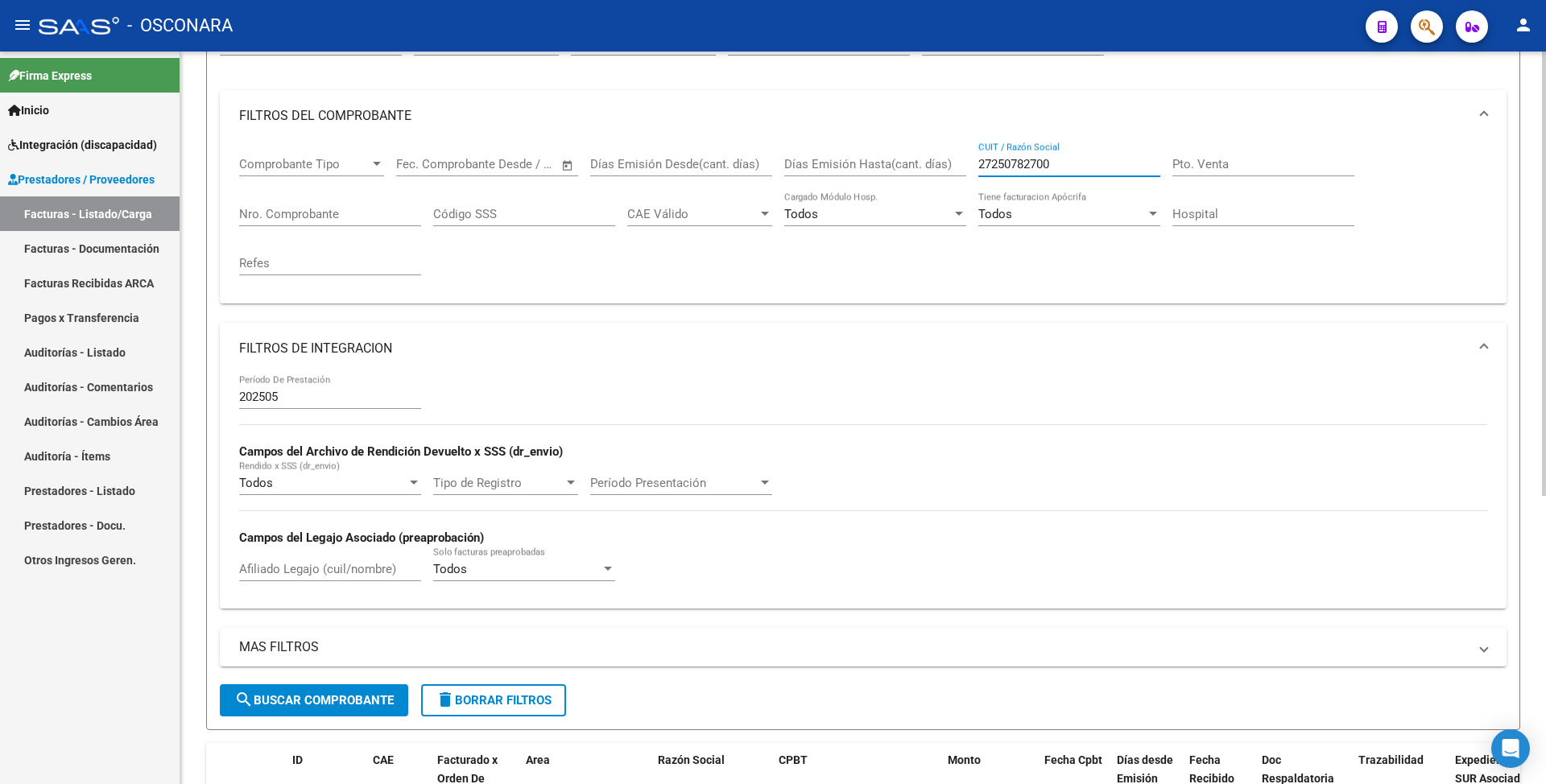
scroll to position [370, 0]
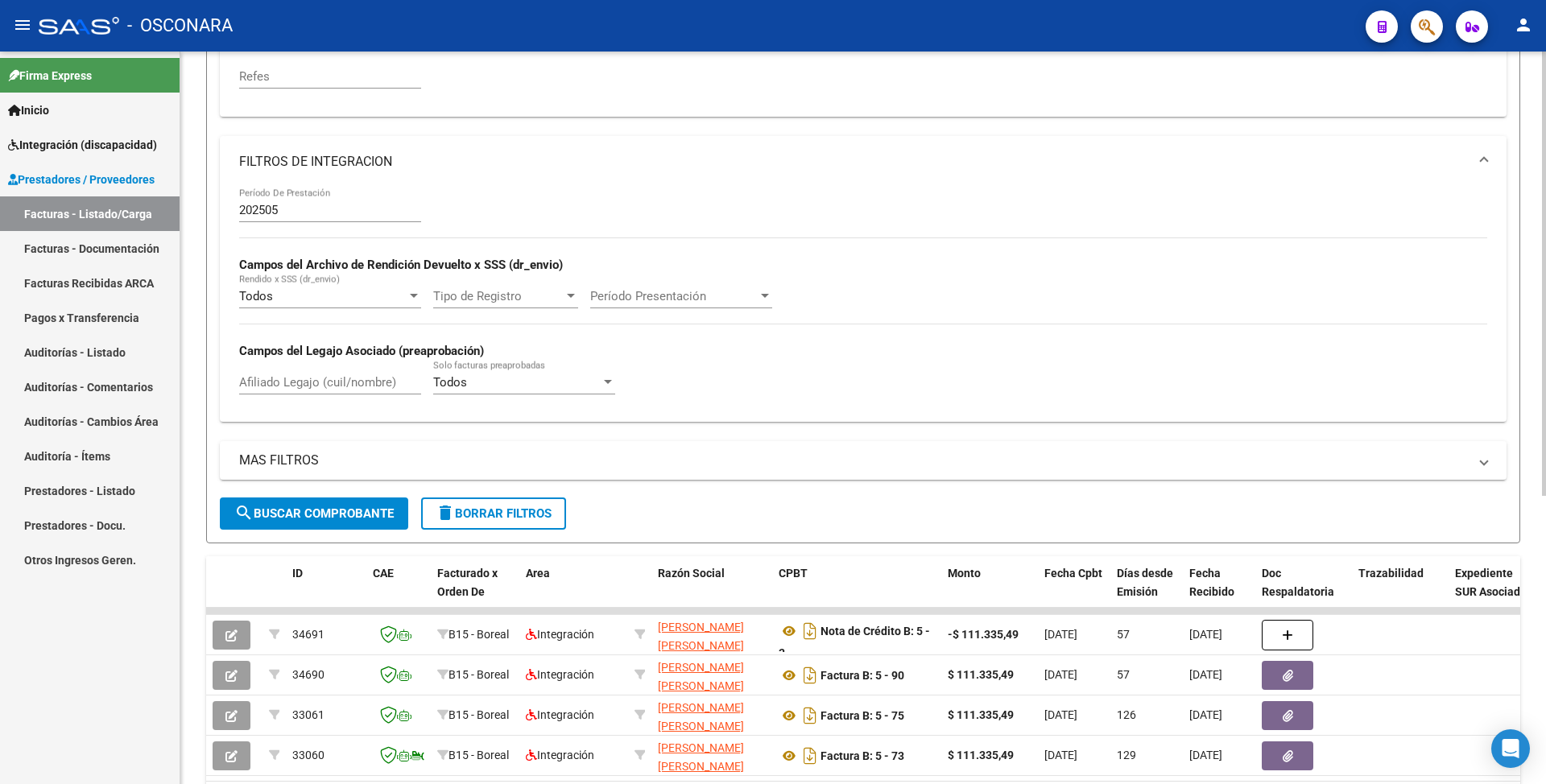
type input "27250782700"
click at [301, 515] on span "search Buscar Comprobante" at bounding box center [314, 513] width 159 height 15
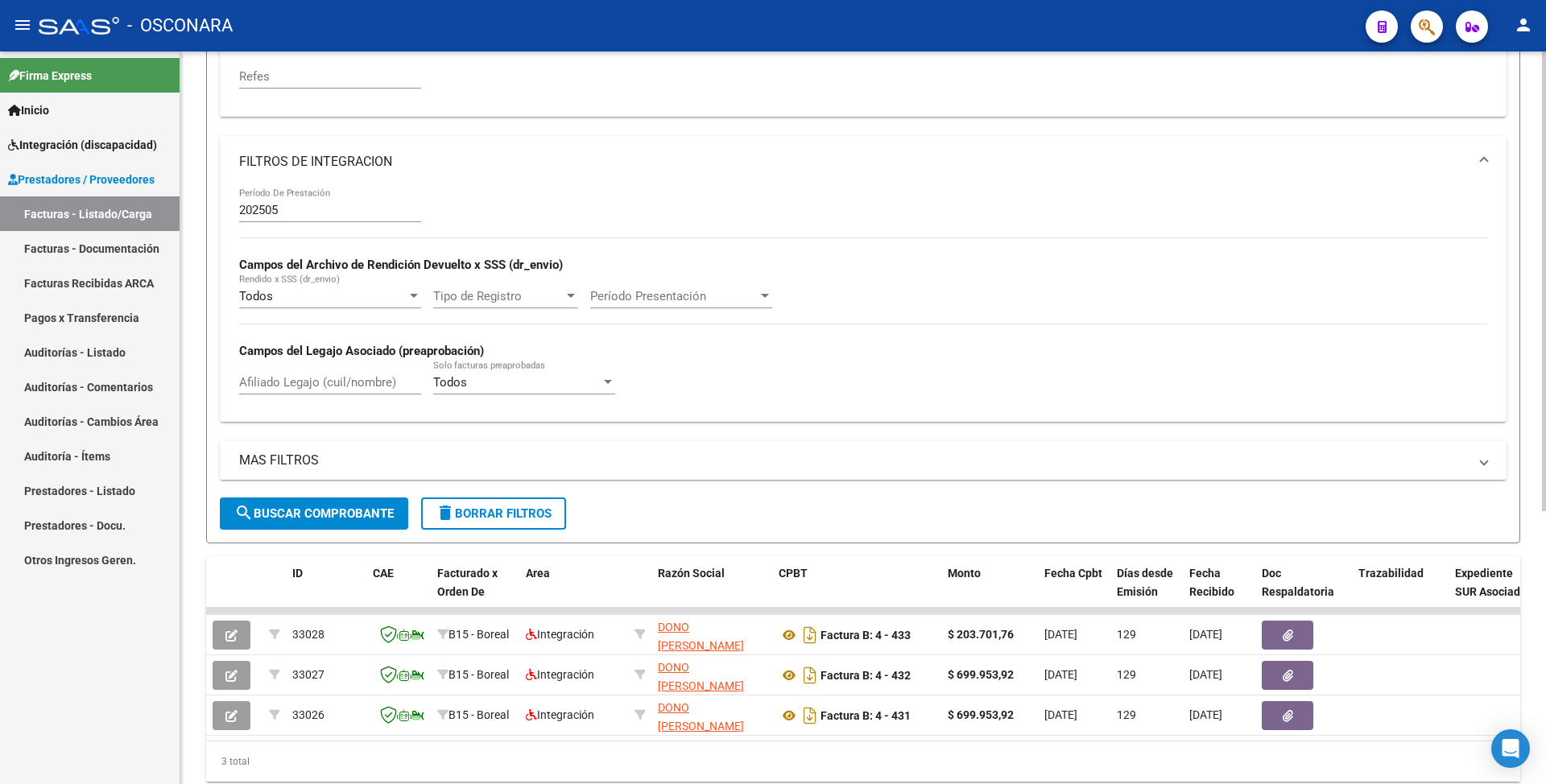
click at [294, 209] on input "202505" at bounding box center [330, 210] width 182 height 15
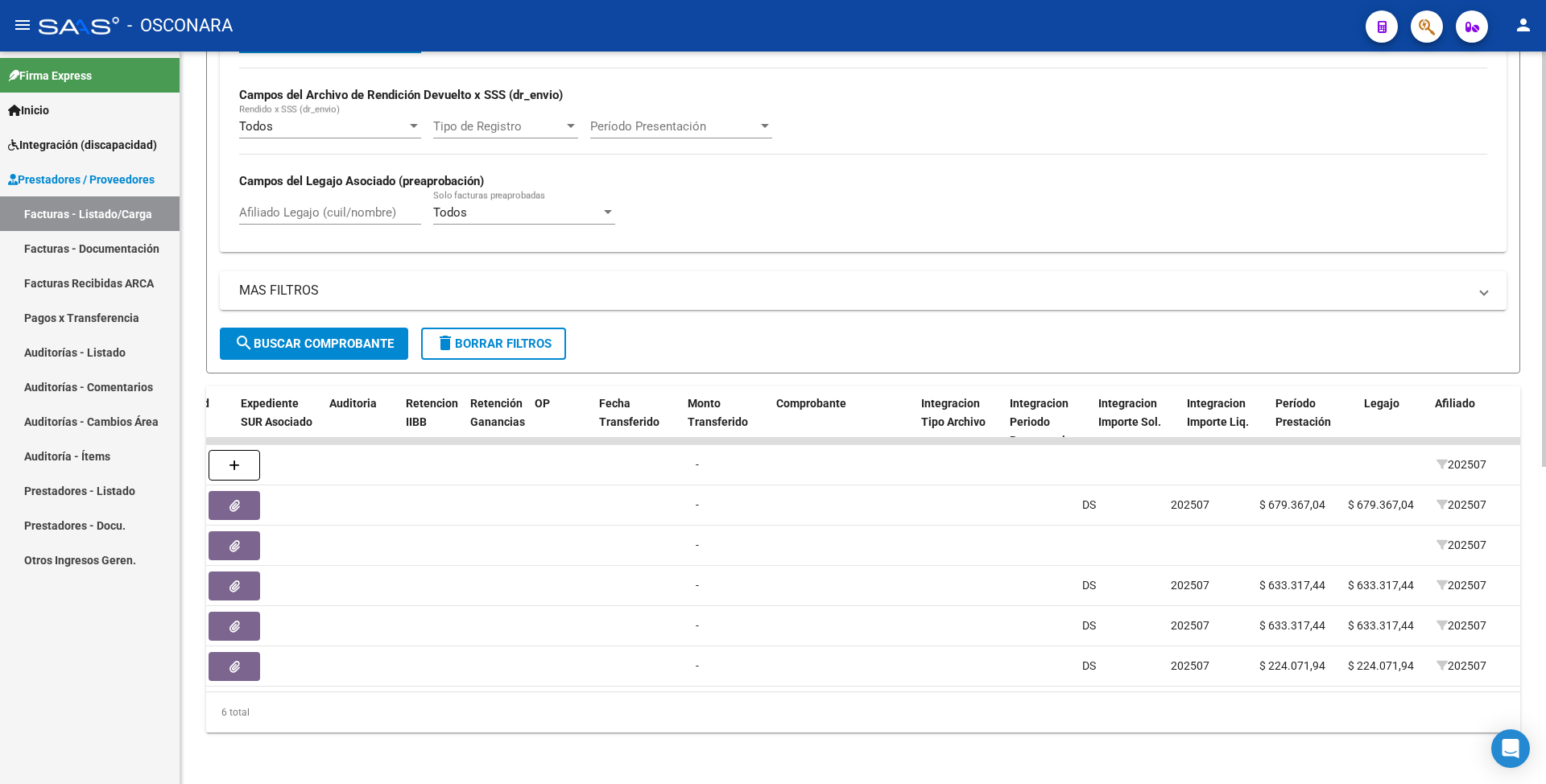
scroll to position [0, 0]
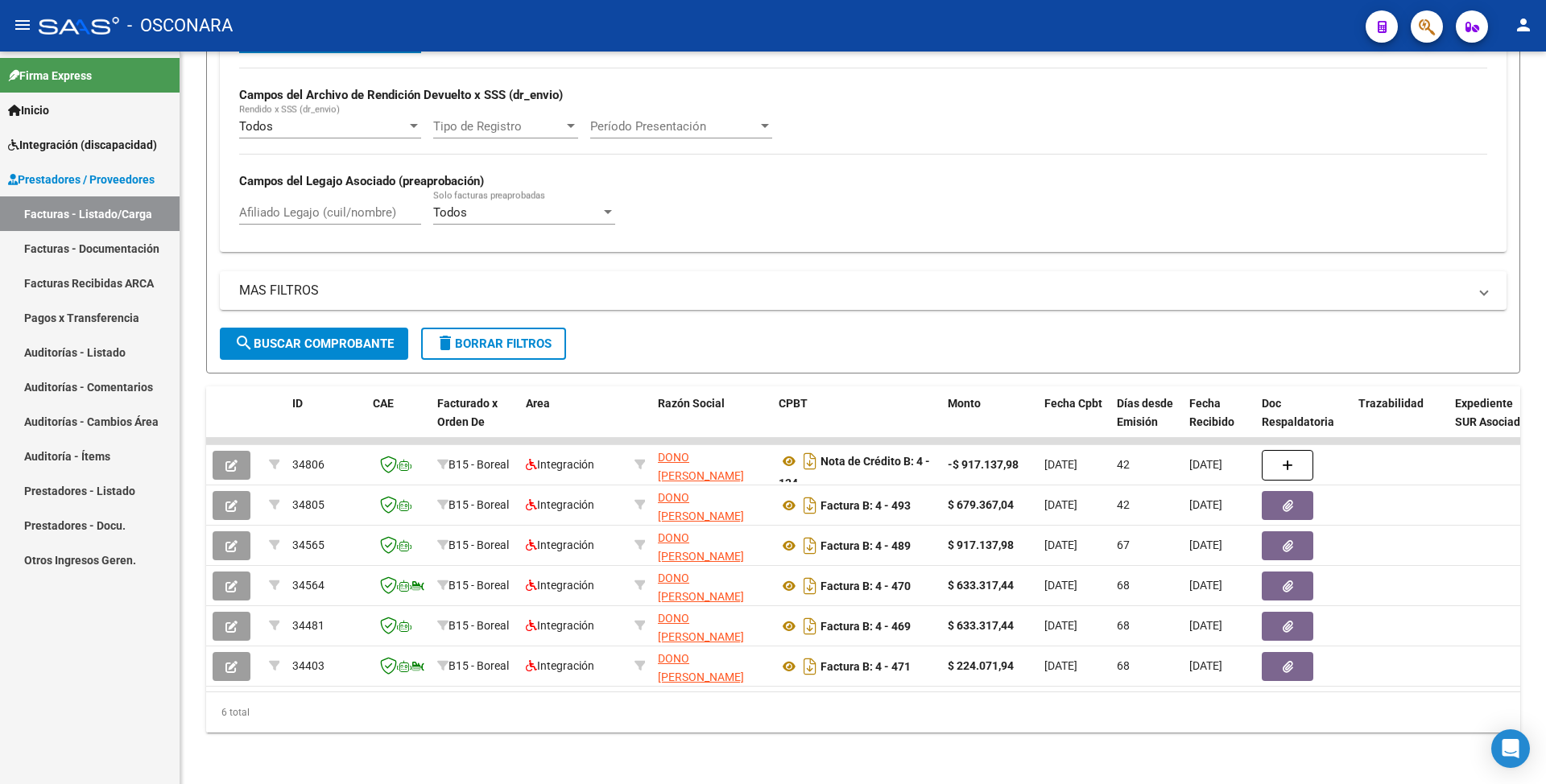
type input "202506"
